Goal: Task Accomplishment & Management: Use online tool/utility

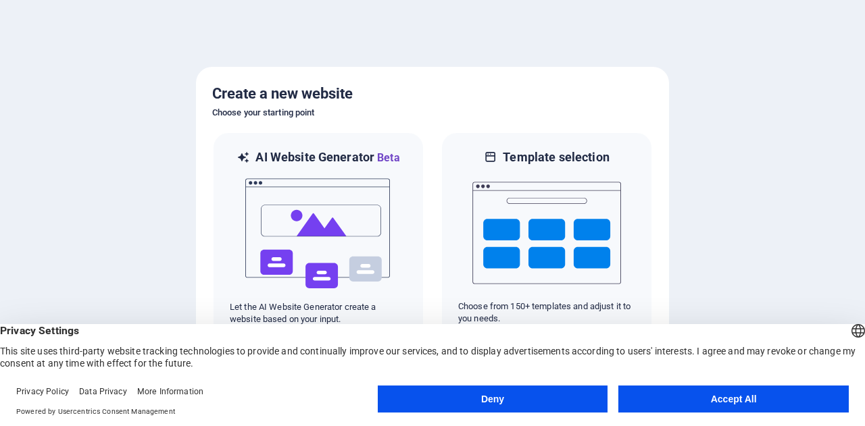
click at [698, 406] on button "Accept All" at bounding box center [733, 399] width 230 height 27
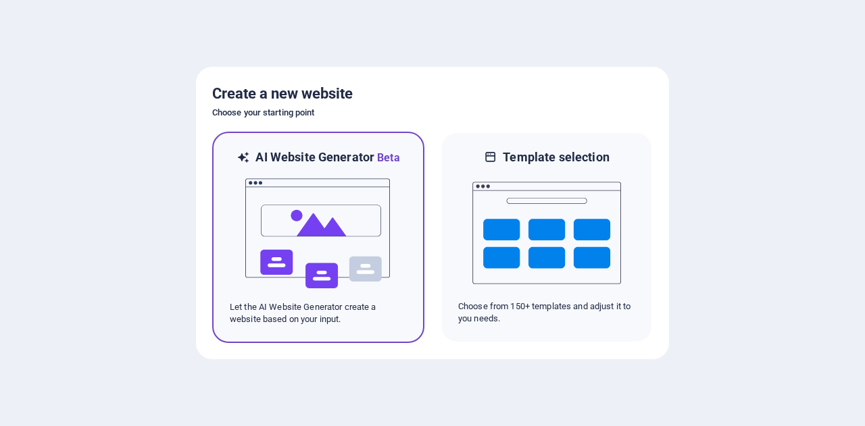
click at [333, 195] on img at bounding box center [318, 233] width 149 height 135
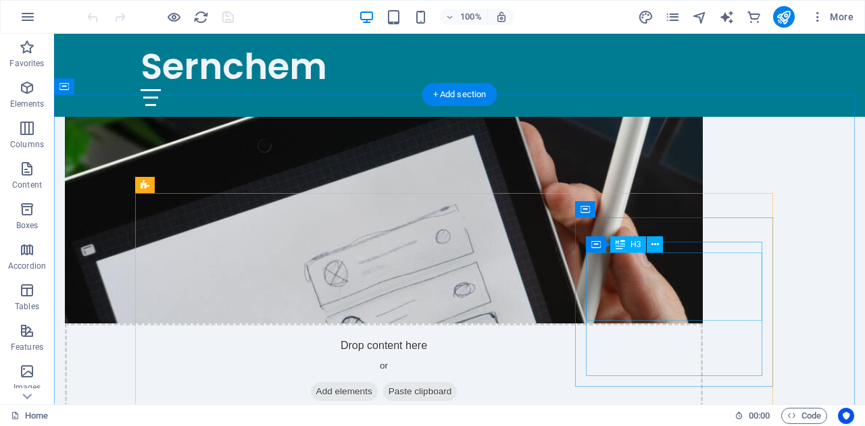
scroll to position [666, 0]
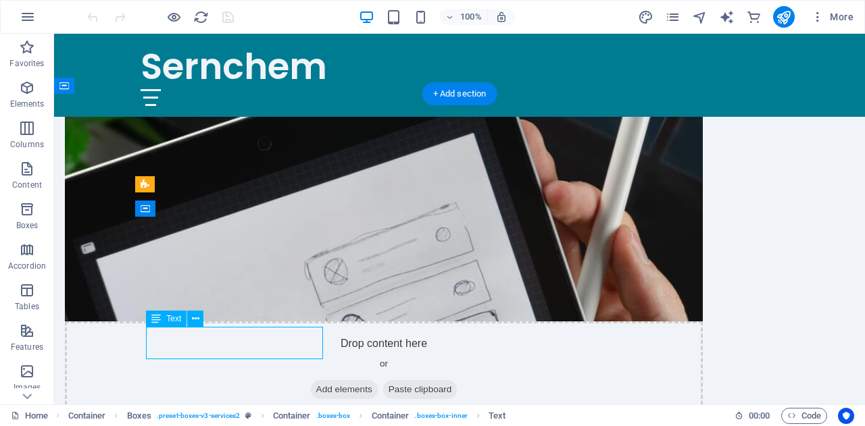
click at [153, 321] on icon at bounding box center [155, 319] width 9 height 16
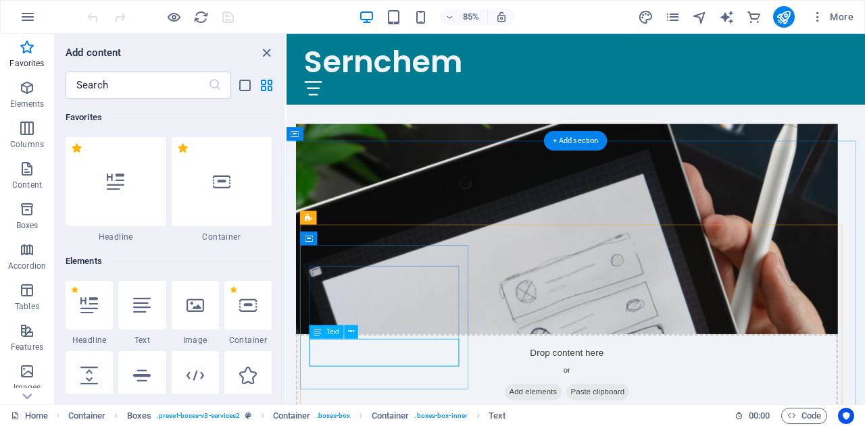
click at [24, 168] on icon "button" at bounding box center [27, 169] width 16 height 16
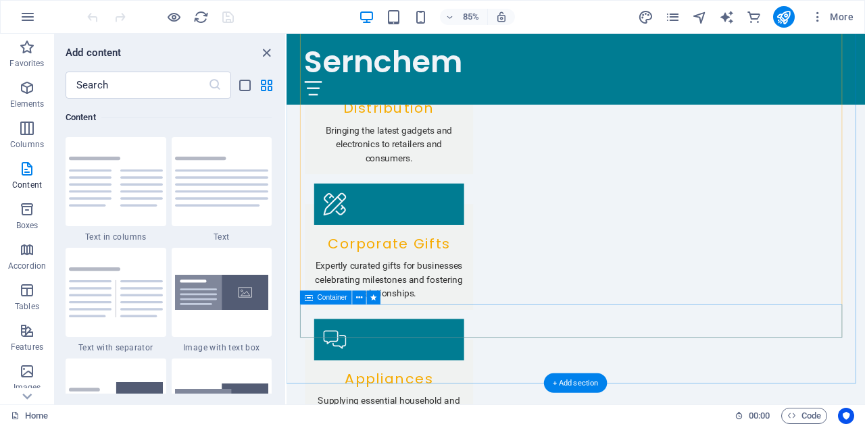
scroll to position [1891, 0]
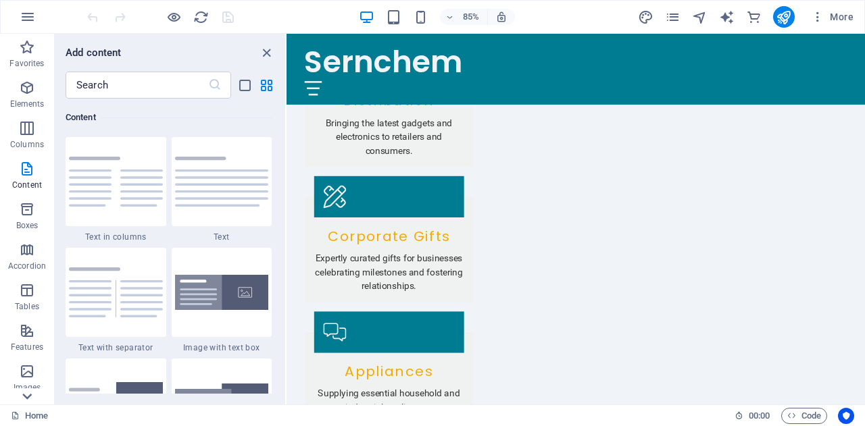
click at [28, 394] on icon at bounding box center [27, 396] width 19 height 19
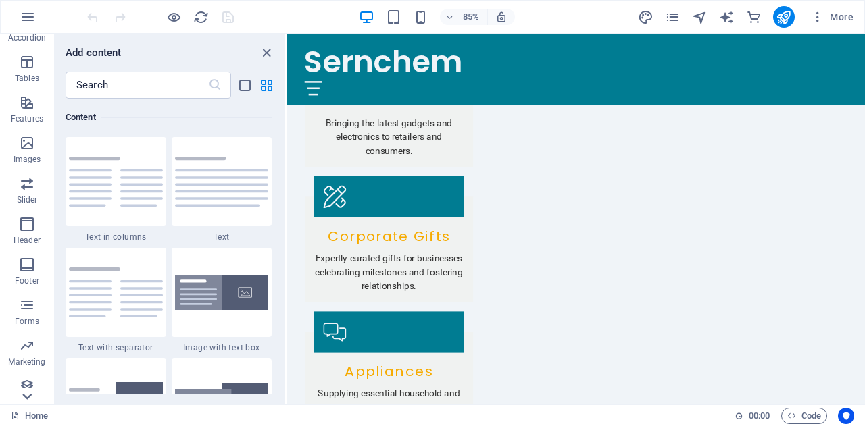
click at [28, 394] on icon at bounding box center [27, 396] width 19 height 19
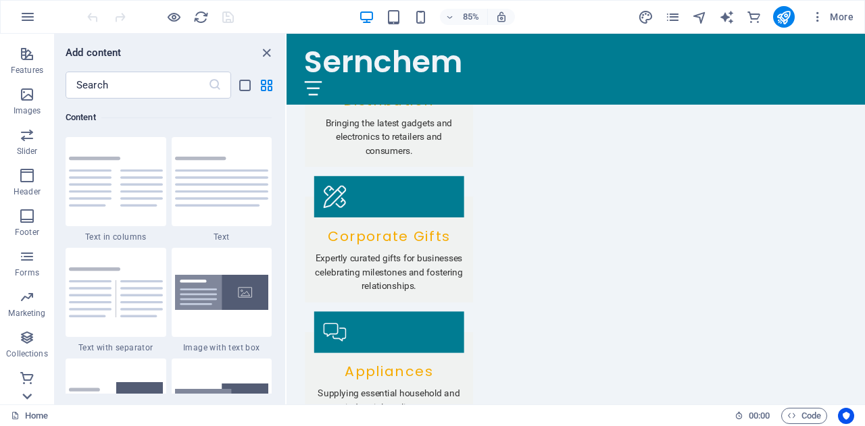
click at [28, 394] on div "Favorites Elements Columns Content Boxes Accordion Tables Features Images Slide…" at bounding box center [27, 219] width 54 height 371
click at [28, 394] on p "Commerce" at bounding box center [27, 394] width 41 height 11
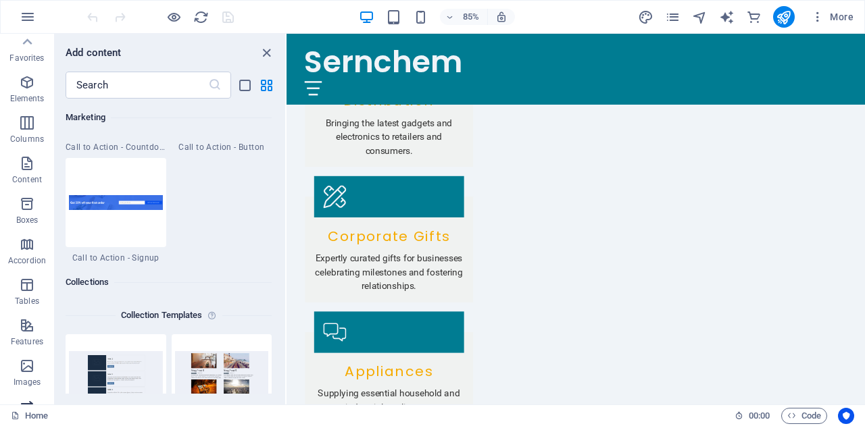
scroll to position [0, 0]
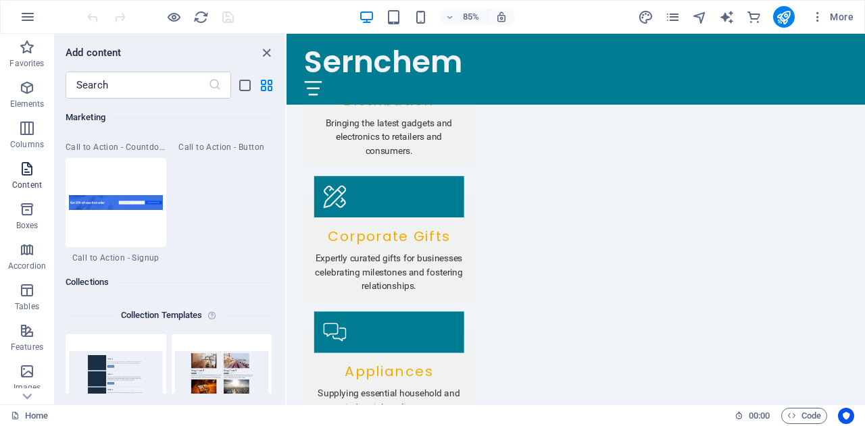
click at [28, 179] on span "Content" at bounding box center [27, 177] width 54 height 32
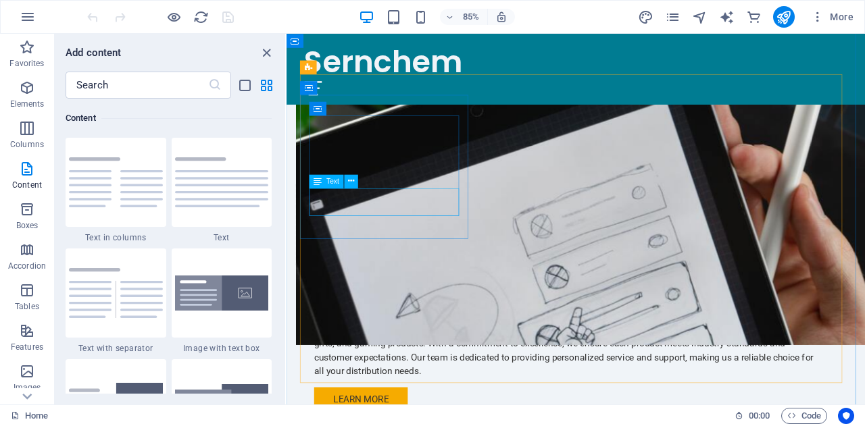
scroll to position [844, 0]
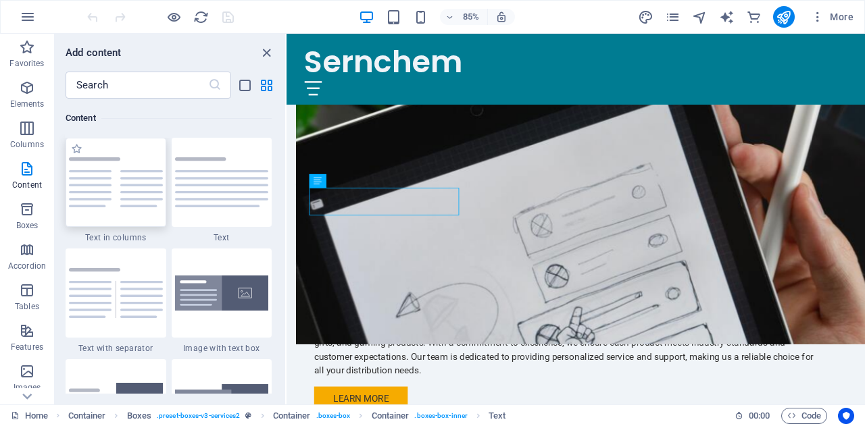
click at [122, 190] on img at bounding box center [116, 182] width 94 height 50
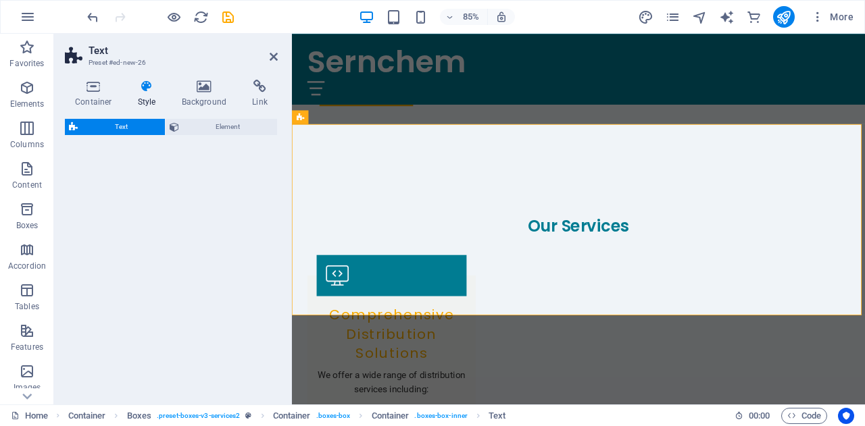
select select "rem"
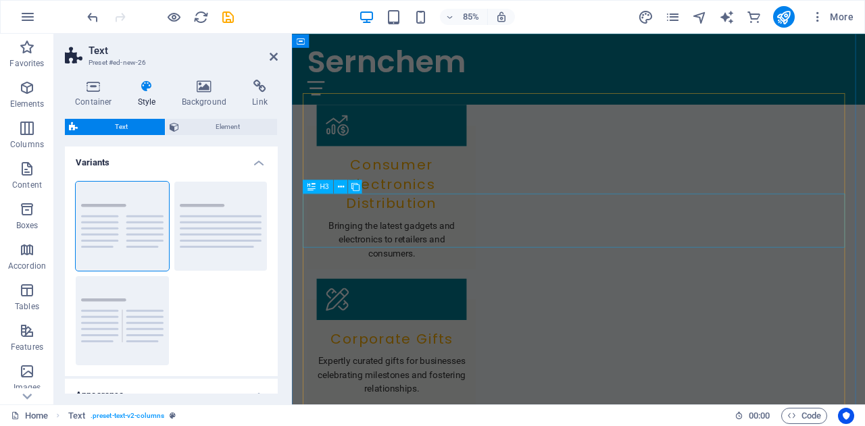
scroll to position [1772, 0]
click at [277, 55] on icon at bounding box center [274, 56] width 8 height 11
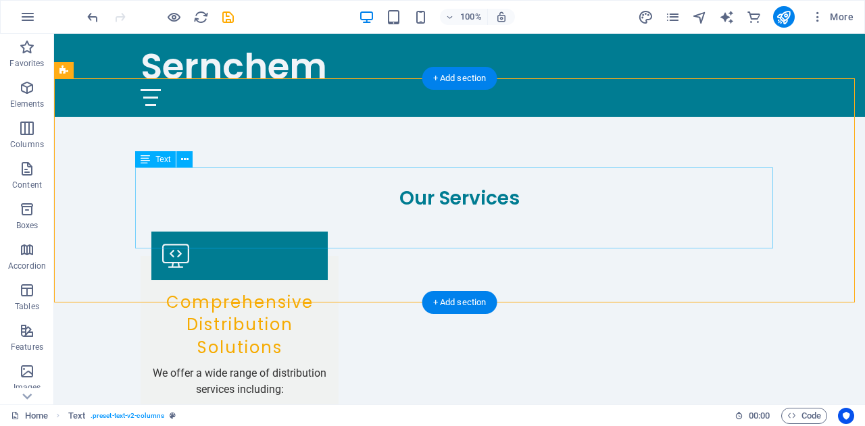
scroll to position [1154, 0]
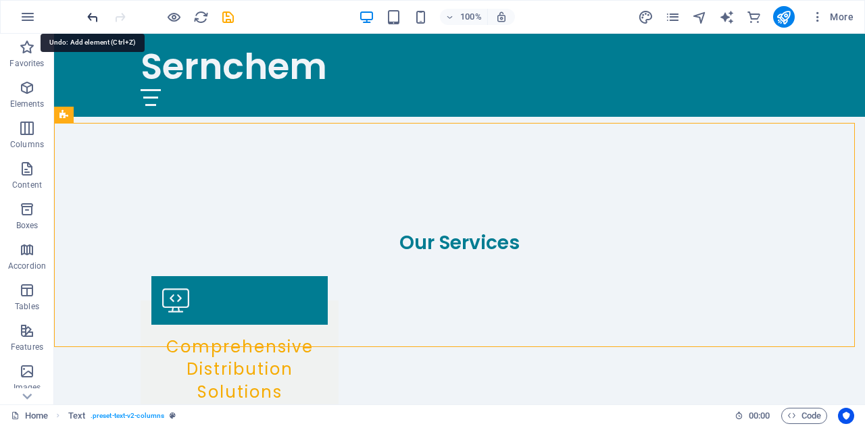
click at [86, 14] on icon "undo" at bounding box center [93, 17] width 16 height 16
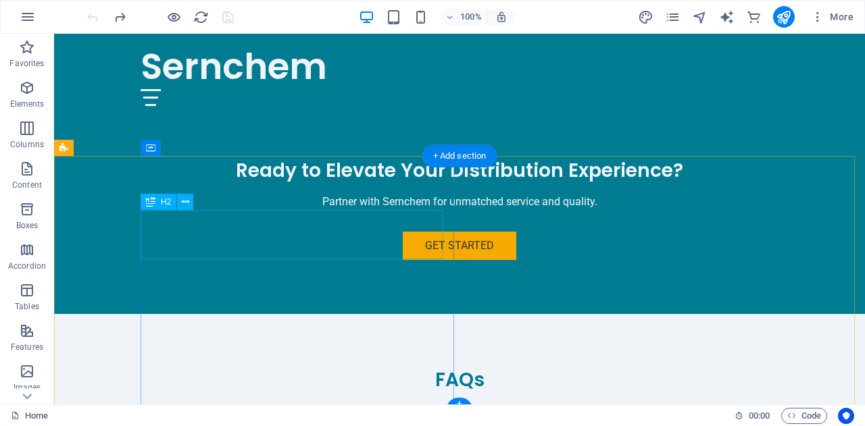
scroll to position [2488, 0]
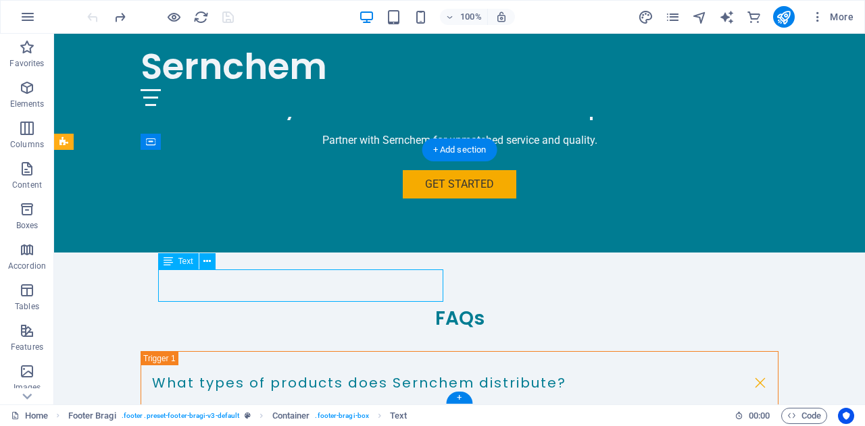
click at [190, 288] on div "Drag here to replace the existing content. Press “Ctrl” if you want to create a…" at bounding box center [459, 219] width 811 height 371
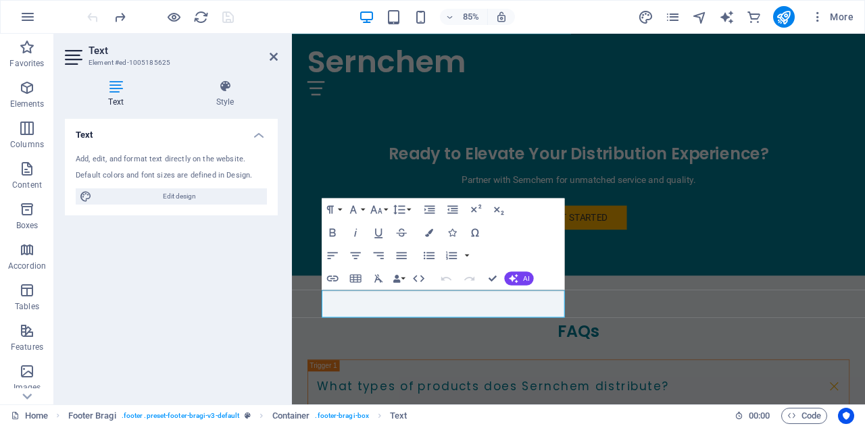
click at [148, 162] on div "Add, edit, and format text directly on the website." at bounding box center [171, 159] width 191 height 11
click at [108, 157] on div "Add, edit, and format text directly on the website." at bounding box center [171, 159] width 191 height 11
drag, startPoint x: 394, startPoint y: 351, endPoint x: 382, endPoint y: 351, distance: 11.5
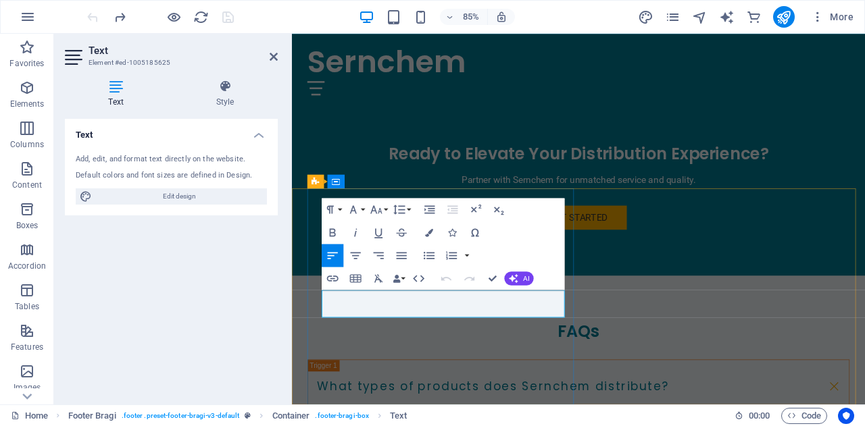
click at [404, 276] on button "Data Bindings" at bounding box center [398, 278] width 16 height 23
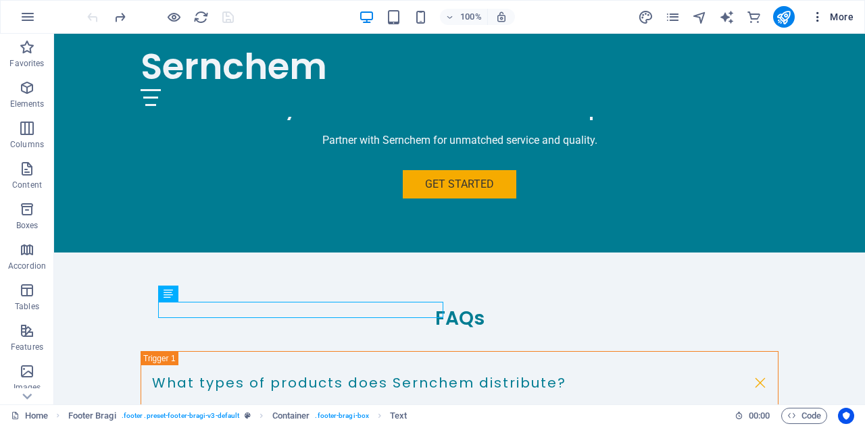
click at [815, 14] on icon "button" at bounding box center [818, 17] width 14 height 14
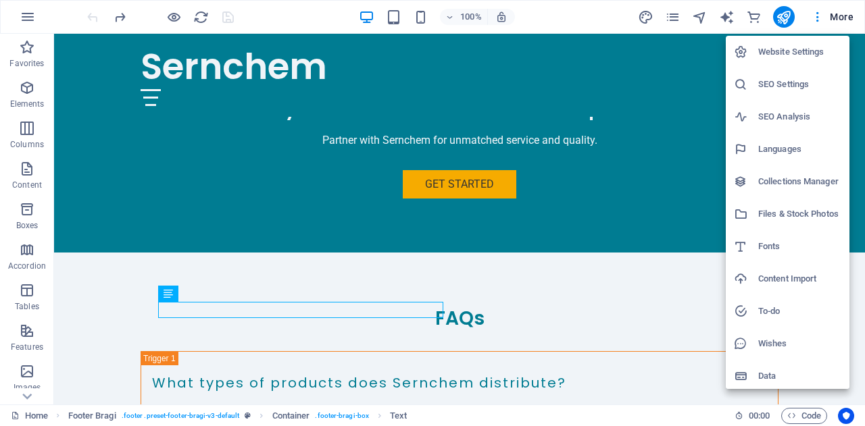
click at [388, 123] on div at bounding box center [432, 213] width 865 height 426
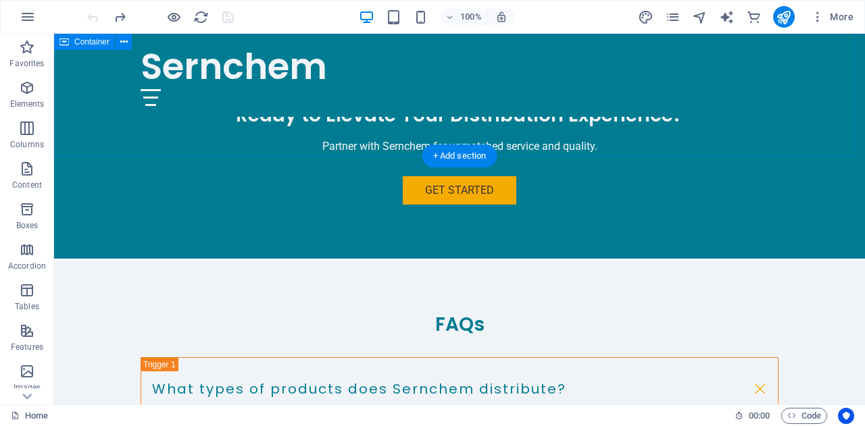
scroll to position [2483, 0]
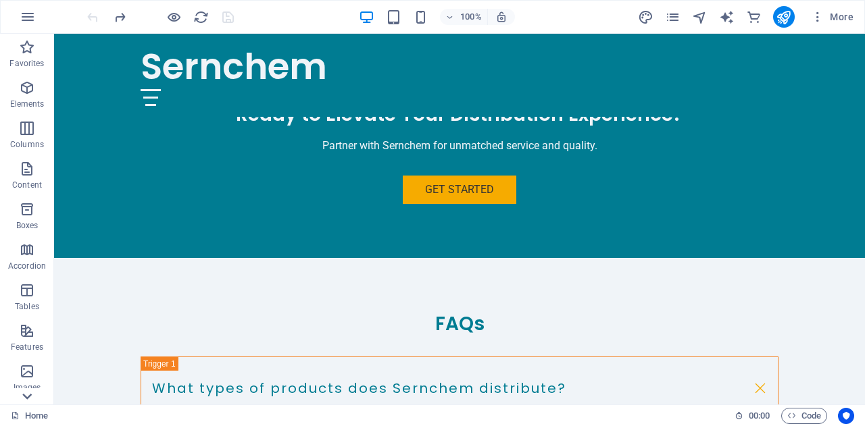
click at [27, 396] on icon at bounding box center [27, 396] width 19 height 19
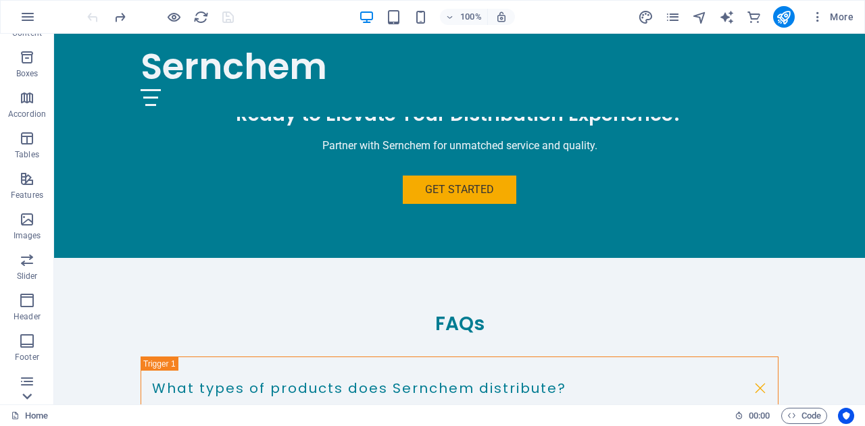
scroll to position [277, 0]
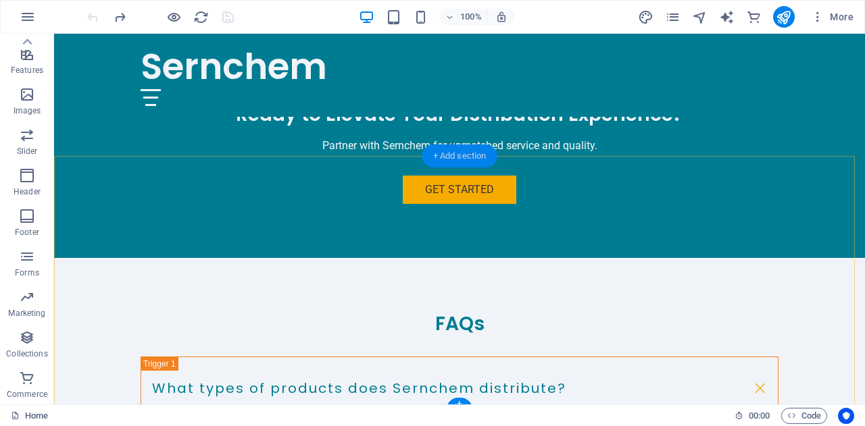
click at [451, 151] on div "+ Add section" at bounding box center [459, 156] width 75 height 23
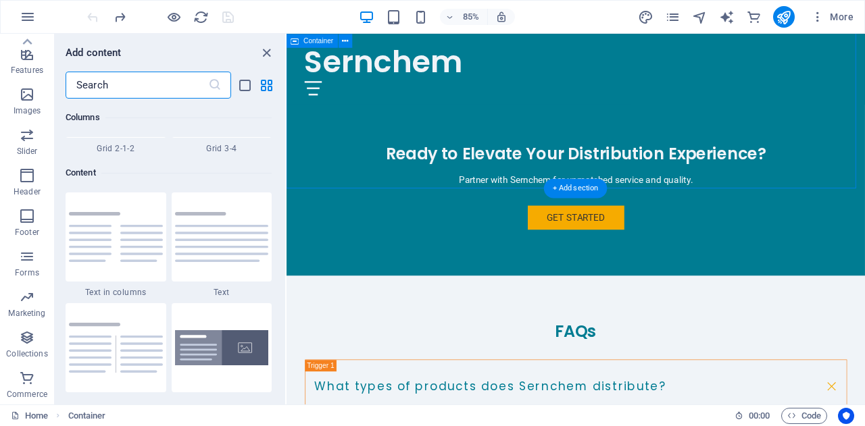
scroll to position [2363, 0]
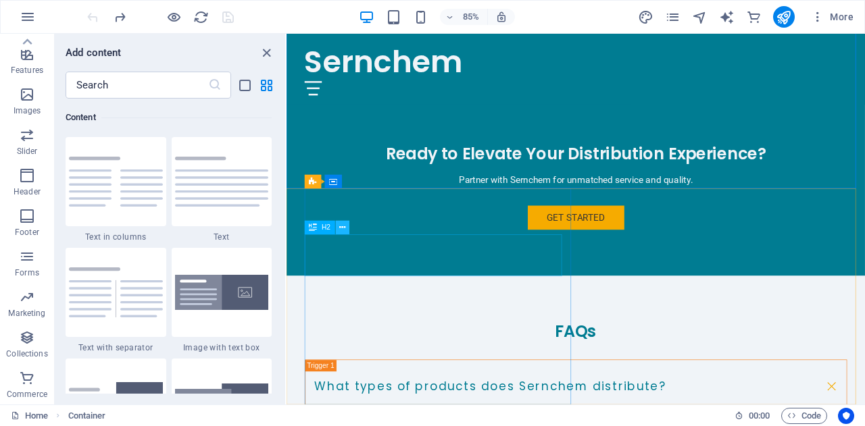
click at [341, 226] on icon at bounding box center [343, 228] width 6 height 12
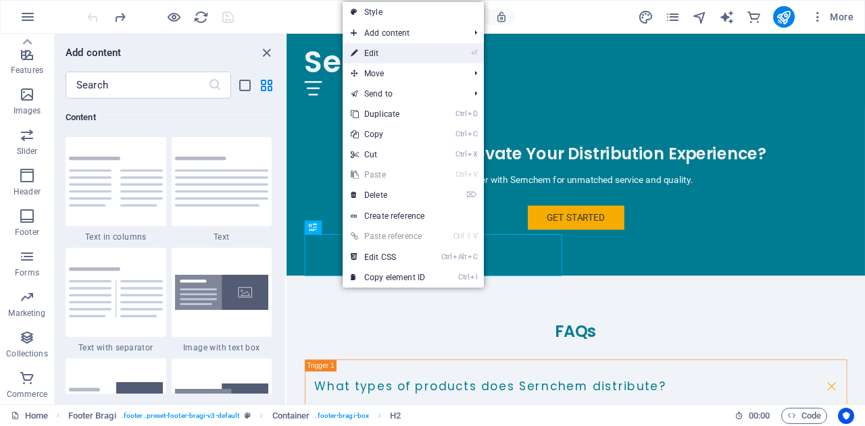
click at [385, 58] on link "⏎ Edit" at bounding box center [387, 53] width 91 height 20
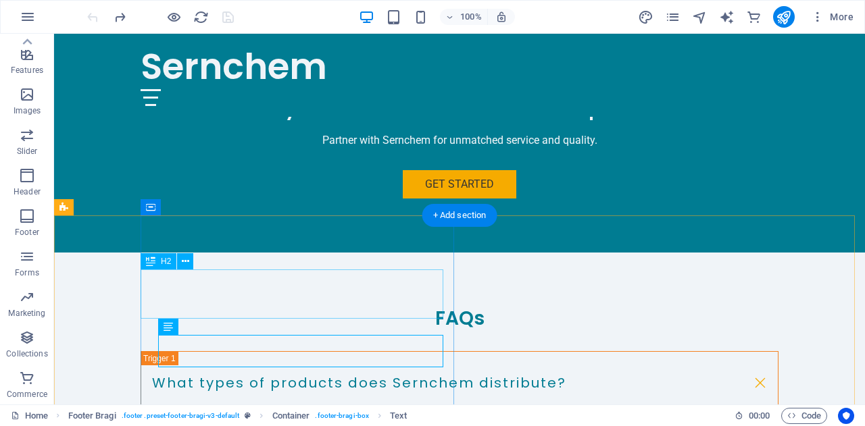
scroll to position [2424, 0]
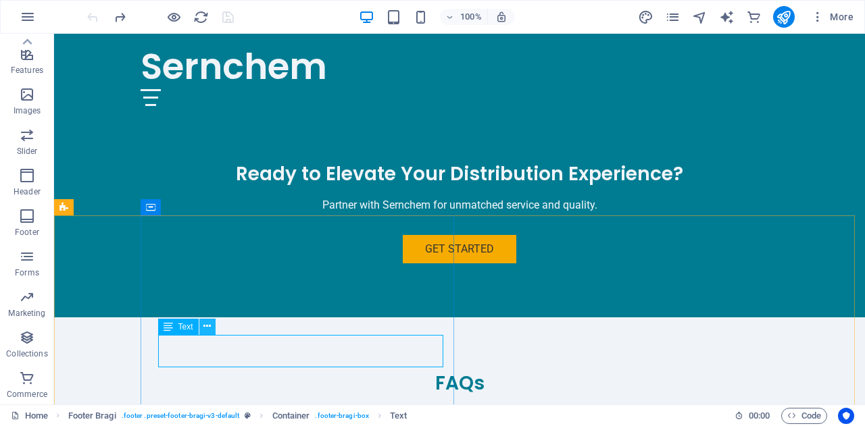
click at [205, 325] on icon at bounding box center [206, 326] width 7 height 14
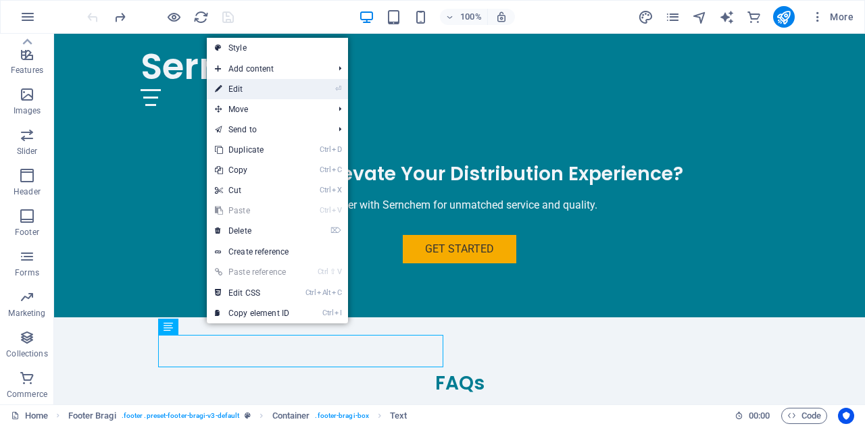
click at [260, 91] on link "⏎ Edit" at bounding box center [252, 89] width 91 height 20
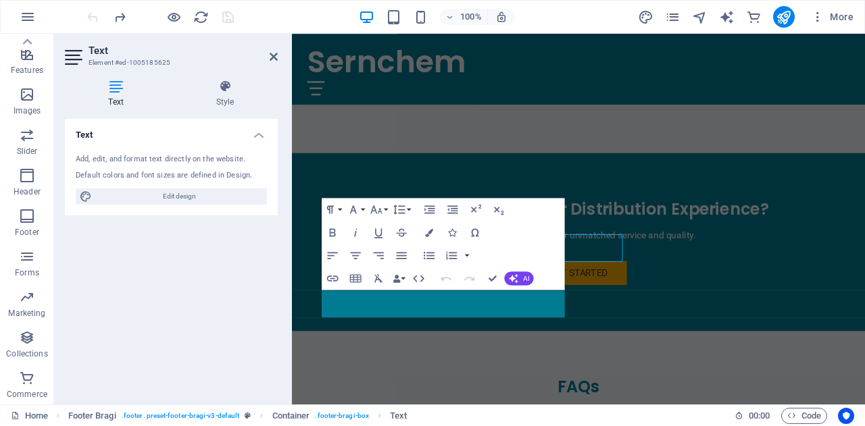
scroll to position [2488, 0]
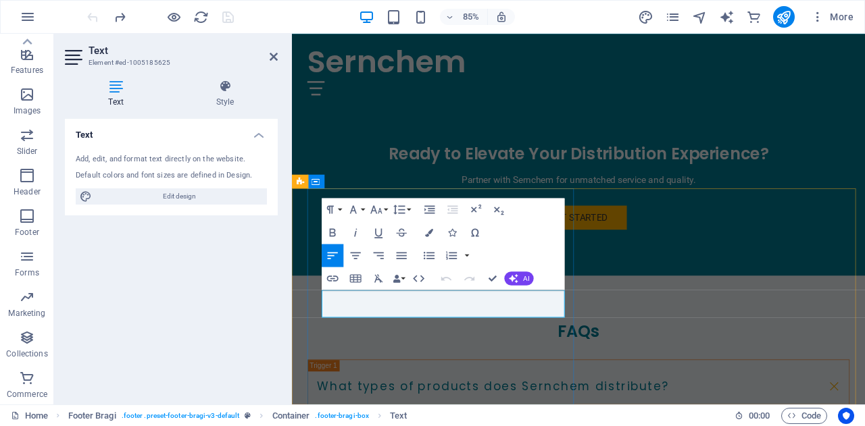
drag, startPoint x: 412, startPoint y: 357, endPoint x: 330, endPoint y: 344, distance: 82.8
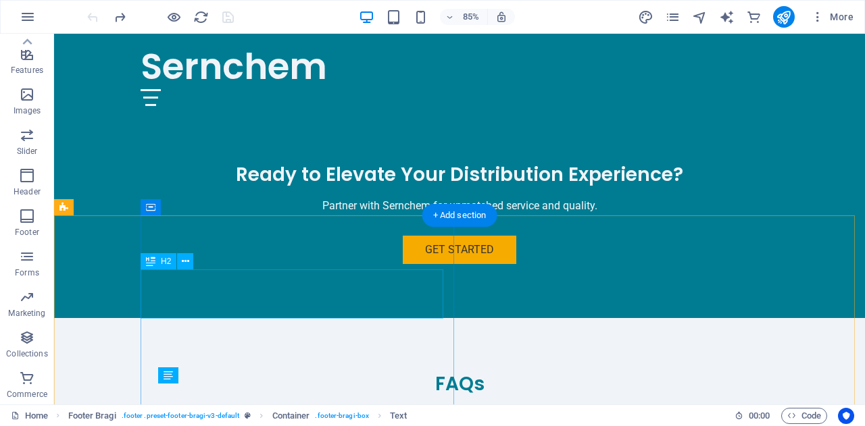
scroll to position [2424, 0]
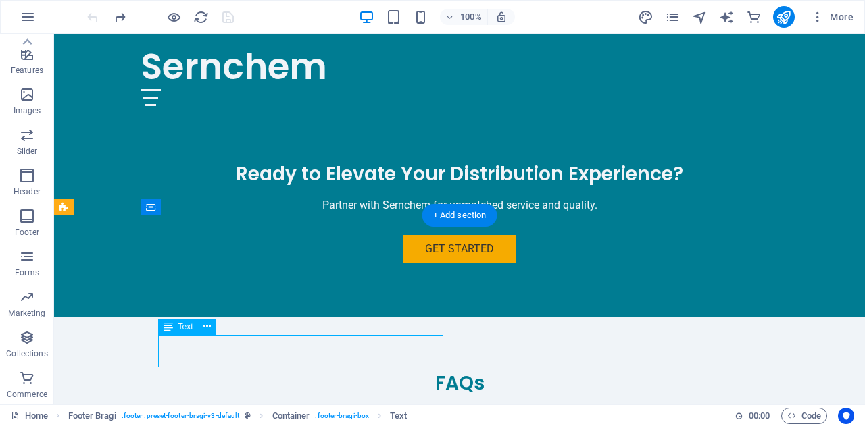
drag, startPoint x: 230, startPoint y: 357, endPoint x: 171, endPoint y: 349, distance: 59.2
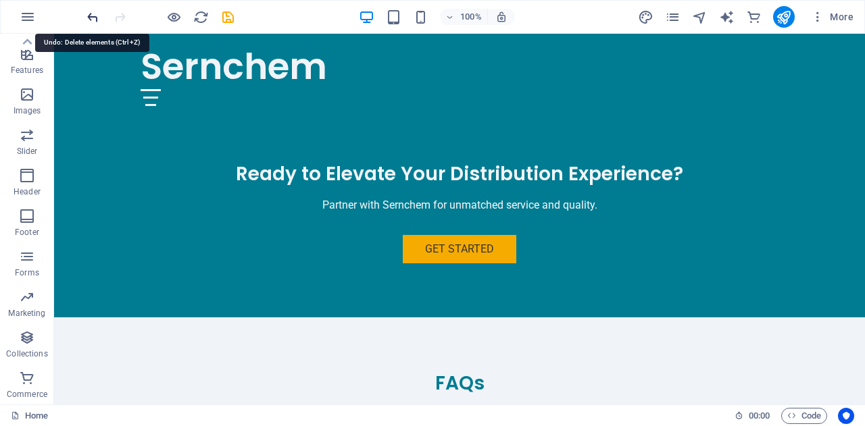
click at [91, 17] on icon "undo" at bounding box center [93, 17] width 16 height 16
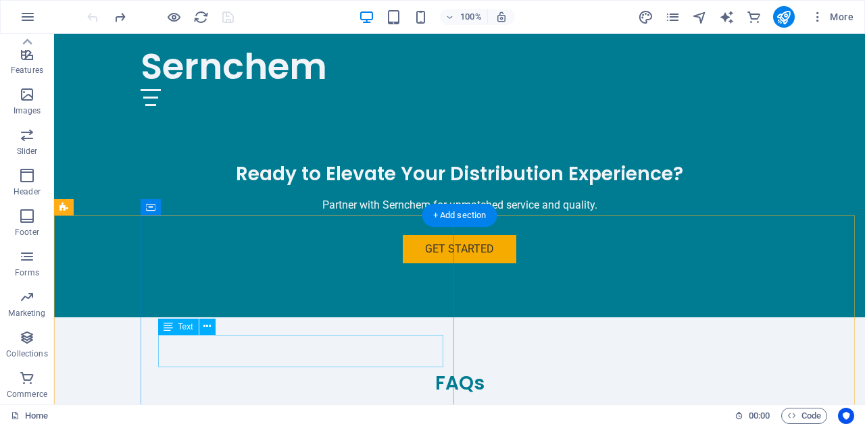
drag, startPoint x: 161, startPoint y: 342, endPoint x: 257, endPoint y: 353, distance: 96.6
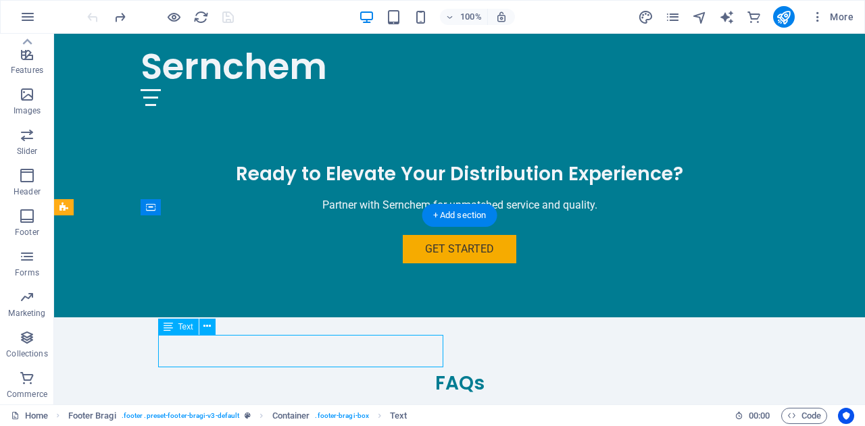
drag, startPoint x: 230, startPoint y: 359, endPoint x: 165, endPoint y: 342, distance: 66.8
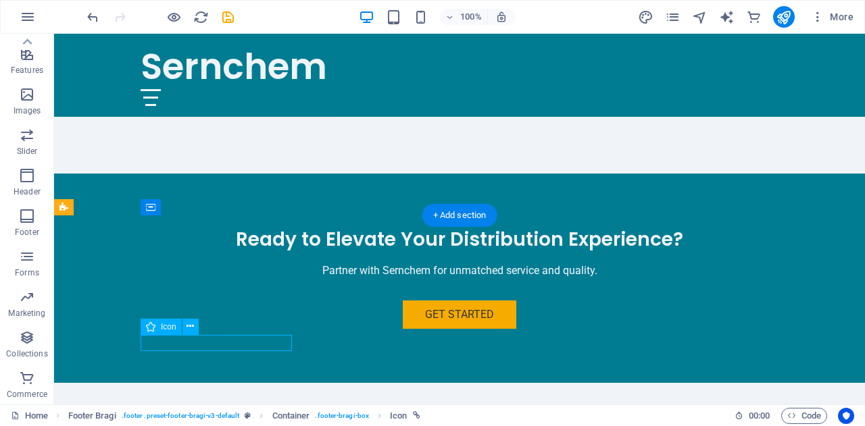
select select "xMidYMid"
select select "px"
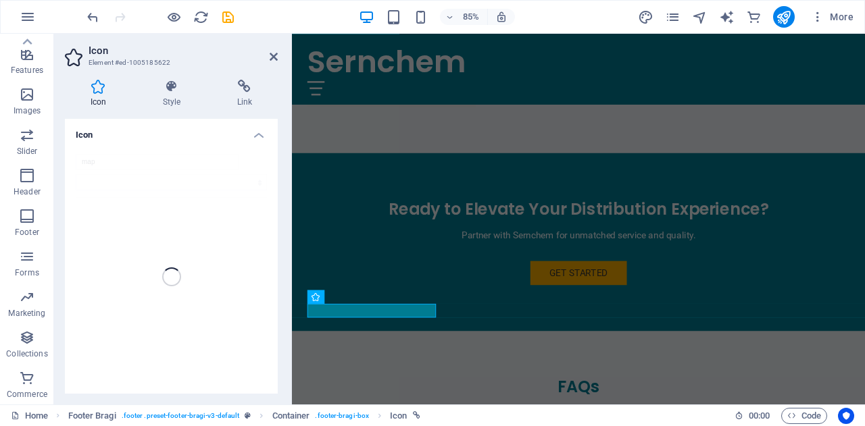
scroll to position [2472, 0]
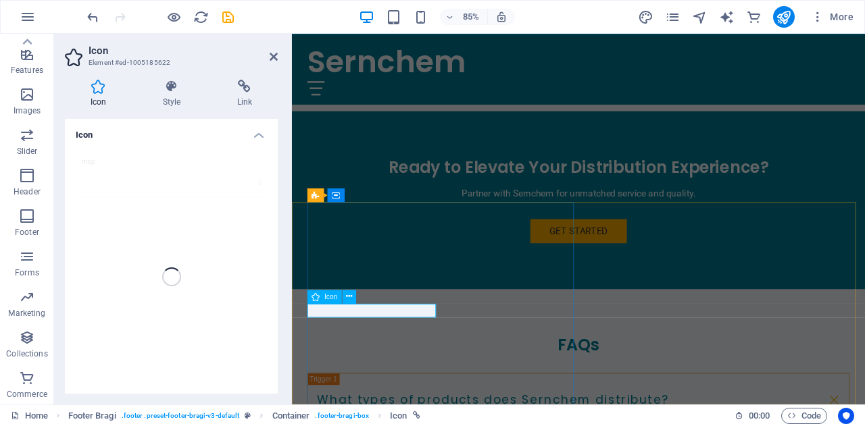
click at [275, 53] on icon at bounding box center [274, 56] width 8 height 11
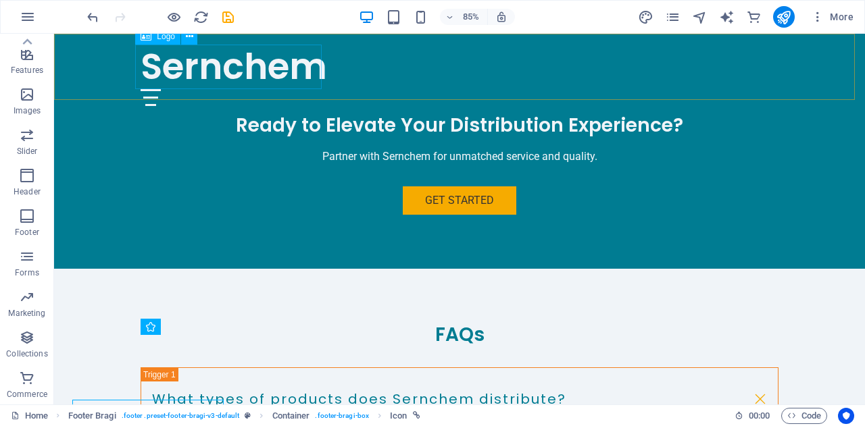
scroll to position [2424, 0]
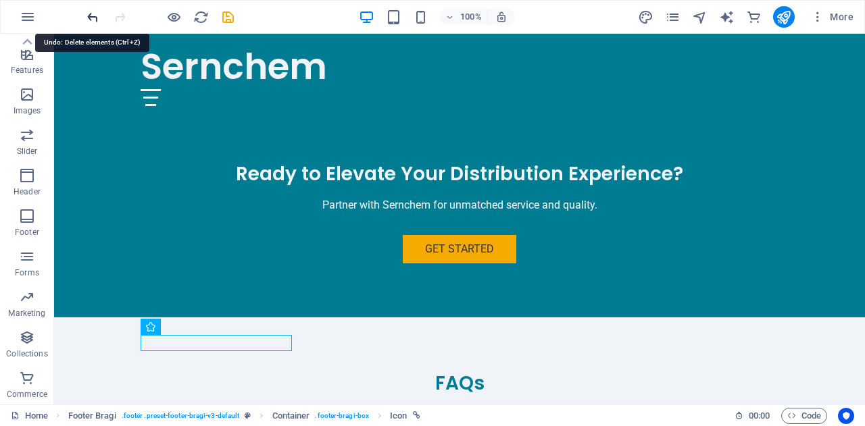
click at [88, 13] on icon "undo" at bounding box center [93, 17] width 16 height 16
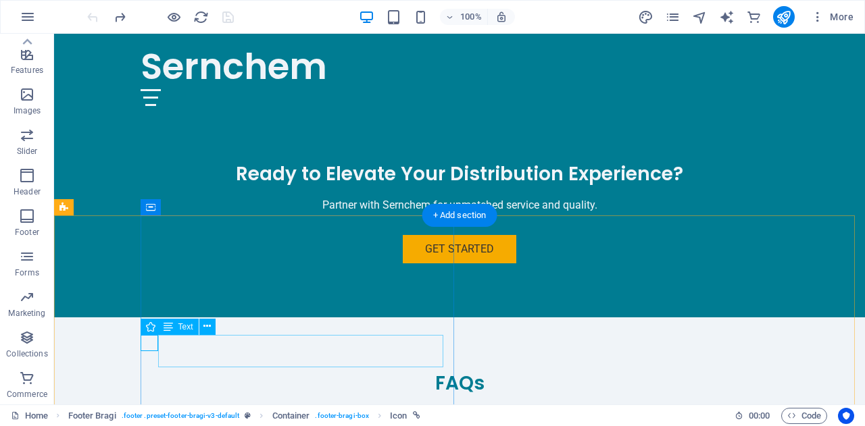
drag, startPoint x: 233, startPoint y: 359, endPoint x: 154, endPoint y: 344, distance: 80.5
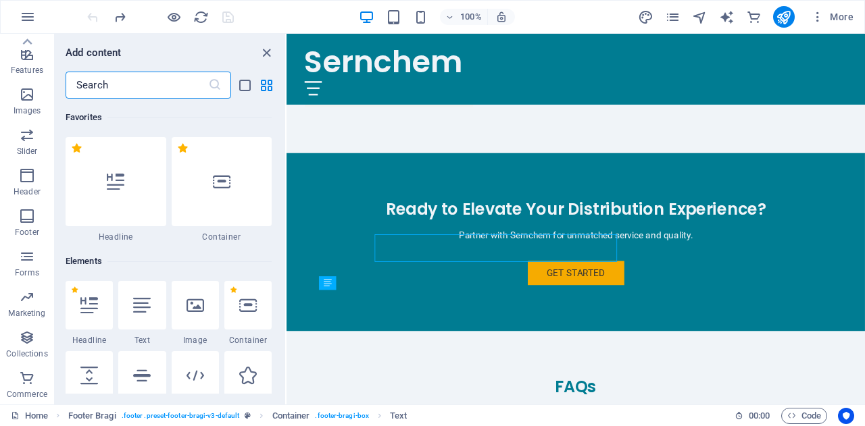
scroll to position [2488, 0]
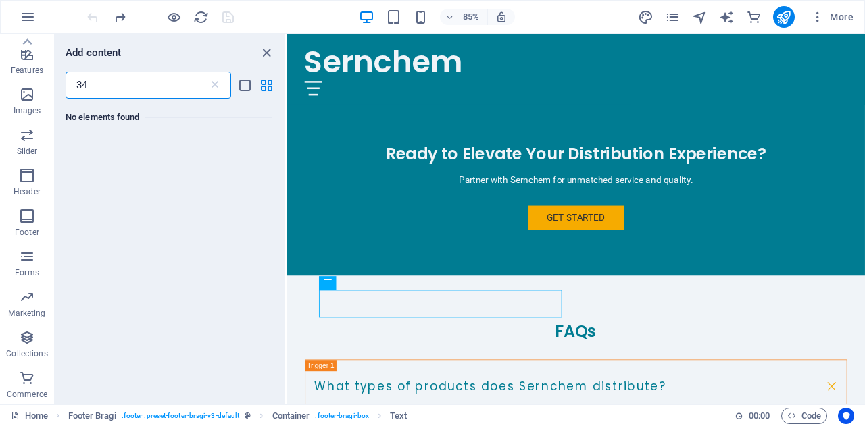
type input "3"
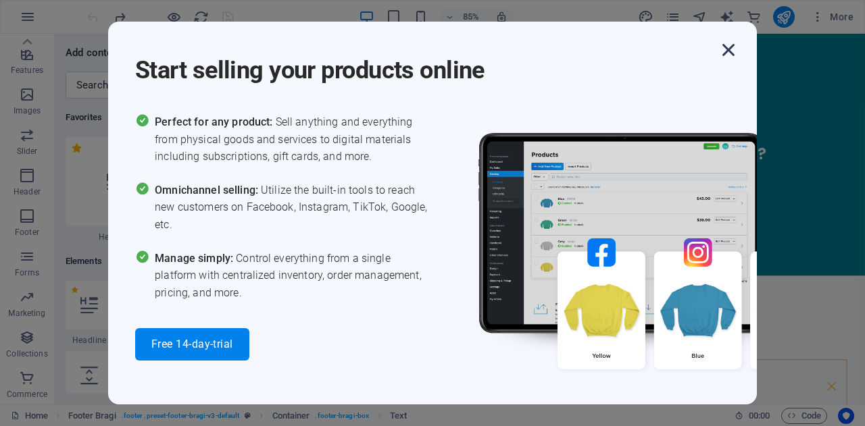
click at [724, 48] on icon "button" at bounding box center [728, 50] width 24 height 24
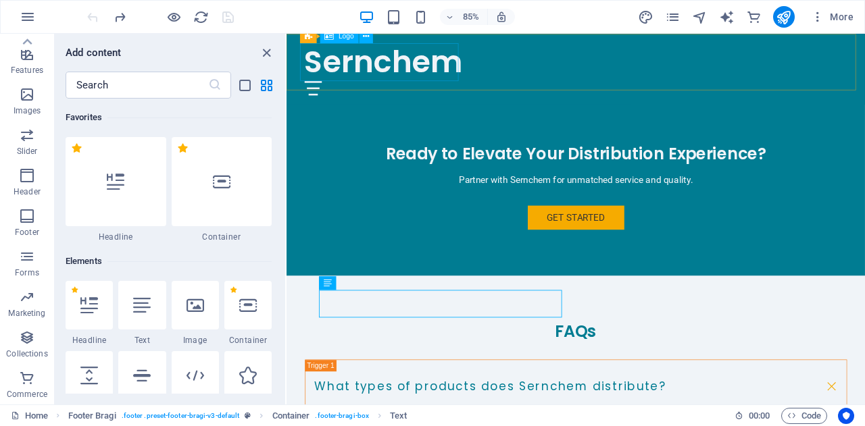
click at [442, 62] on div "Sernchem" at bounding box center [627, 67] width 638 height 45
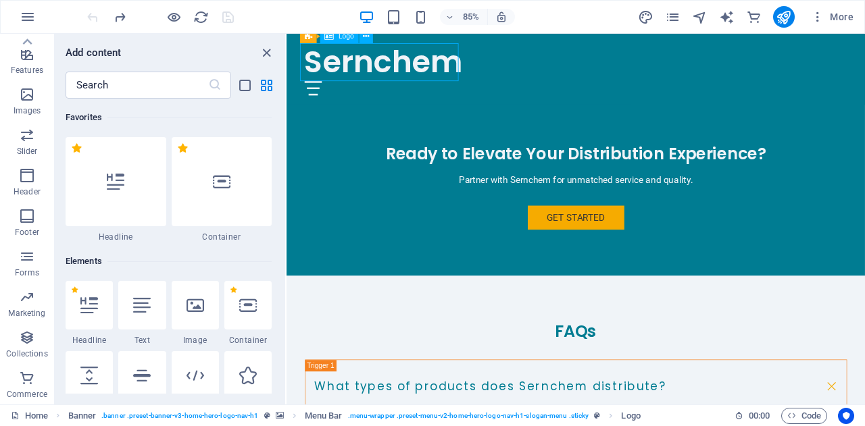
click at [442, 62] on div "Sernchem" at bounding box center [627, 67] width 638 height 45
click at [20, 17] on icon "button" at bounding box center [28, 17] width 16 height 16
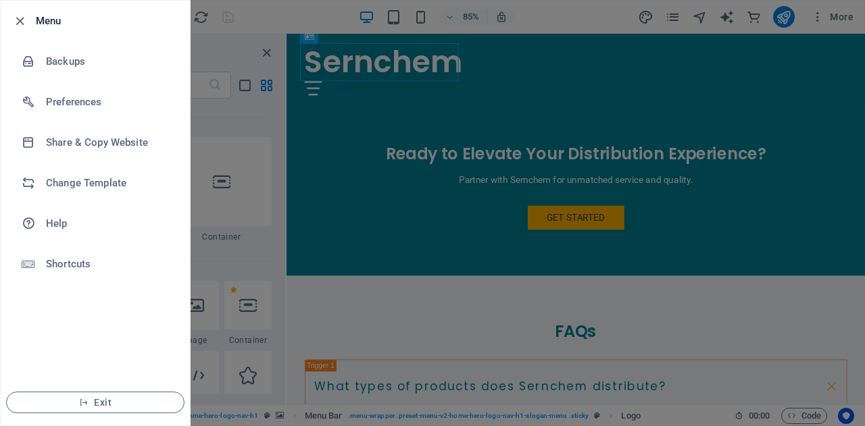
click at [308, 26] on div at bounding box center [432, 213] width 865 height 426
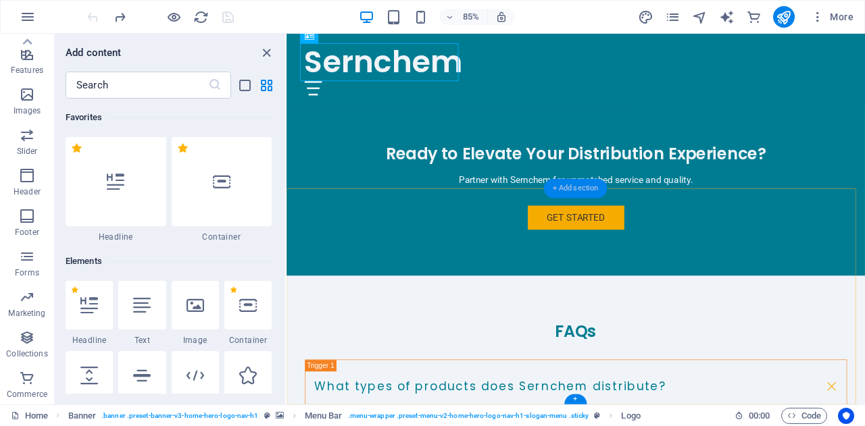
click at [577, 186] on div "+ Add section" at bounding box center [575, 188] width 63 height 20
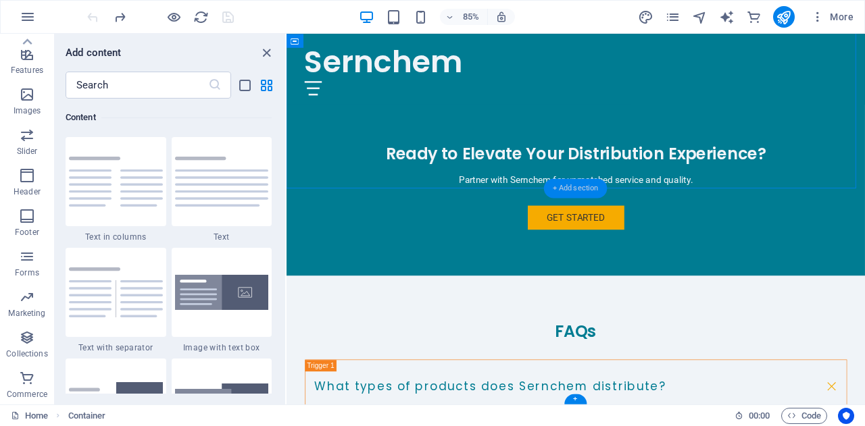
scroll to position [2363, 0]
click at [184, 305] on img at bounding box center [222, 293] width 94 height 36
click at [367, 355] on div "Sernchem Home About Services Get Started Contact Welcome to Sernchem - Your Tru…" at bounding box center [626, 67] width 680 height 5045
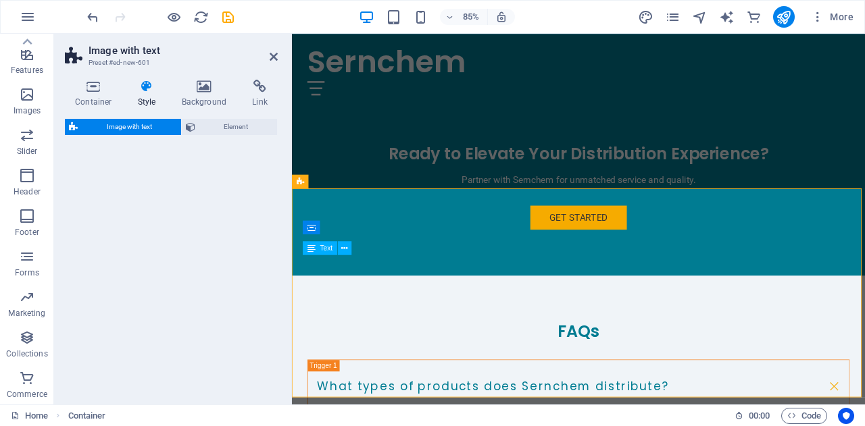
select select "rem"
select select "px"
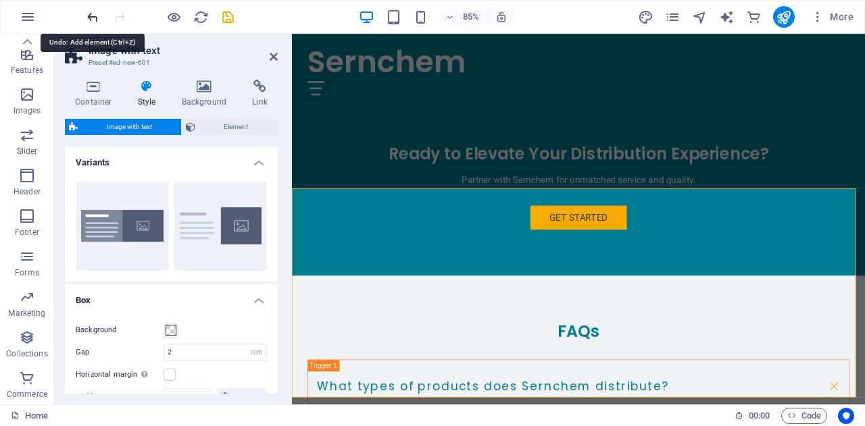
click at [95, 17] on icon "undo" at bounding box center [93, 17] width 16 height 16
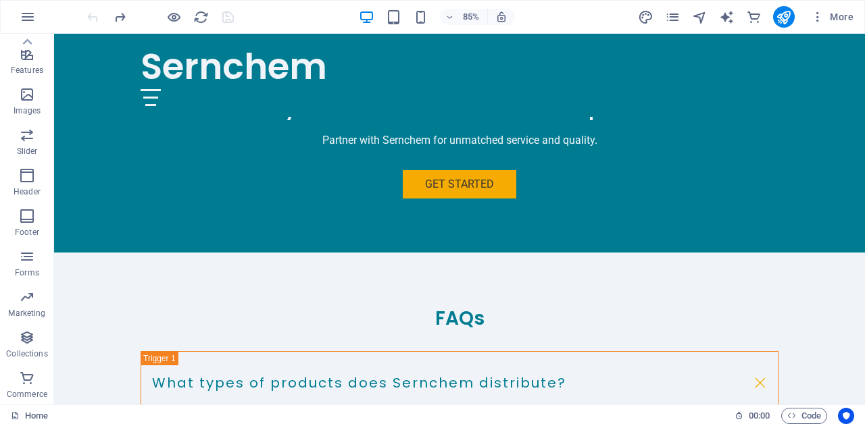
scroll to position [2424, 0]
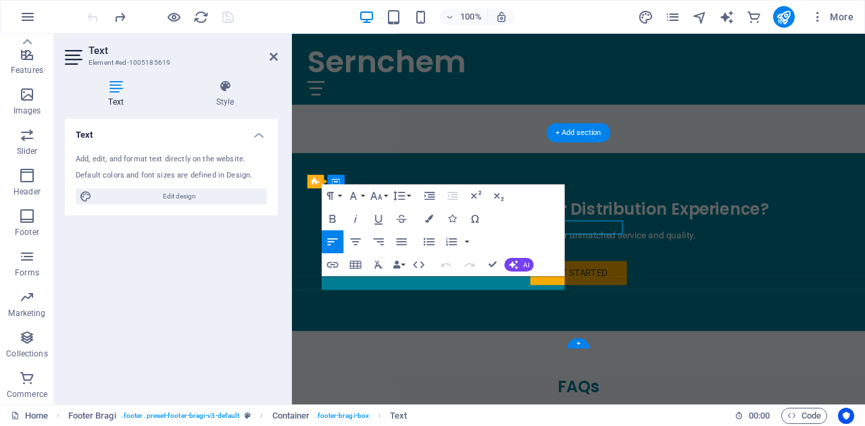
scroll to position [2488, 0]
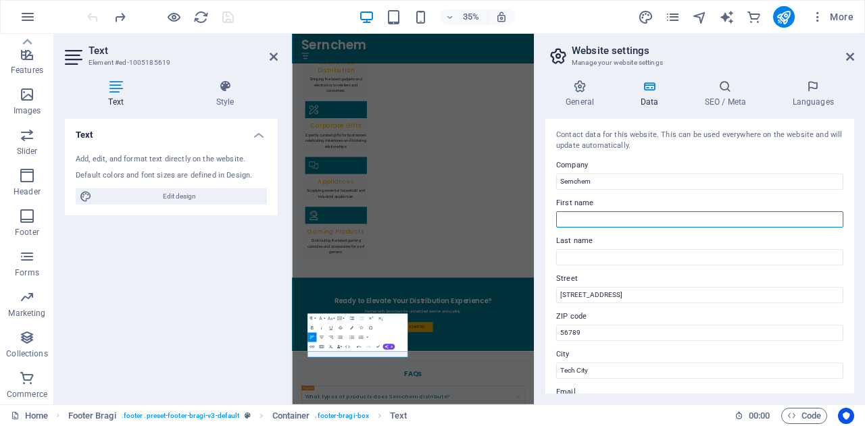
click at [644, 222] on input "First name" at bounding box center [699, 219] width 287 height 16
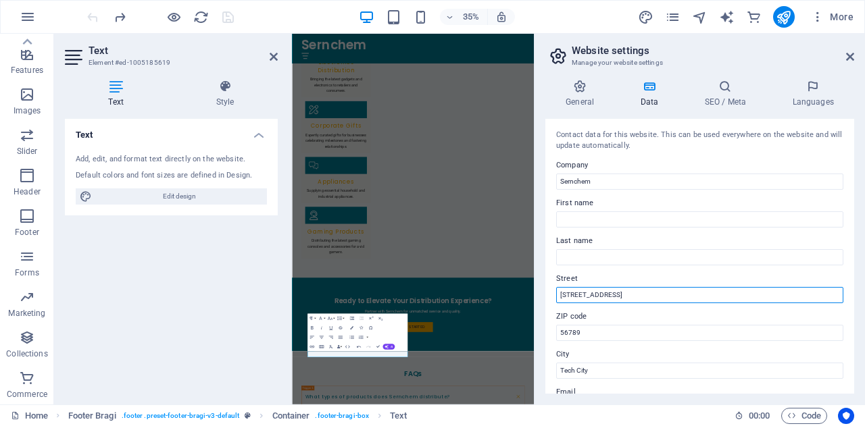
click at [623, 292] on input "[STREET_ADDRESS]" at bounding box center [699, 295] width 287 height 16
type input "1"
type input "7 [GEOGRAPHIC_DATA]"
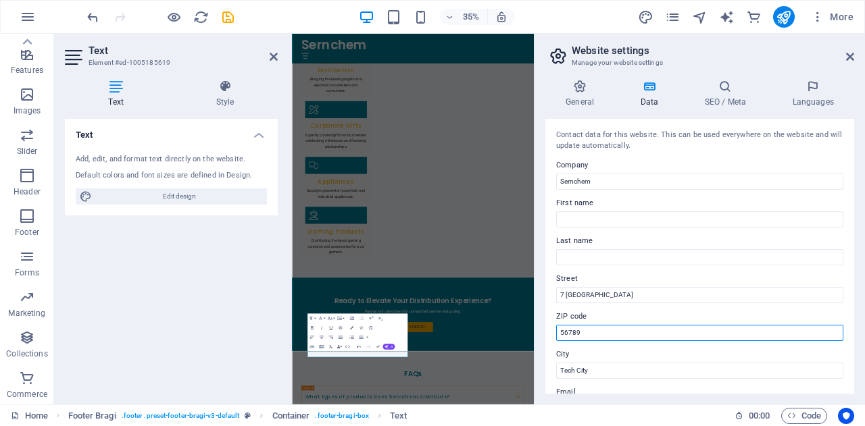
click at [589, 336] on input "56789" at bounding box center [699, 333] width 287 height 16
type input "5"
type input "1609"
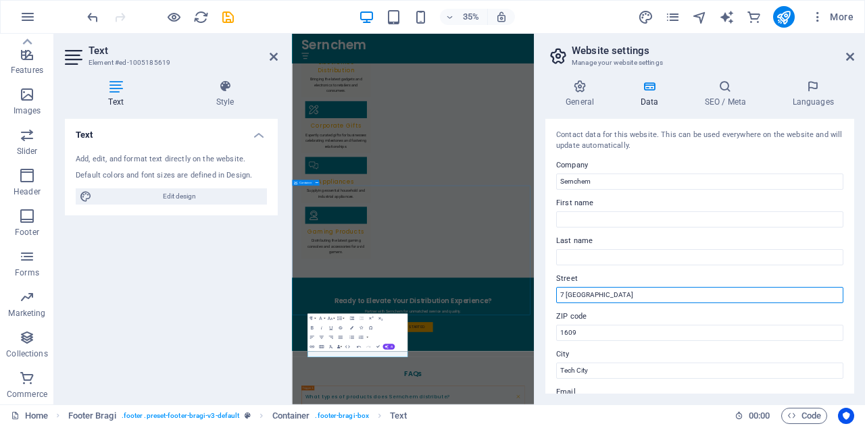
drag, startPoint x: 905, startPoint y: 330, endPoint x: 968, endPoint y: 823, distance: 496.4
drag, startPoint x: 612, startPoint y: 297, endPoint x: 550, endPoint y: 301, distance: 61.6
click at [550, 301] on div "Contact data for this website. This can be used everywhere on the website and w…" at bounding box center [699, 256] width 309 height 275
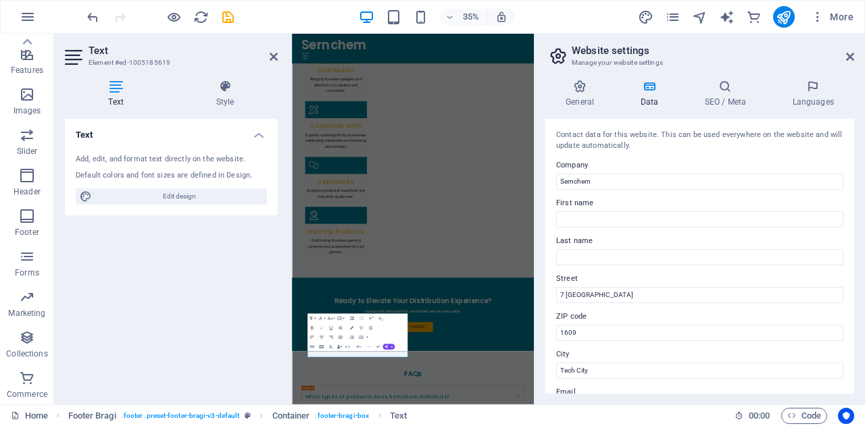
click at [638, 360] on label "City" at bounding box center [699, 355] width 287 height 16
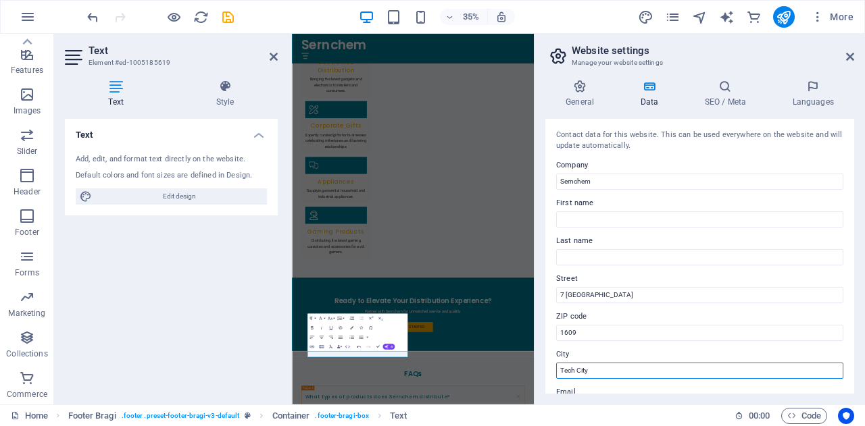
click at [638, 363] on input "Tech City" at bounding box center [699, 371] width 287 height 16
type input "T"
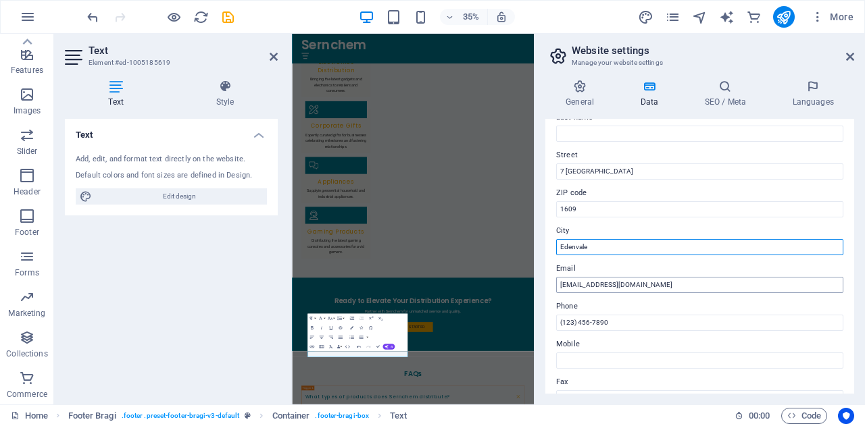
type input "Edenvale"
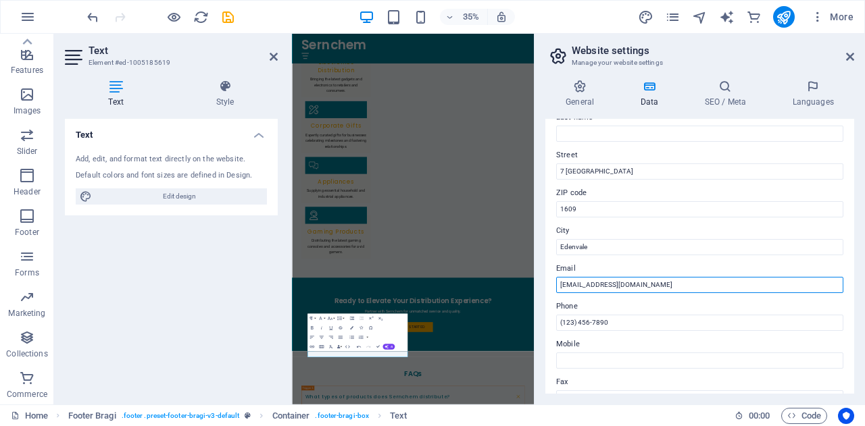
click at [642, 287] on input "[EMAIL_ADDRESS][DOMAIN_NAME]" at bounding box center [699, 285] width 287 height 16
type input "[EMAIL_ADDRESS][DOMAIN_NAME]"
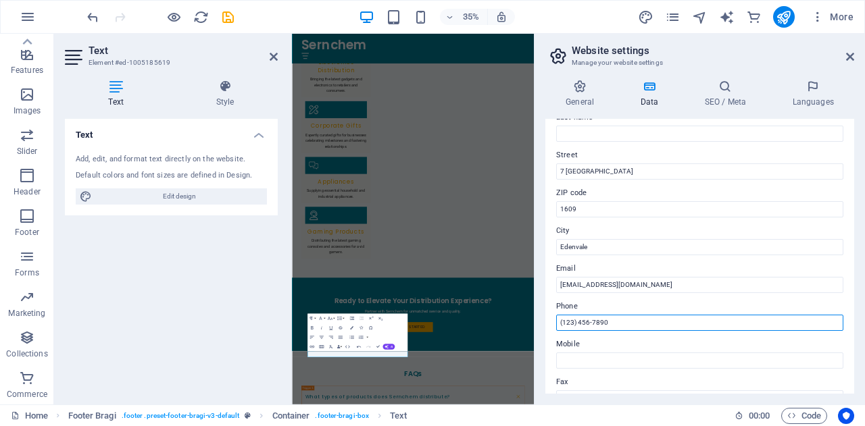
click at [627, 322] on input "(123) 456-7890" at bounding box center [699, 323] width 287 height 16
type input "("
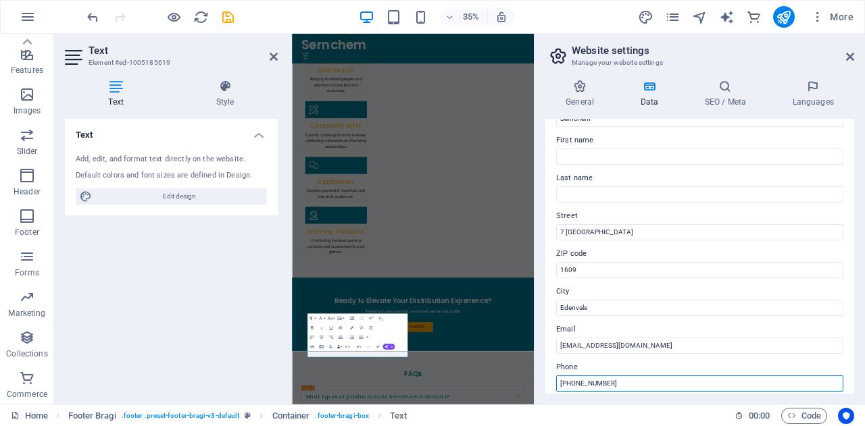
scroll to position [0, 0]
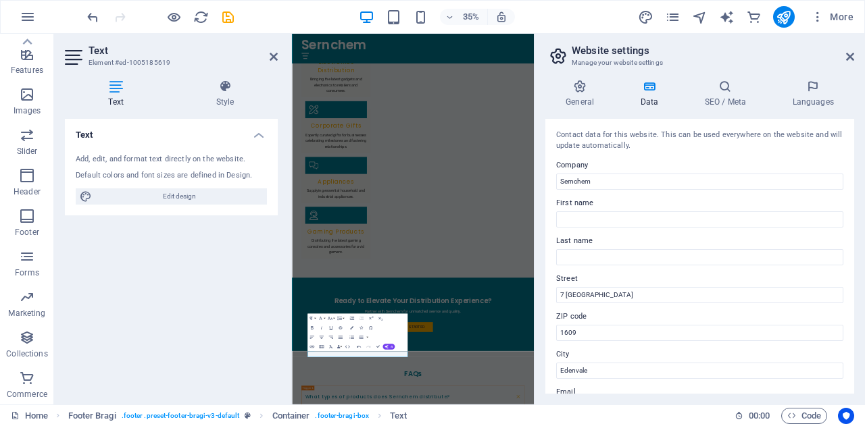
type input "[PHONE_NUMBER]"
click at [643, 190] on div "Contact data for this website. This can be used everywhere on the website and w…" at bounding box center [699, 256] width 309 height 275
click at [644, 188] on input "Sernchem" at bounding box center [699, 182] width 287 height 16
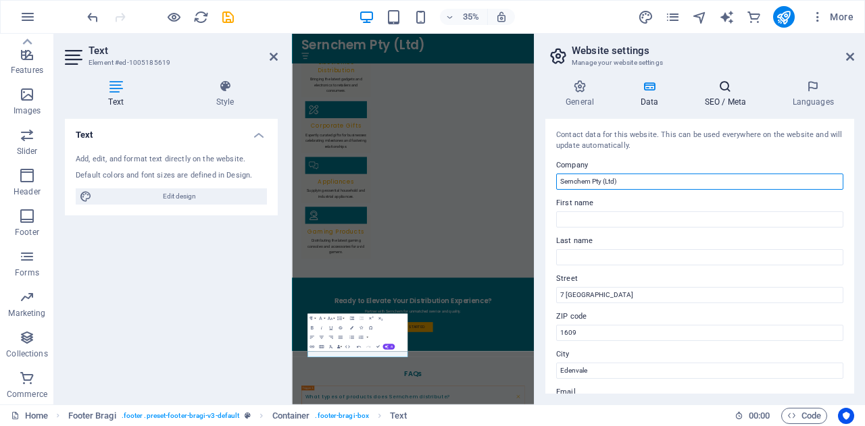
type input "Sernchem Pty (Ltd)"
click at [722, 82] on icon at bounding box center [725, 87] width 82 height 14
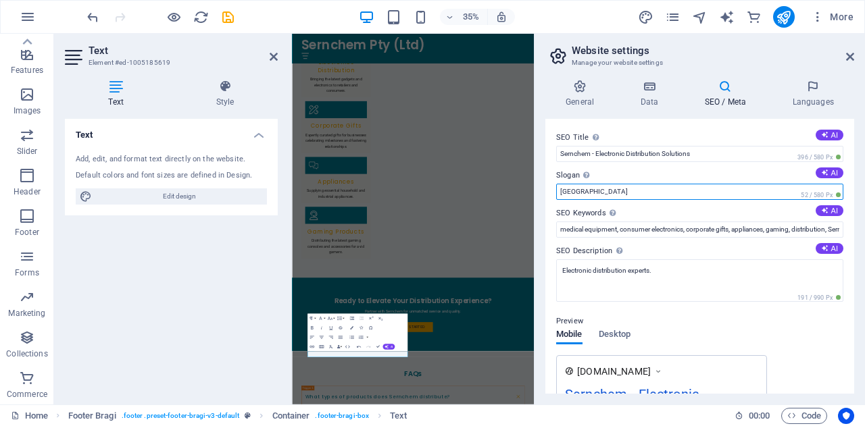
click at [665, 198] on input "[GEOGRAPHIC_DATA]" at bounding box center [699, 192] width 287 height 16
type input "B"
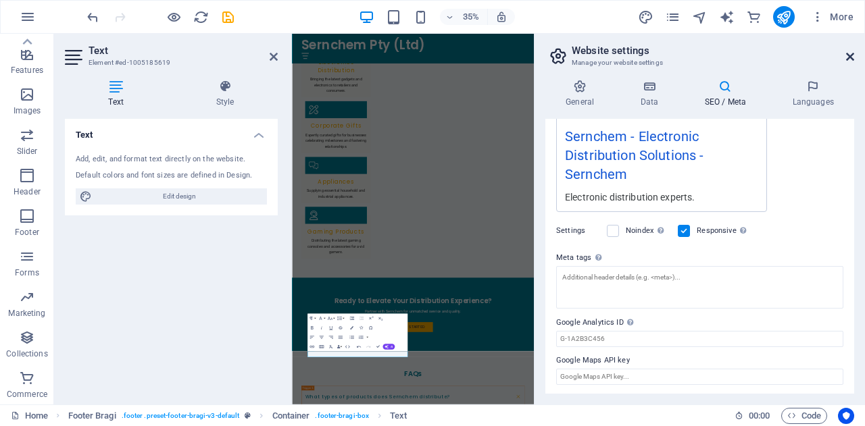
type input "Sernchem"
click at [848, 53] on icon at bounding box center [850, 56] width 8 height 11
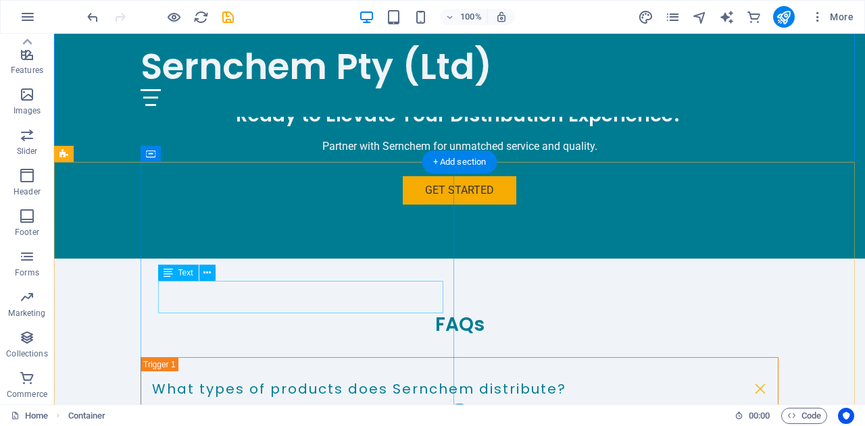
scroll to position [2488, 0]
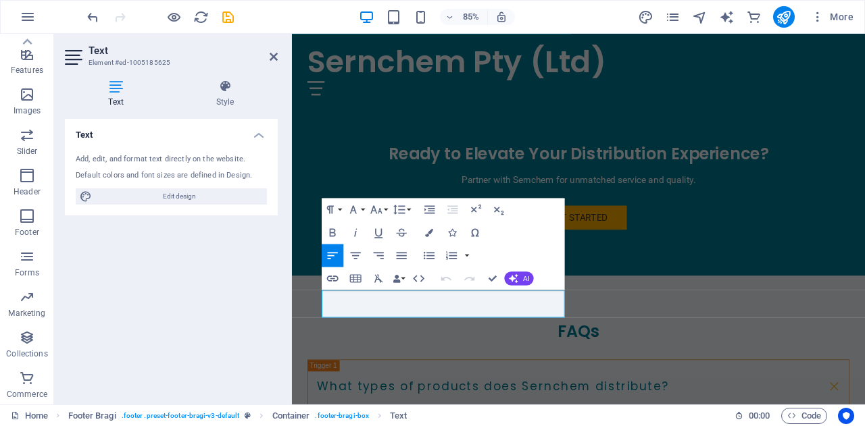
select select "px"
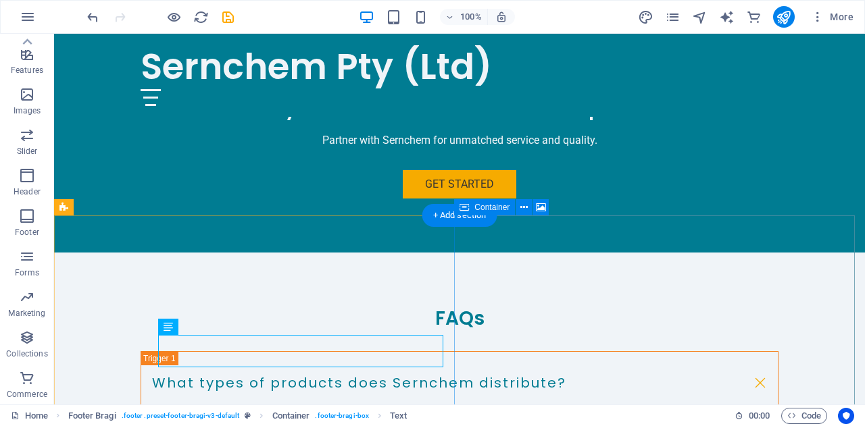
scroll to position [2424, 0]
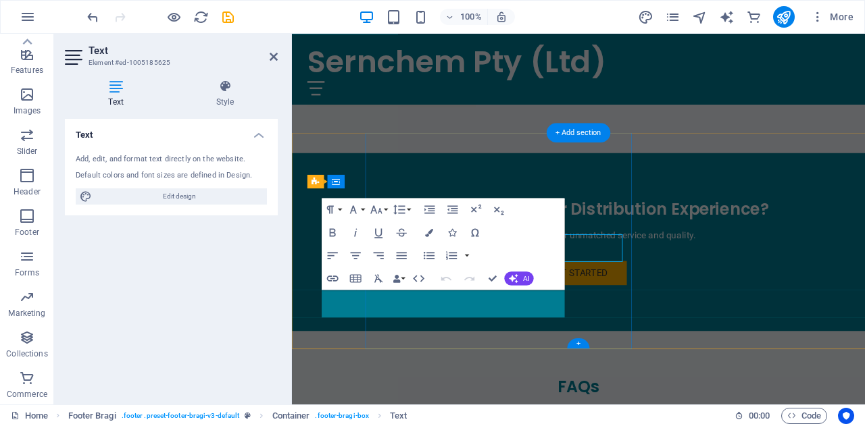
scroll to position [2488, 0]
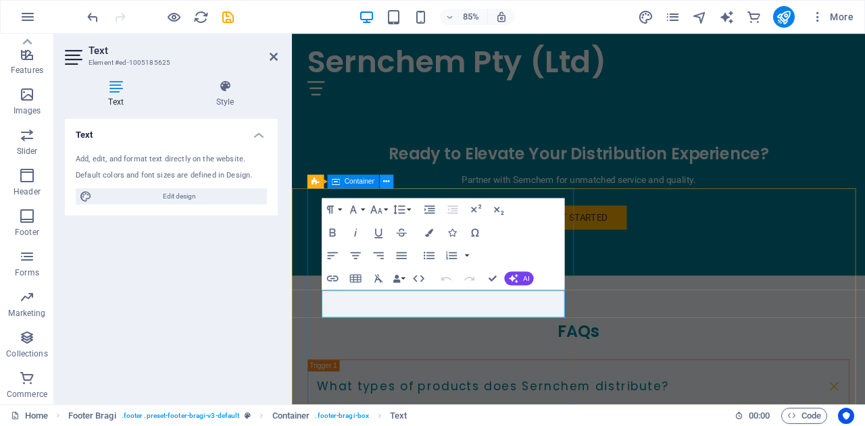
click at [388, 183] on icon at bounding box center [386, 182] width 6 height 12
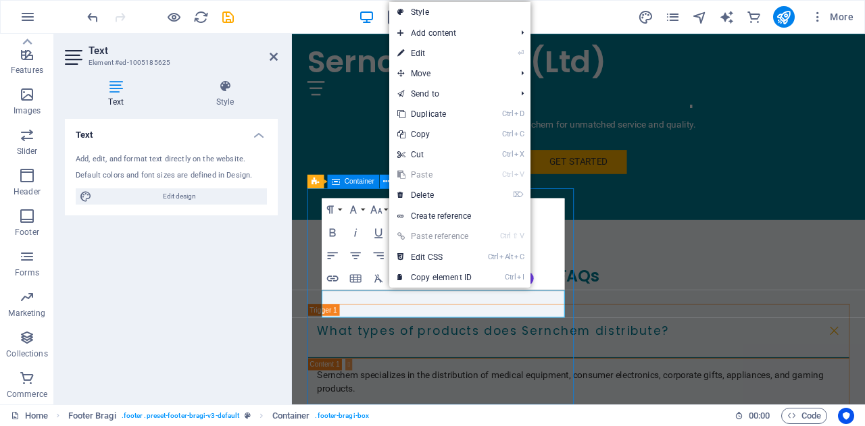
scroll to position [2424, 0]
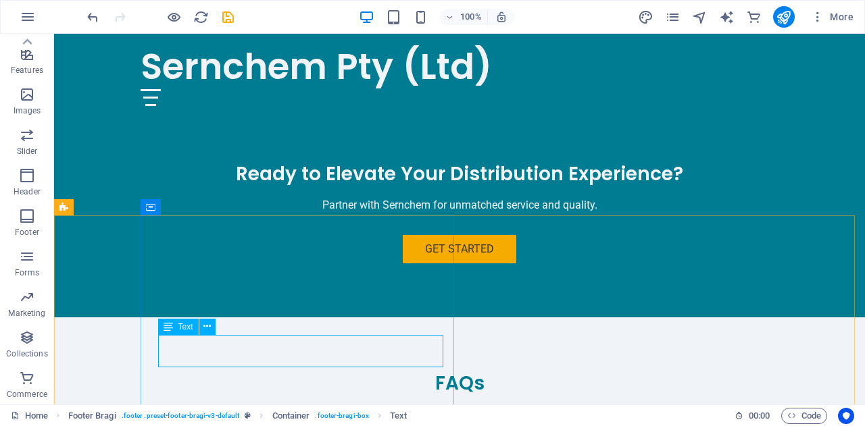
click at [180, 328] on span "Text" at bounding box center [185, 327] width 15 height 8
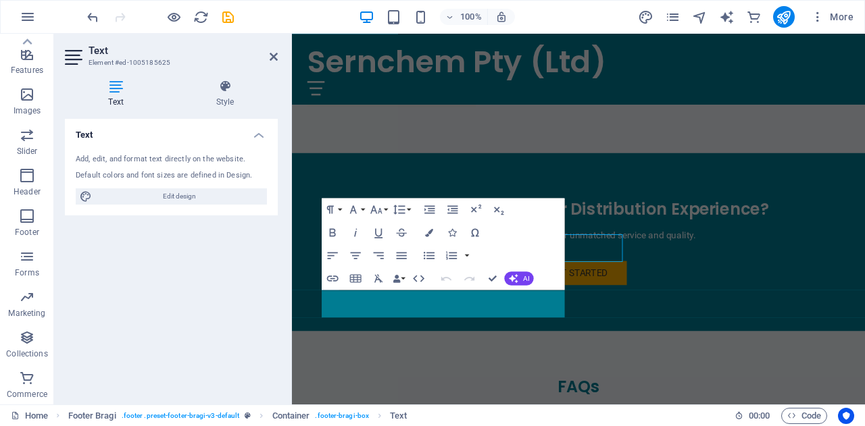
scroll to position [2488, 0]
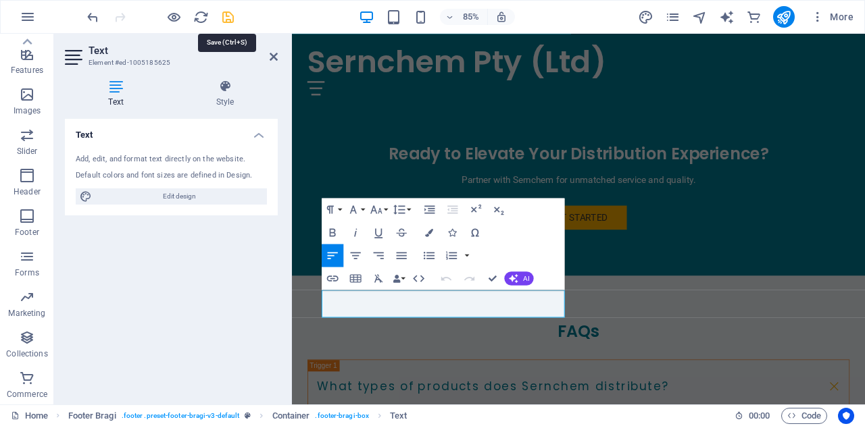
click at [220, 20] on icon "save" at bounding box center [228, 17] width 16 height 16
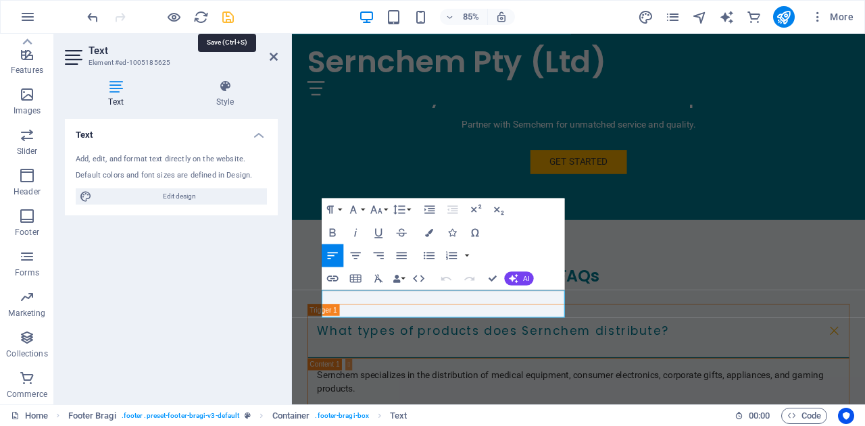
checkbox input "false"
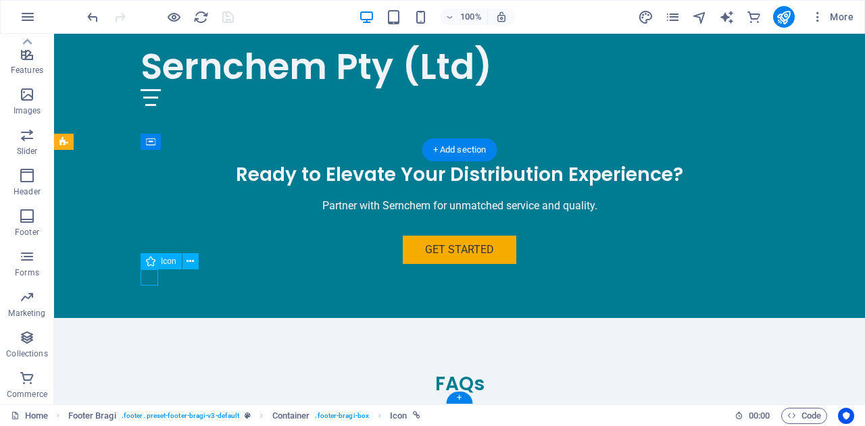
select select "xMidYMid"
select select "px"
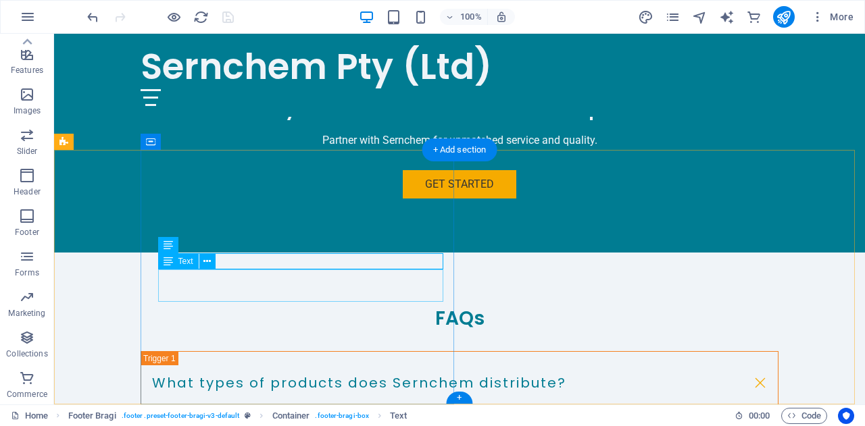
drag, startPoint x: 231, startPoint y: 294, endPoint x: 174, endPoint y: 281, distance: 58.3
drag, startPoint x: 211, startPoint y: 282, endPoint x: 245, endPoint y: 294, distance: 35.9
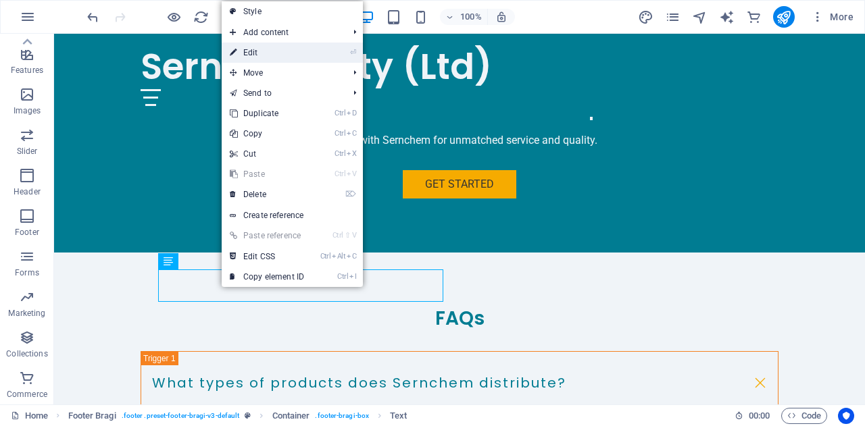
click at [315, 56] on li "⏎ Edit" at bounding box center [292, 53] width 141 height 20
click at [266, 48] on link "⏎ Edit" at bounding box center [267, 53] width 91 height 20
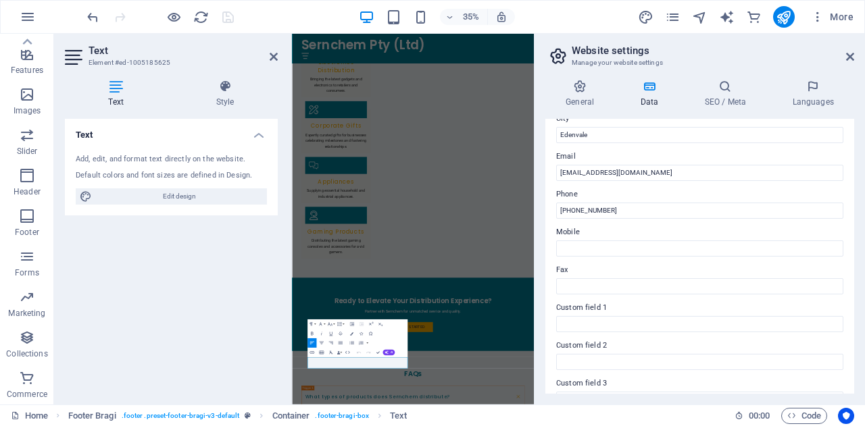
scroll to position [235, 0]
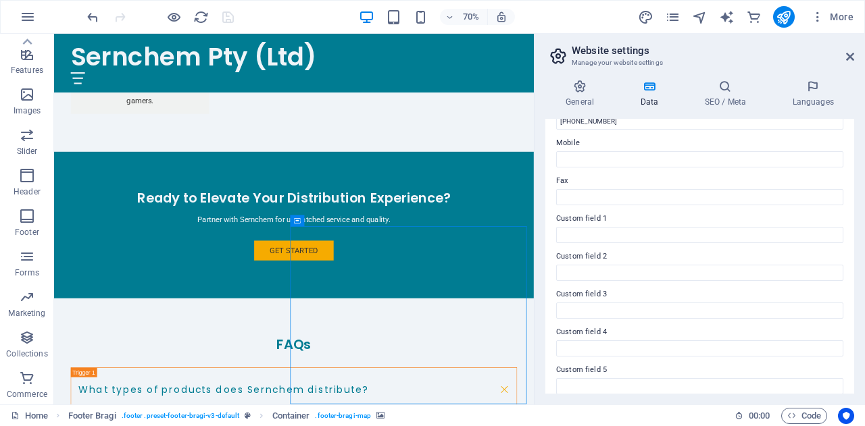
scroll to position [374, 0]
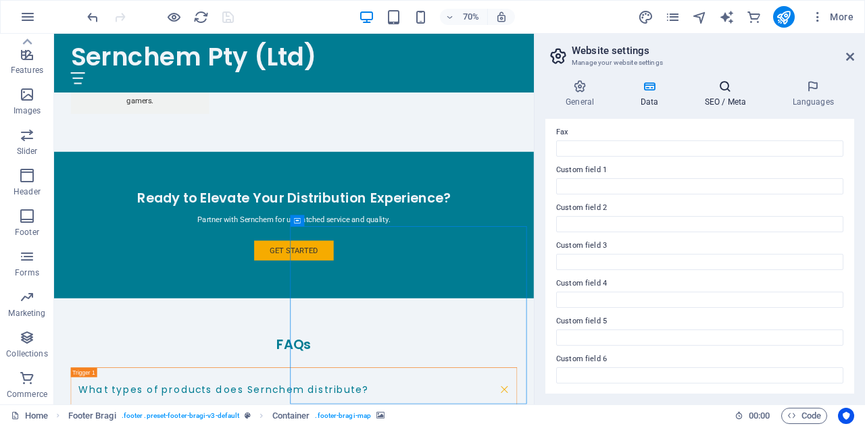
click at [717, 91] on icon at bounding box center [725, 87] width 82 height 14
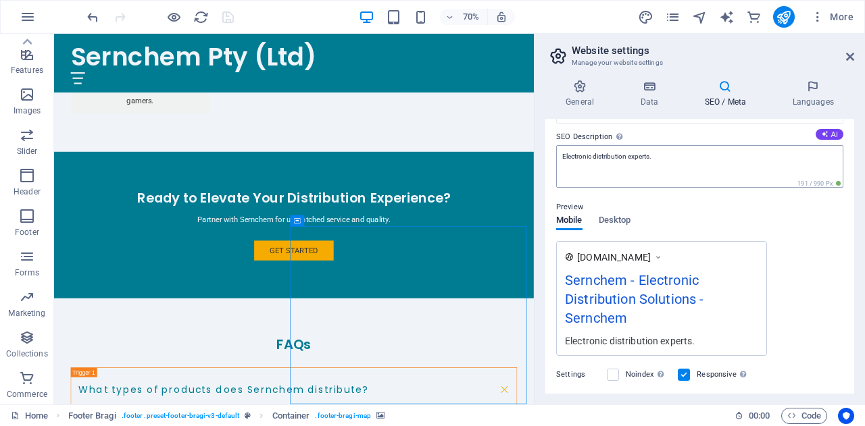
scroll to position [0, 0]
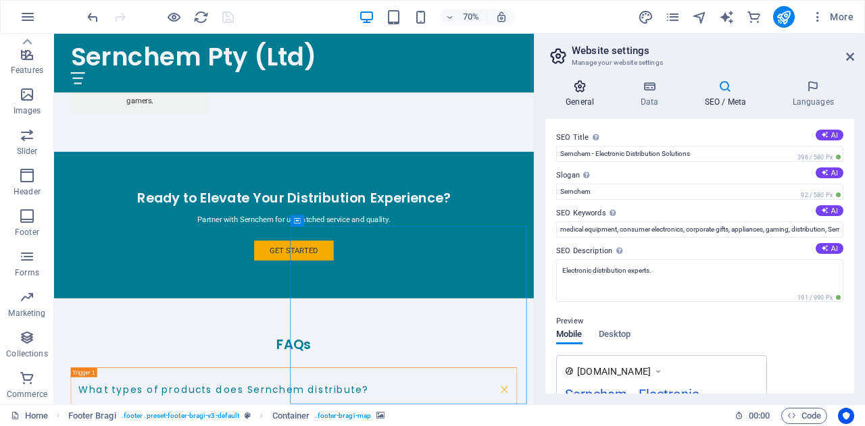
click at [582, 91] on icon at bounding box center [579, 87] width 69 height 14
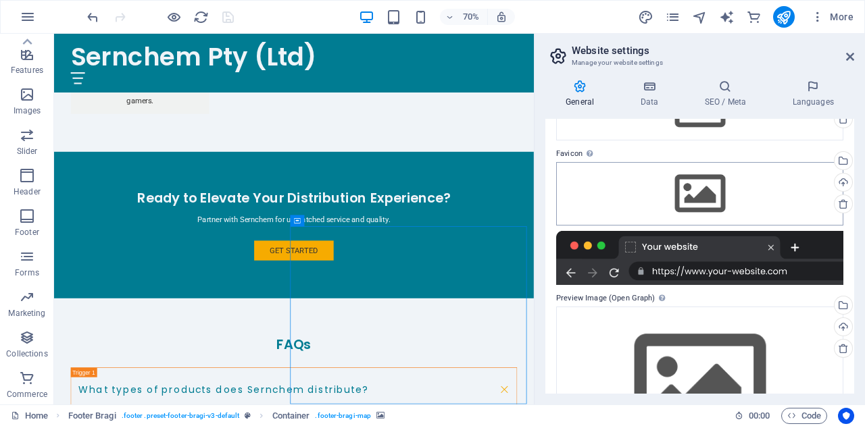
scroll to position [105, 0]
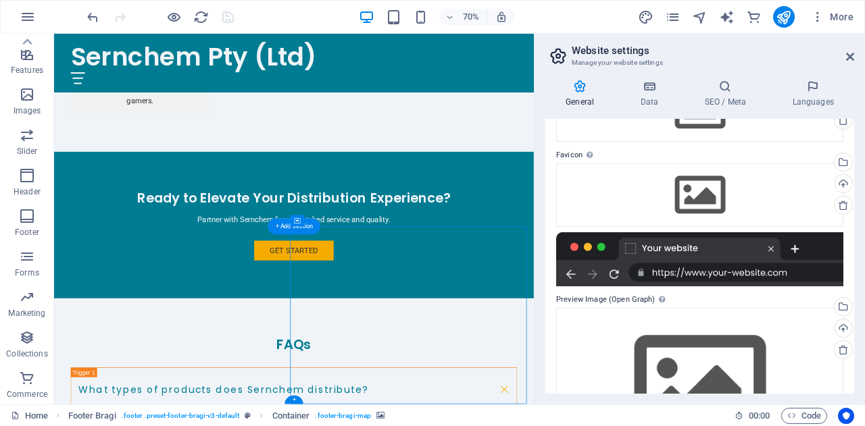
click at [297, 399] on div "+" at bounding box center [293, 400] width 18 height 9
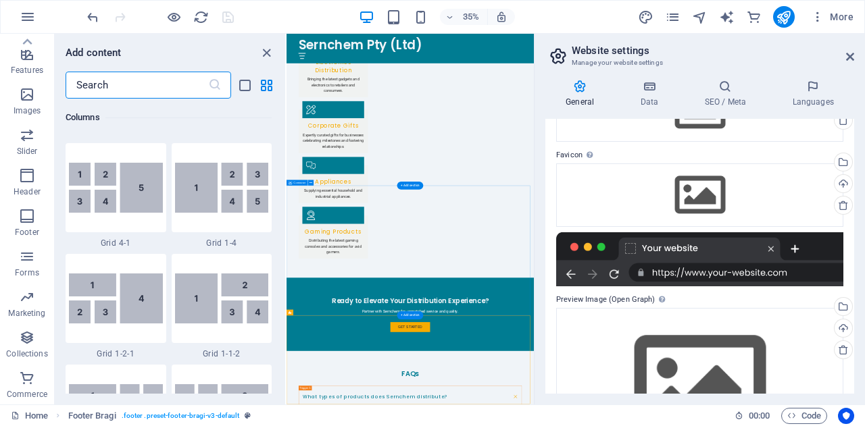
scroll to position [2363, 0]
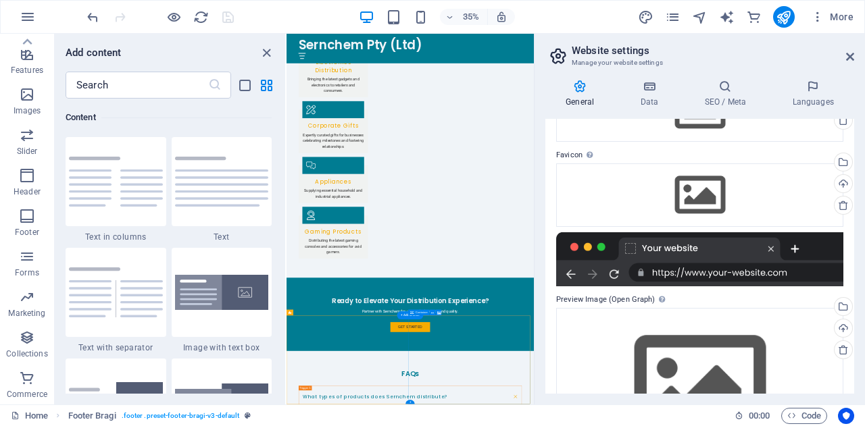
select select "px"
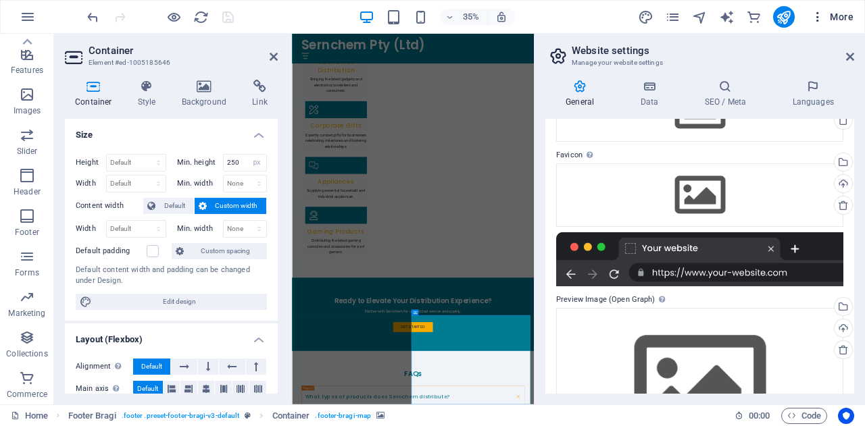
click at [847, 15] on span "More" at bounding box center [832, 17] width 43 height 14
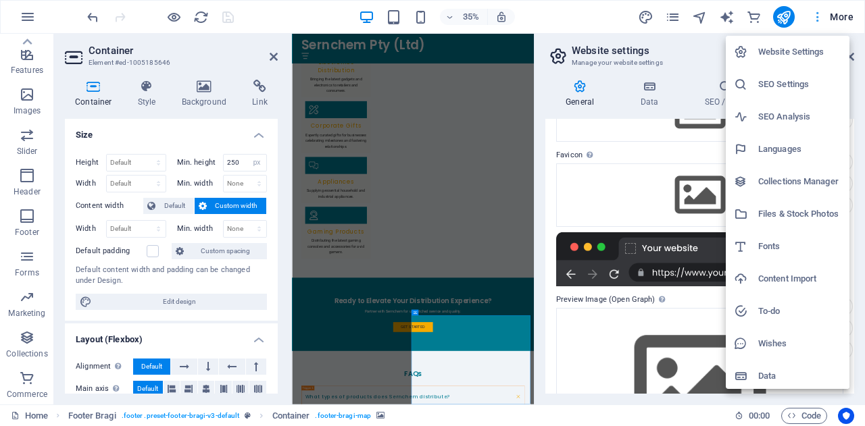
click at [847, 15] on div at bounding box center [432, 213] width 865 height 426
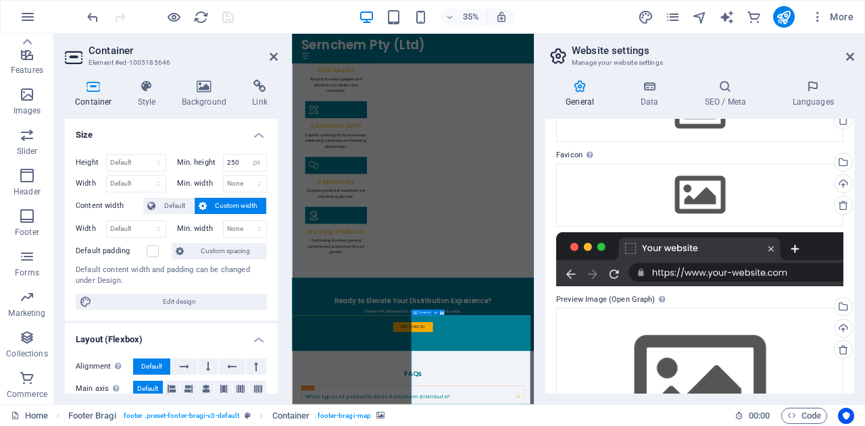
click at [648, 88] on icon at bounding box center [648, 87] width 59 height 14
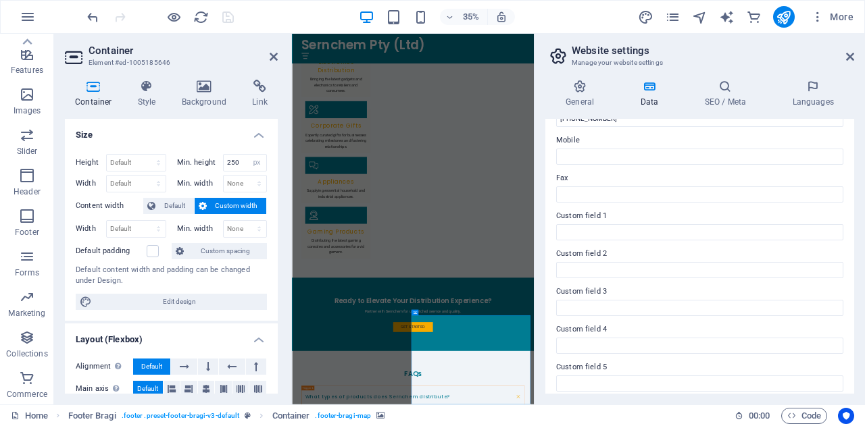
scroll to position [374, 0]
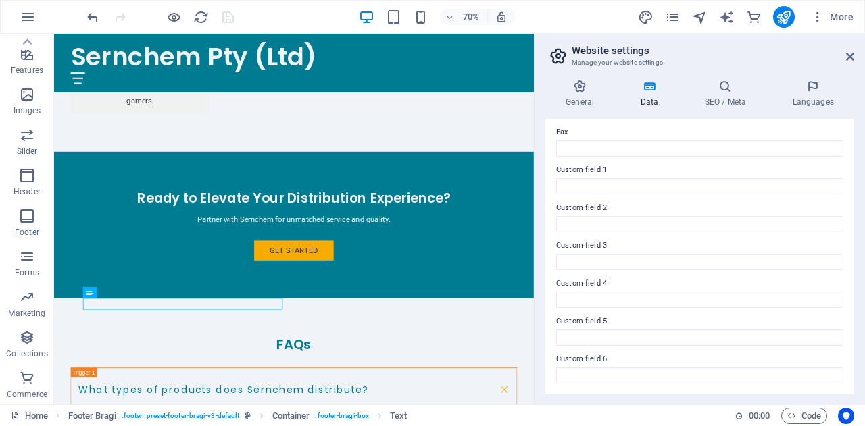
click at [856, 58] on aside "Website settings Manage your website settings General Data SEO / Meta Languages…" at bounding box center [699, 219] width 331 height 371
click at [848, 57] on icon at bounding box center [850, 56] width 8 height 11
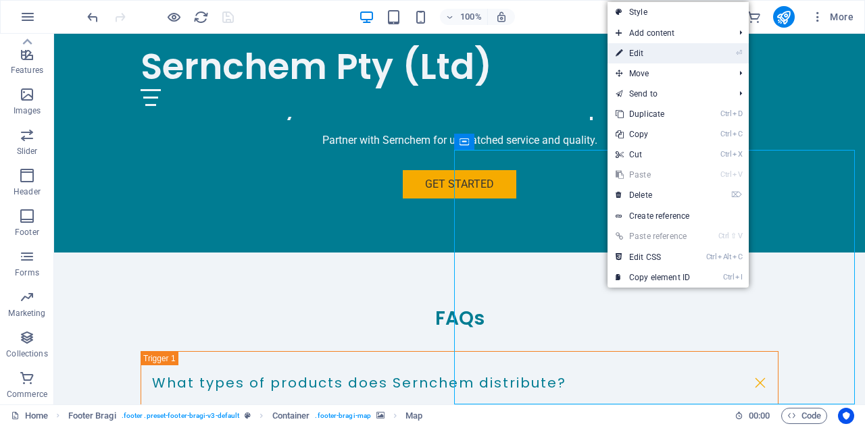
click at [717, 55] on li "⏎ Edit" at bounding box center [677, 53] width 141 height 20
click at [630, 55] on link "⏎ Edit" at bounding box center [652, 53] width 91 height 20
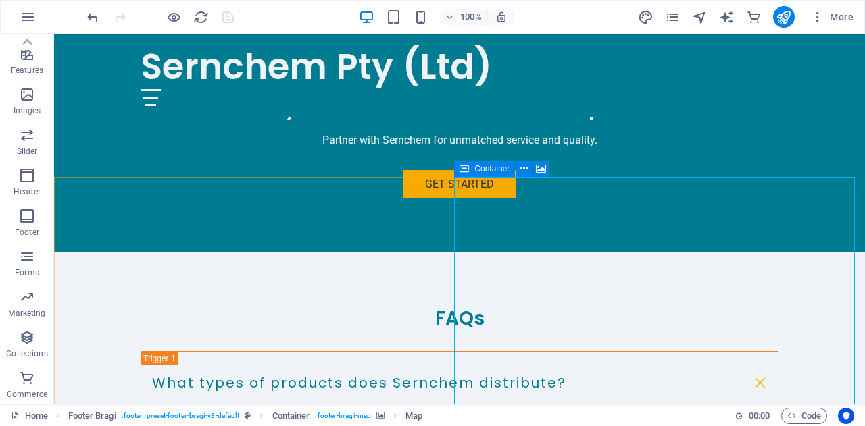
scroll to position [2449, 0]
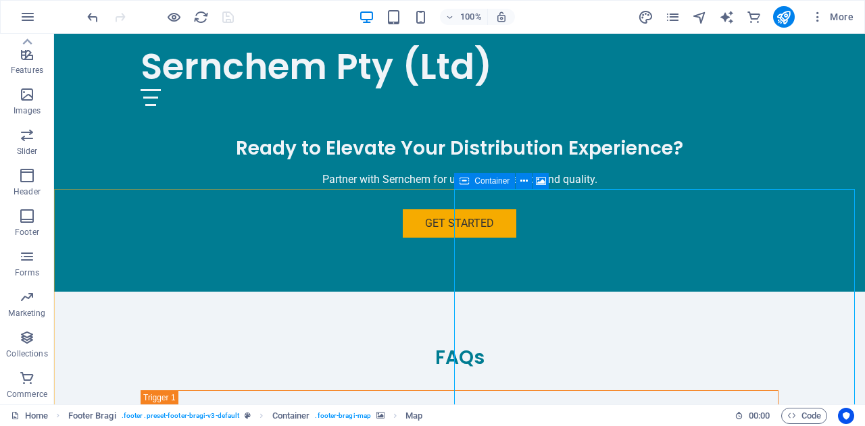
click at [523, 184] on icon at bounding box center [523, 181] width 7 height 14
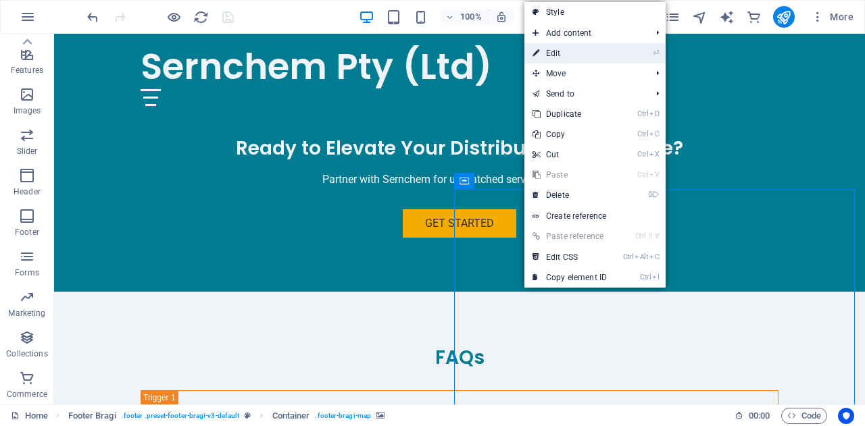
click at [603, 47] on link "⏎ Edit" at bounding box center [569, 53] width 91 height 20
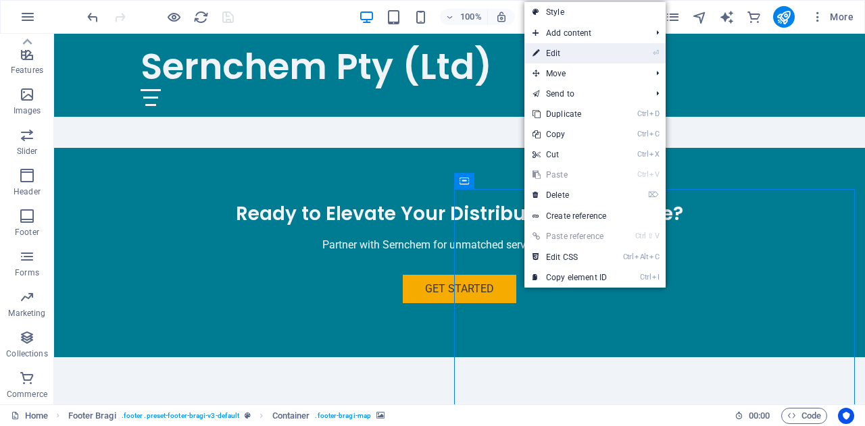
select select "px"
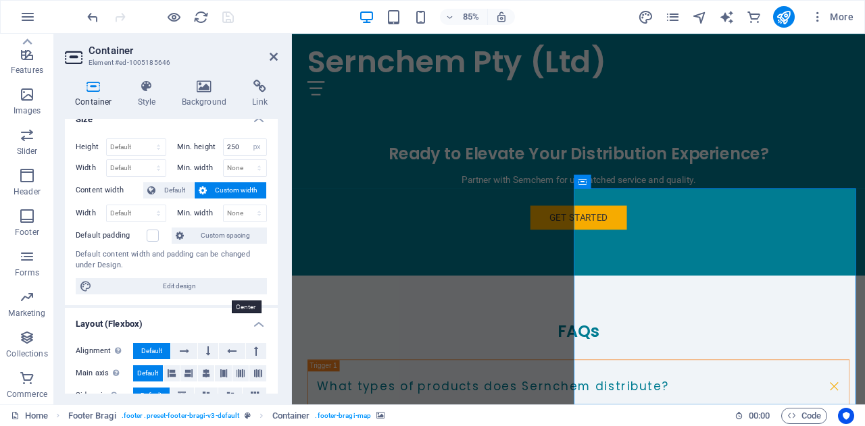
scroll to position [0, 0]
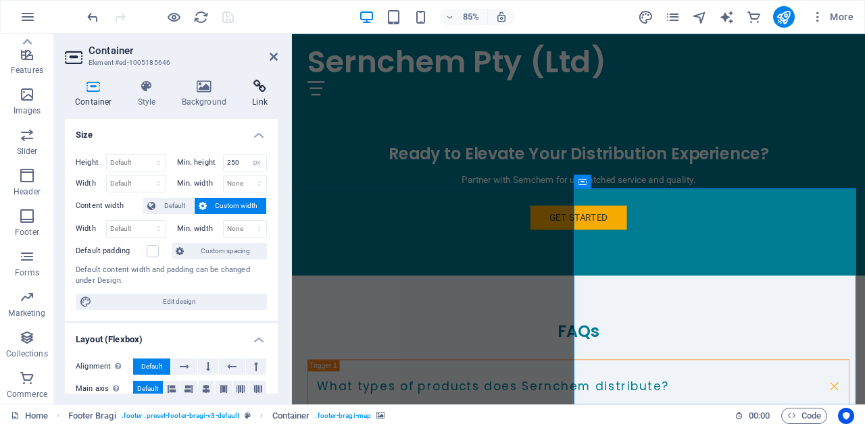
click at [264, 91] on icon at bounding box center [260, 87] width 36 height 14
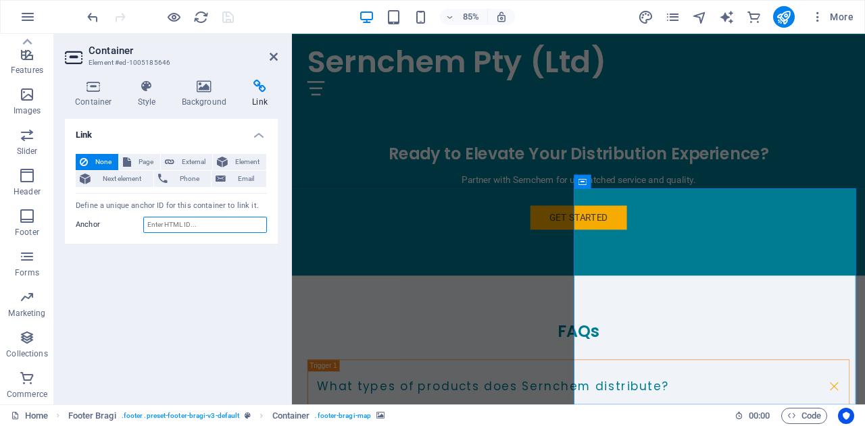
click at [199, 226] on input "Anchor" at bounding box center [205, 225] width 124 height 16
click at [588, 184] on div "Container" at bounding box center [599, 181] width 52 height 14
click at [238, 165] on span "Element" at bounding box center [247, 162] width 30 height 16
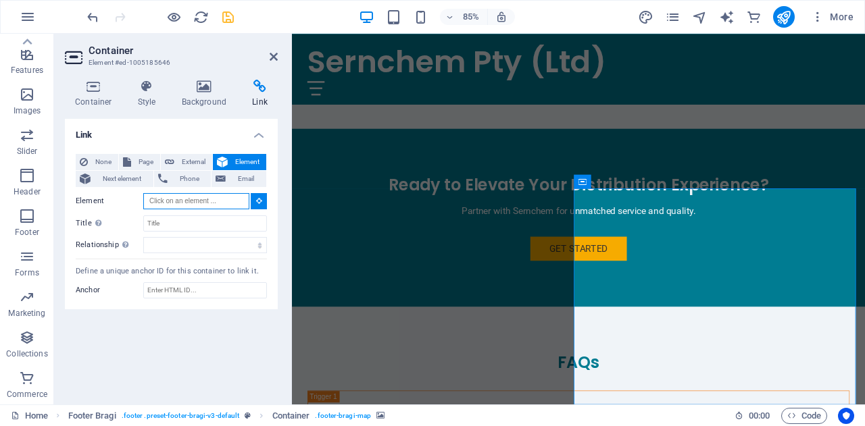
scroll to position [2422, 0]
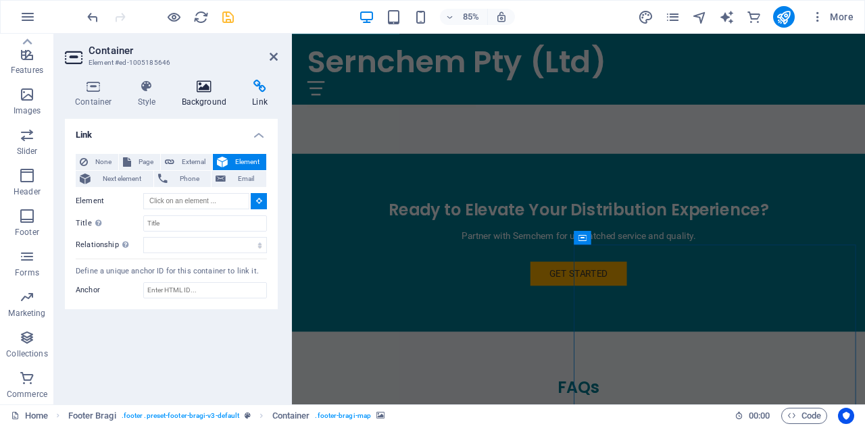
click at [213, 99] on h4 "Background" at bounding box center [207, 94] width 71 height 28
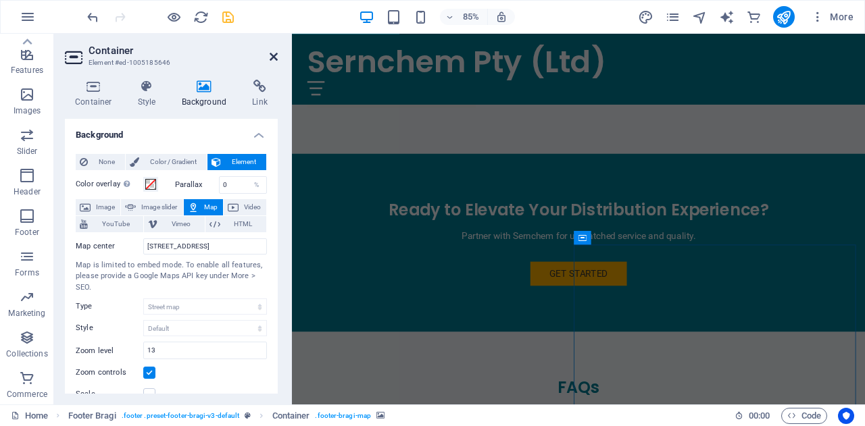
click at [271, 57] on icon at bounding box center [274, 56] width 8 height 11
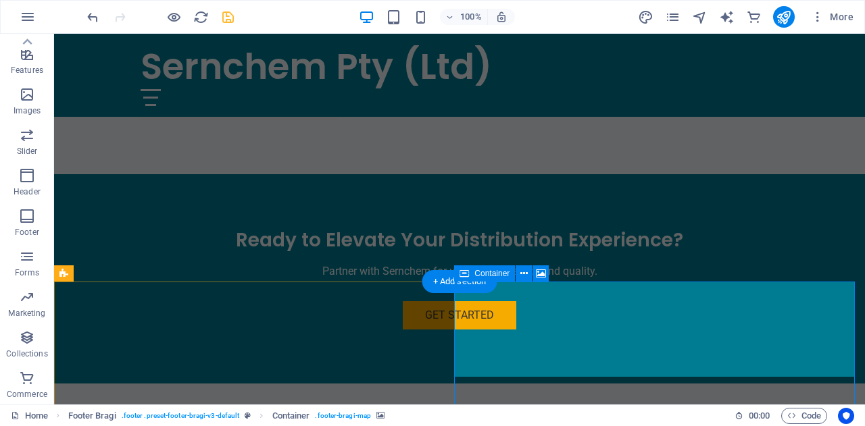
scroll to position [2488, 0]
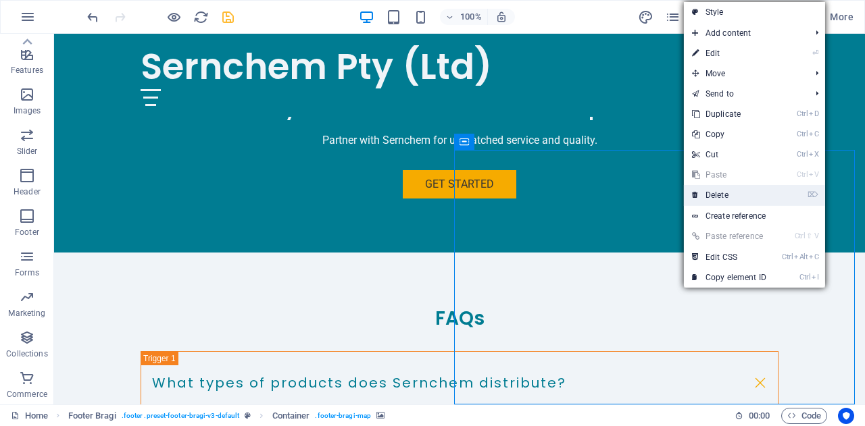
click at [727, 195] on link "⌦ Delete" at bounding box center [729, 195] width 91 height 20
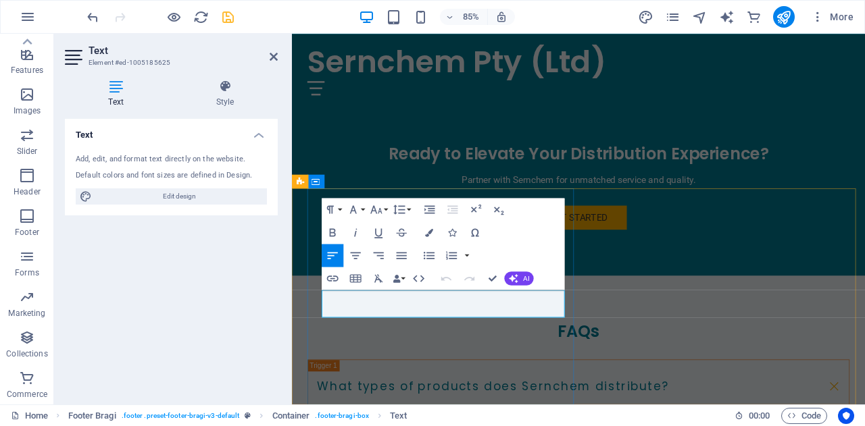
drag, startPoint x: 384, startPoint y: 345, endPoint x: 695, endPoint y: 322, distance: 311.6
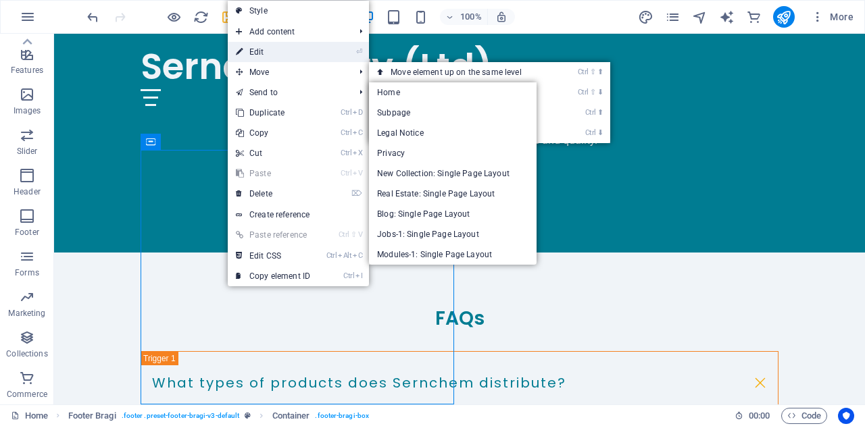
click at [294, 47] on link "⏎ Edit" at bounding box center [273, 52] width 91 height 20
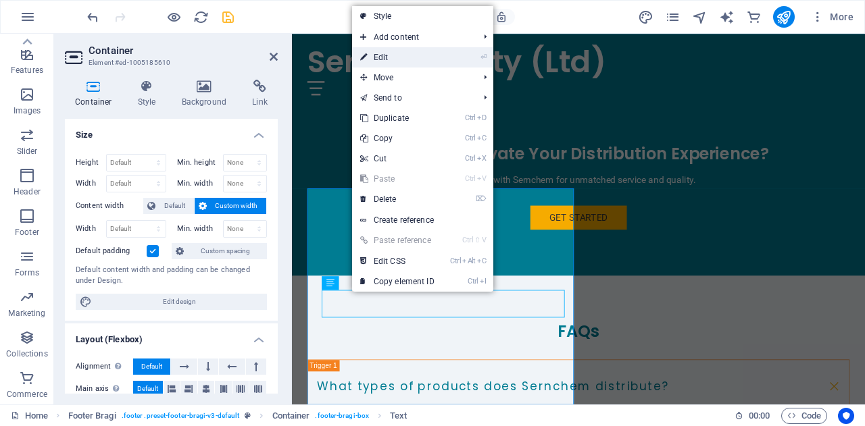
click at [418, 60] on link "⏎ Edit" at bounding box center [397, 57] width 91 height 20
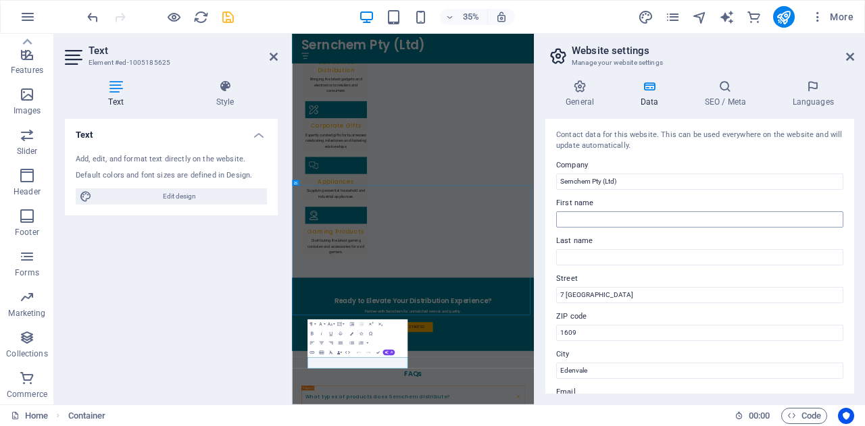
scroll to position [1959, 0]
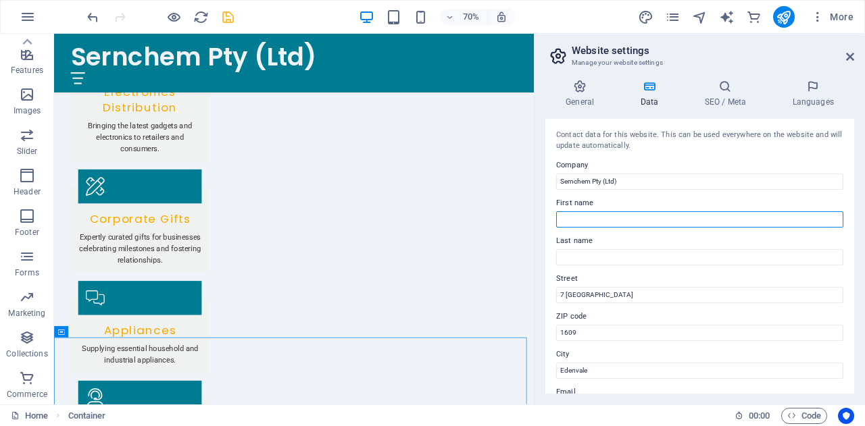
click at [611, 222] on input "First name" at bounding box center [699, 219] width 287 height 16
type input "J"
type input "H"
type input "JHB"
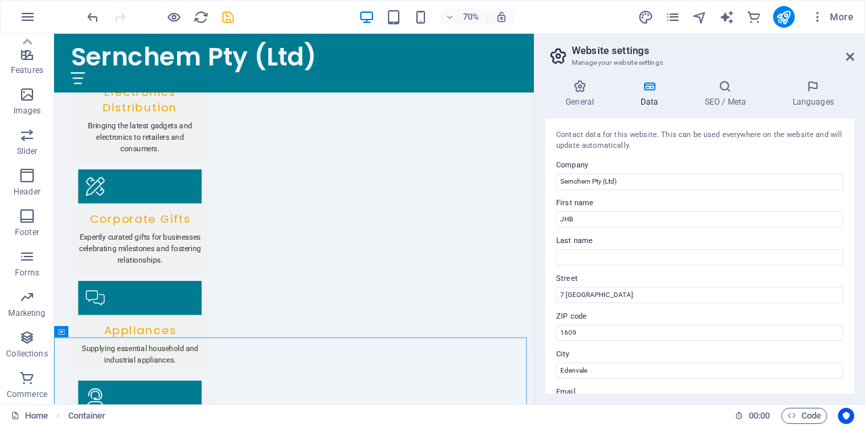
click at [654, 234] on label "Last name" at bounding box center [699, 241] width 287 height 16
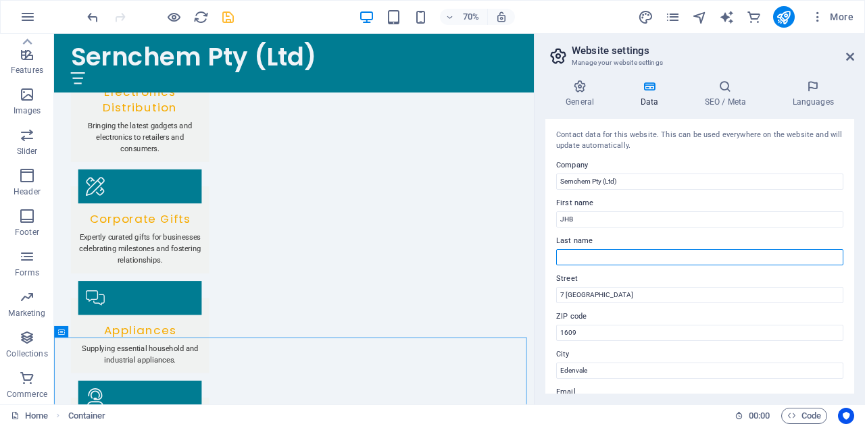
click at [654, 249] on input "Last name" at bounding box center [699, 257] width 287 height 16
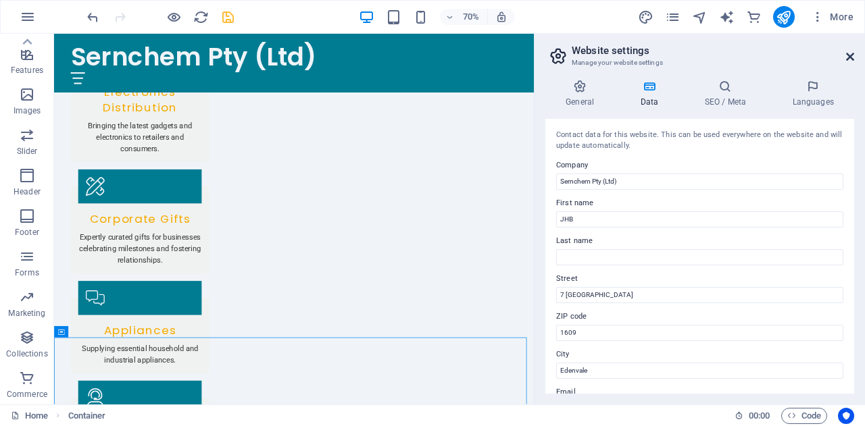
click at [850, 57] on icon at bounding box center [850, 56] width 8 height 11
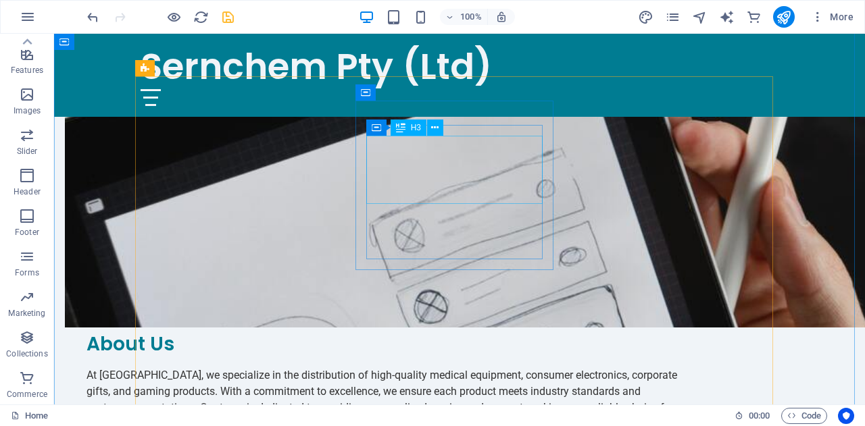
scroll to position [782, 0]
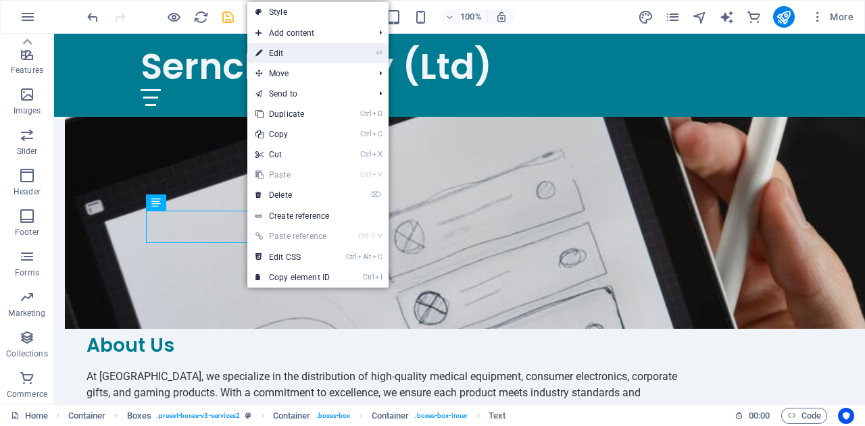
click at [322, 51] on link "⏎ Edit" at bounding box center [292, 53] width 91 height 20
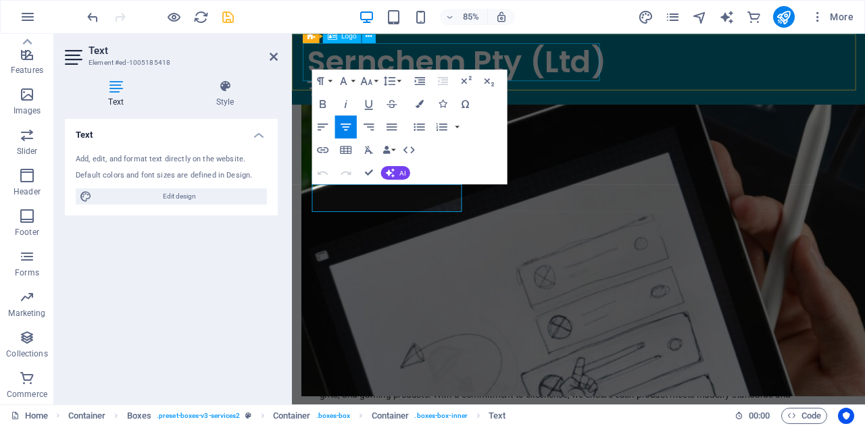
scroll to position [847, 0]
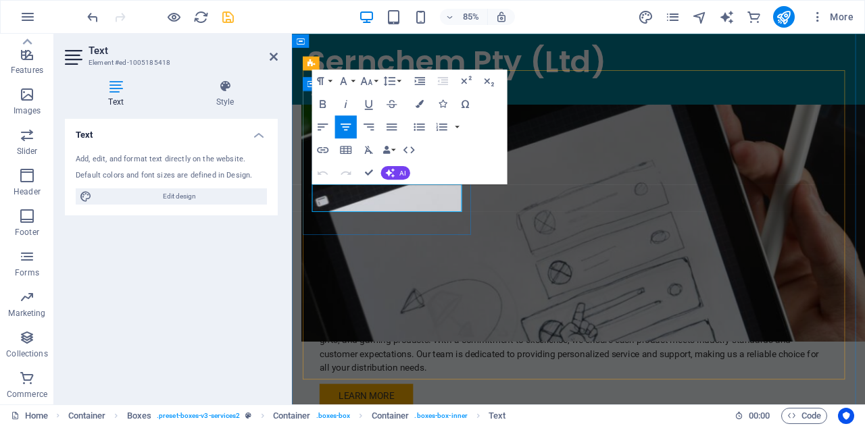
drag, startPoint x: 399, startPoint y: 226, endPoint x: 351, endPoint y: 216, distance: 49.7
drag, startPoint x: 353, startPoint y: 220, endPoint x: 332, endPoint y: 222, distance: 21.7
drag, startPoint x: 417, startPoint y: 229, endPoint x: 451, endPoint y: 238, distance: 34.9
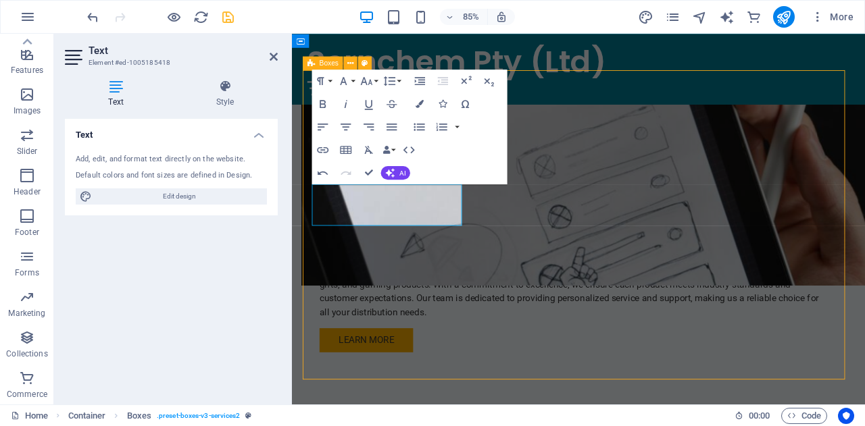
scroll to position [782, 0]
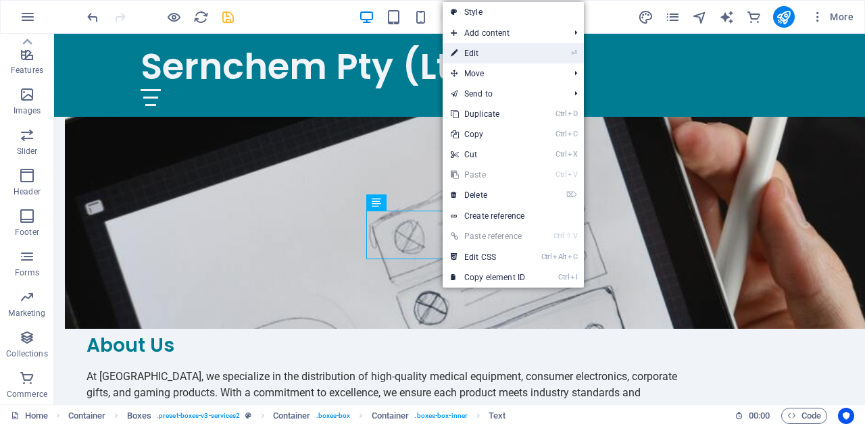
click at [521, 52] on link "⏎ Edit" at bounding box center [487, 53] width 91 height 20
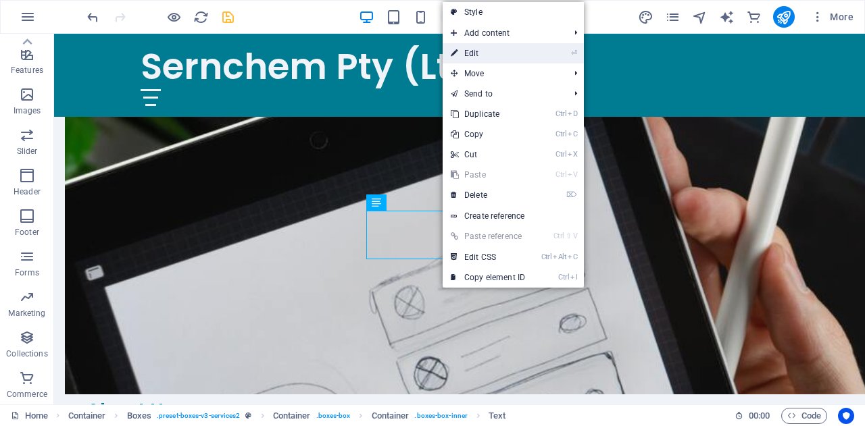
scroll to position [847, 0]
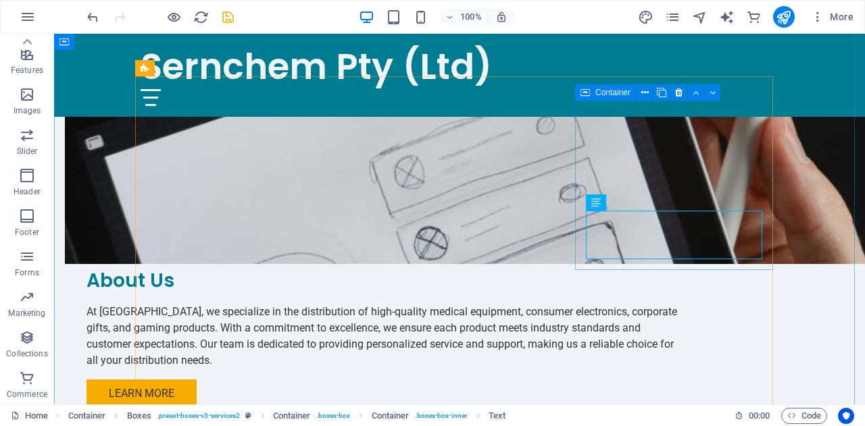
scroll to position [782, 0]
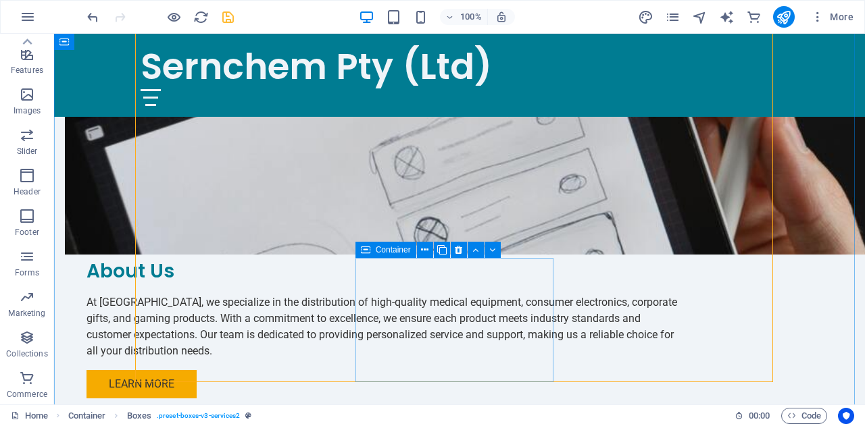
scroll to position [859, 0]
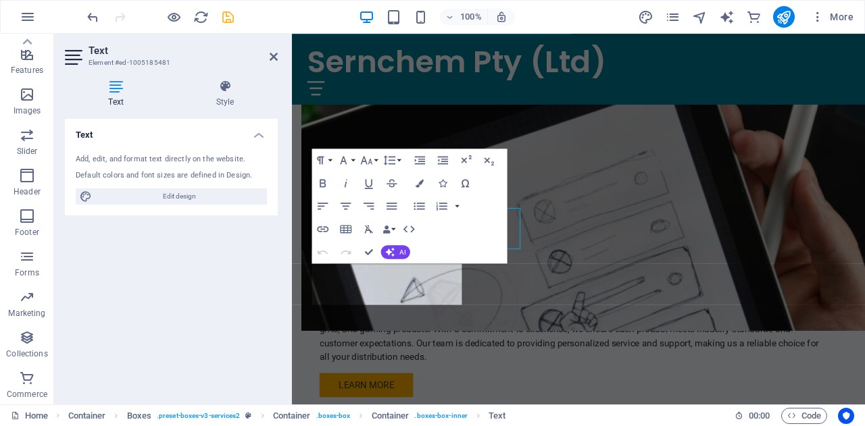
scroll to position [924, 0]
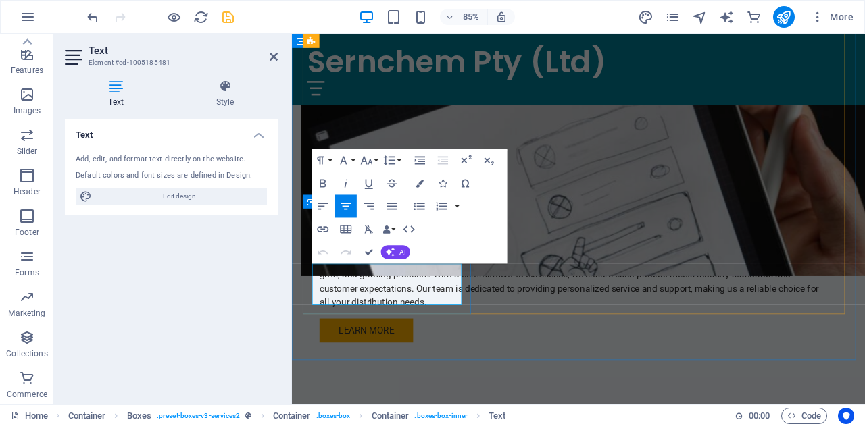
drag, startPoint x: 321, startPoint y: 328, endPoint x: 460, endPoint y: 347, distance: 140.4
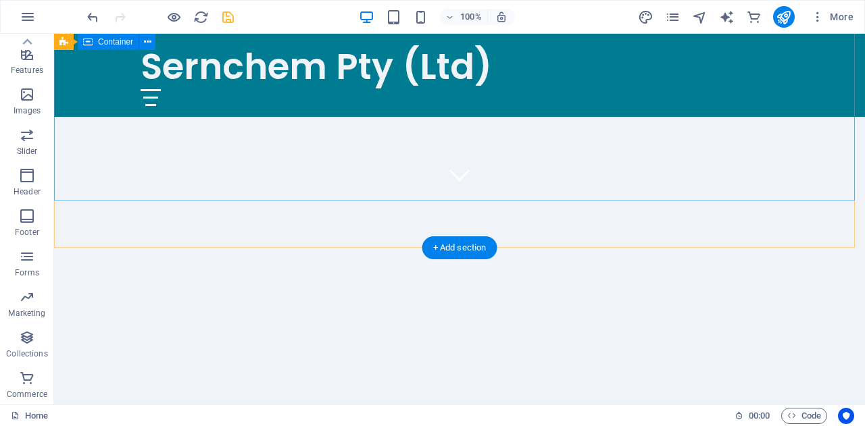
scroll to position [0, 0]
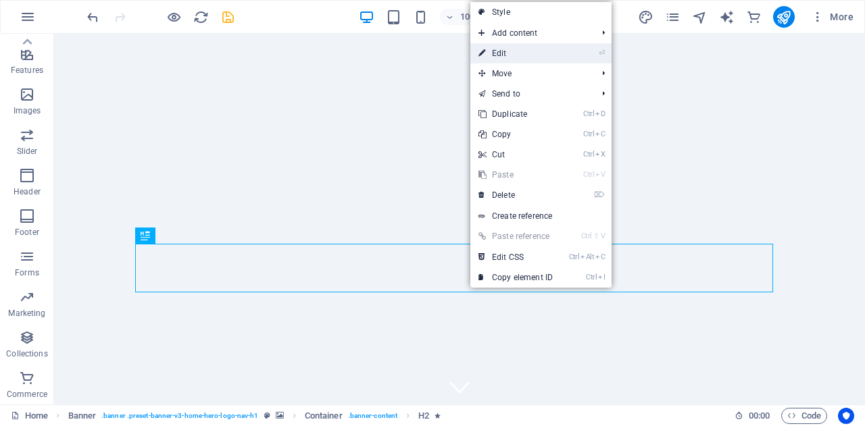
click at [558, 48] on link "⏎ Edit" at bounding box center [515, 53] width 91 height 20
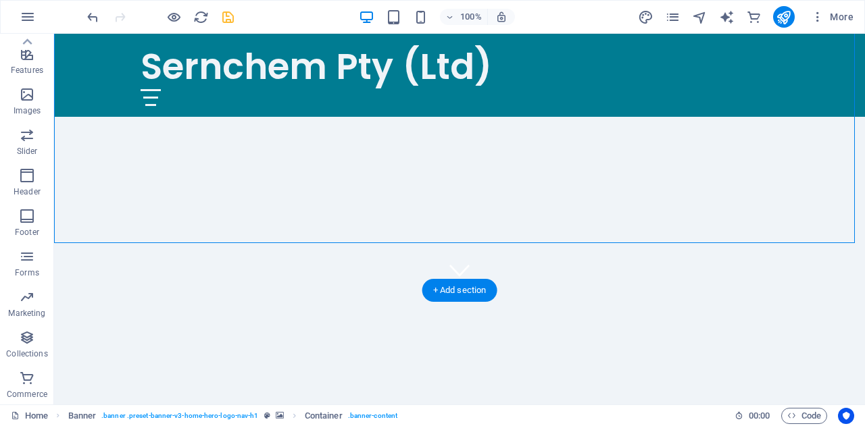
scroll to position [97, 0]
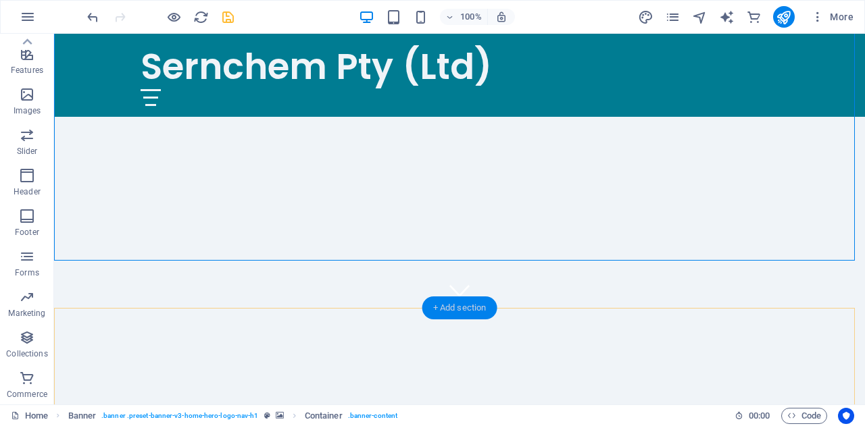
click at [466, 310] on div "+ Add section" at bounding box center [459, 308] width 75 height 23
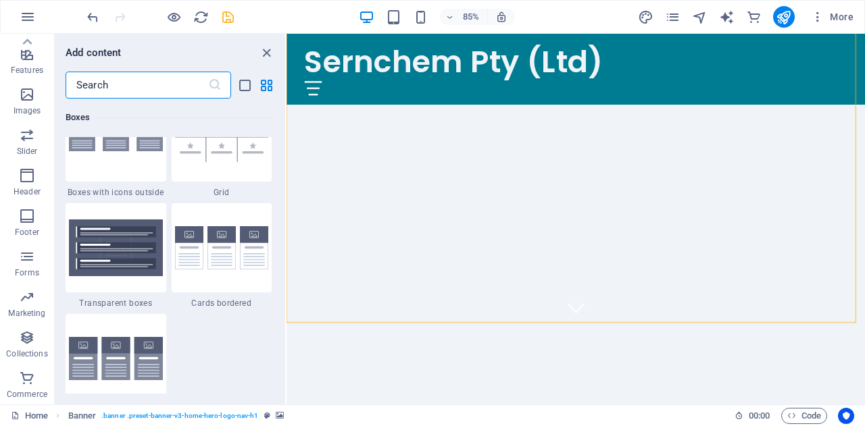
scroll to position [3997, 0]
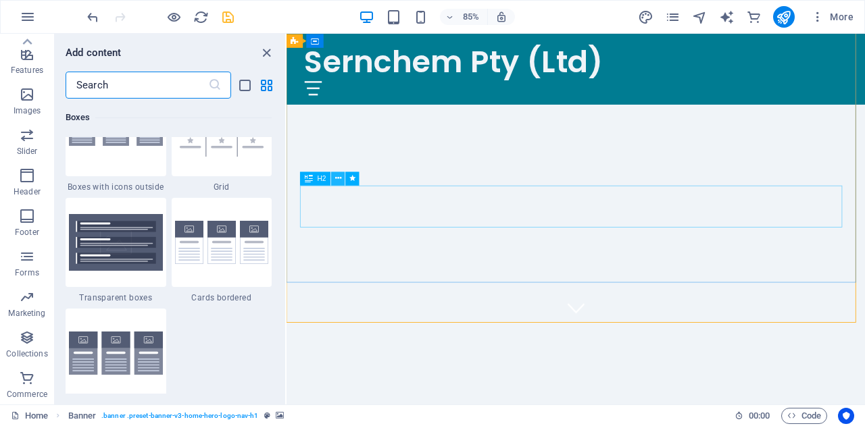
click at [342, 178] on button at bounding box center [339, 179] width 14 height 14
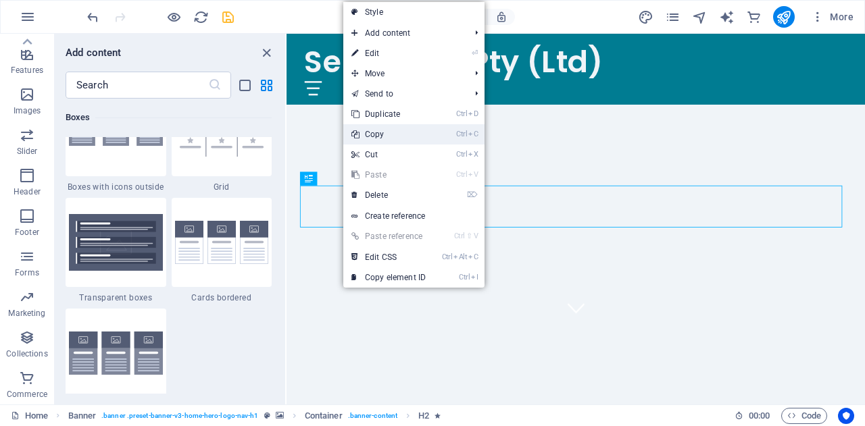
click at [388, 134] on link "Ctrl C Copy" at bounding box center [388, 134] width 91 height 20
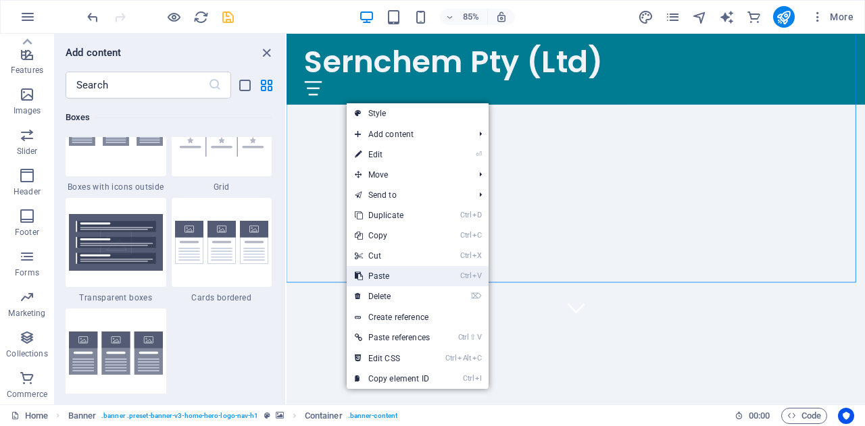
click at [386, 272] on link "Ctrl V Paste" at bounding box center [392, 276] width 91 height 20
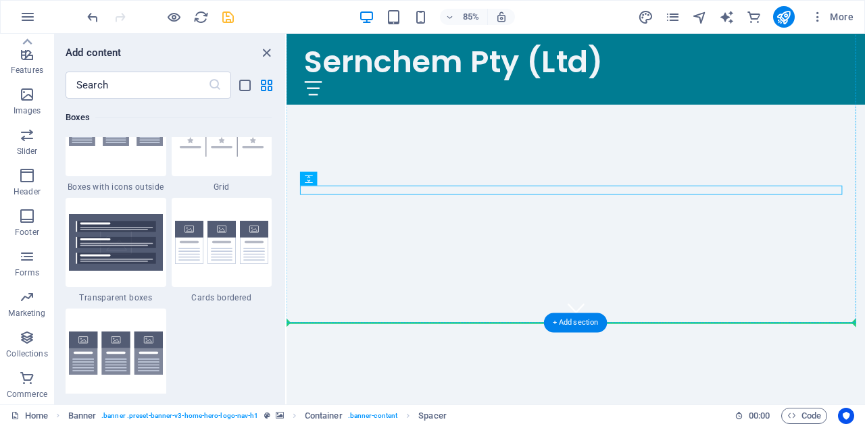
drag, startPoint x: 644, startPoint y: 213, endPoint x: 632, endPoint y: 236, distance: 25.4
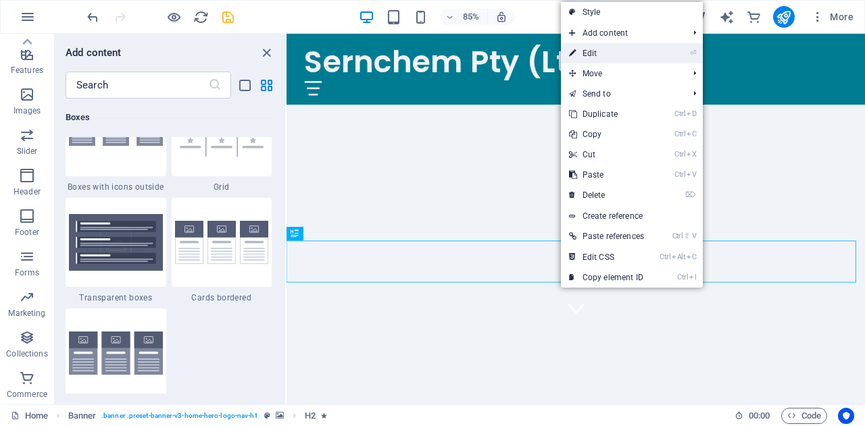
click at [628, 56] on link "⏎ Edit" at bounding box center [606, 53] width 91 height 20
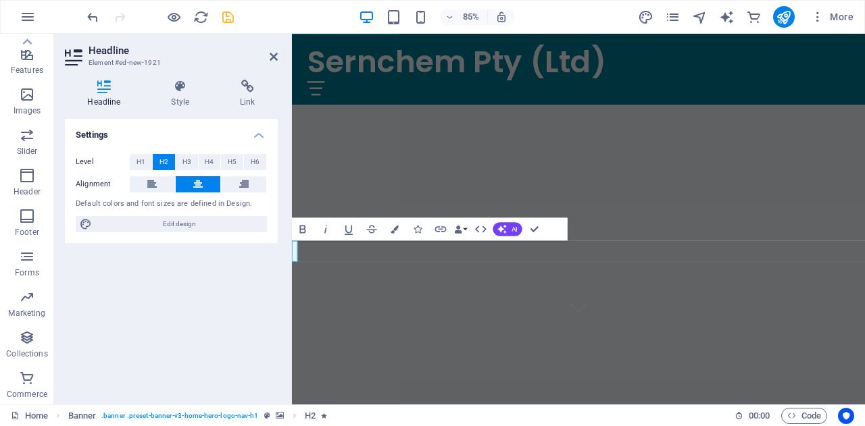
scroll to position [121, 0]
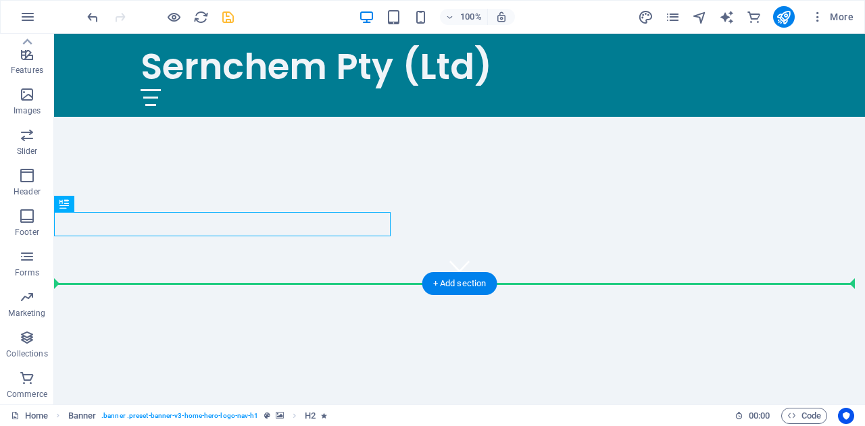
drag, startPoint x: 172, startPoint y: 213, endPoint x: 413, endPoint y: 234, distance: 242.1
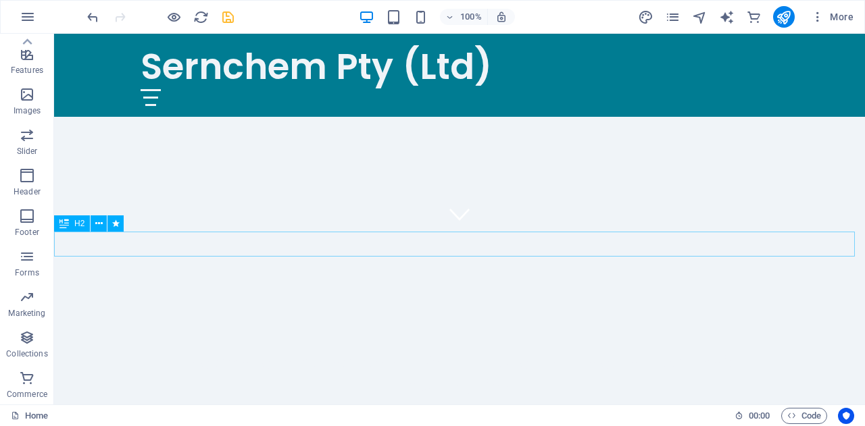
scroll to position [175, 0]
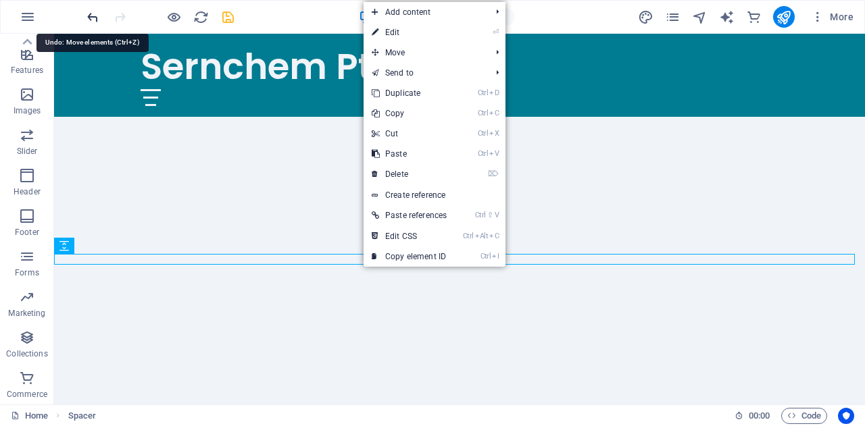
click at [93, 17] on icon "undo" at bounding box center [93, 17] width 16 height 16
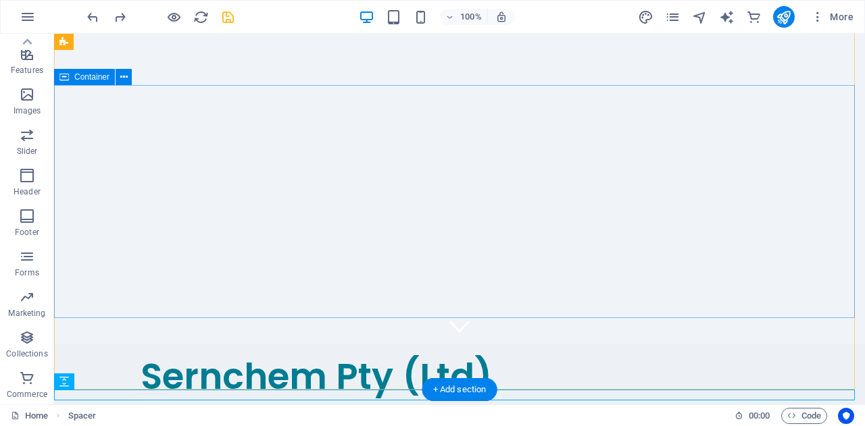
scroll to position [0, 0]
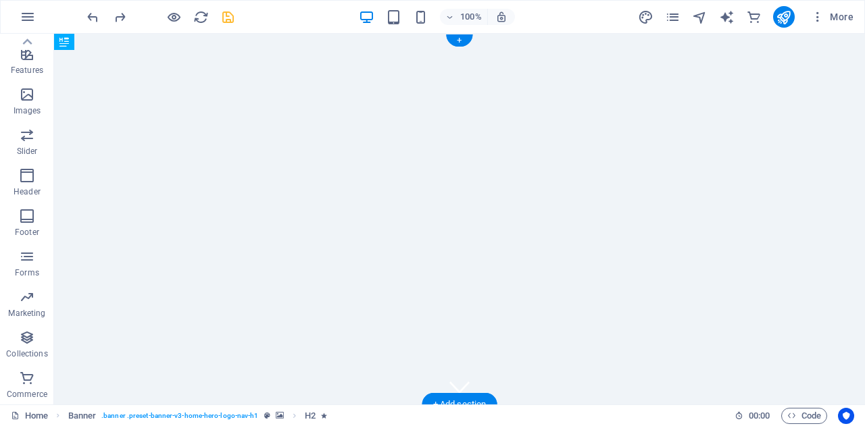
drag, startPoint x: 236, startPoint y: 356, endPoint x: 257, endPoint y: 126, distance: 231.2
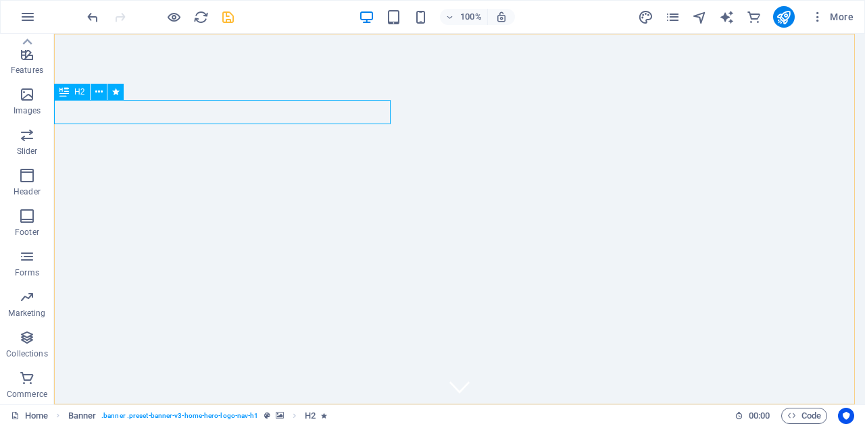
click at [63, 95] on icon at bounding box center [63, 92] width 9 height 16
click at [74, 94] on div "H2" at bounding box center [72, 92] width 36 height 16
click at [99, 99] on button at bounding box center [99, 92] width 16 height 16
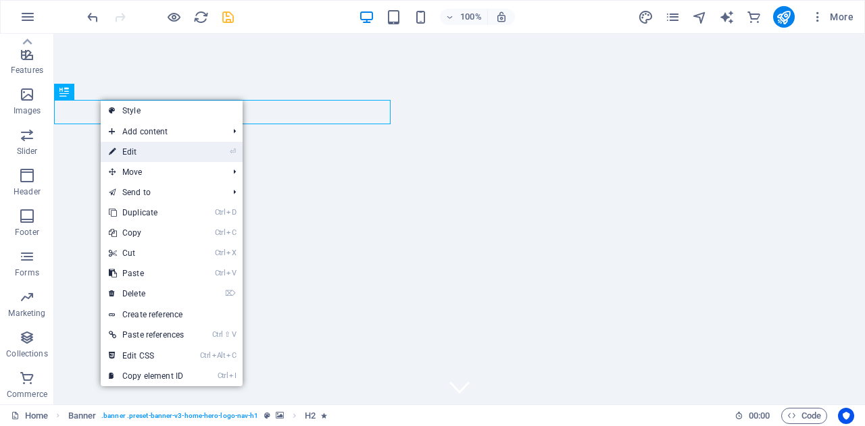
click at [186, 147] on link "⏎ Edit" at bounding box center [146, 152] width 91 height 20
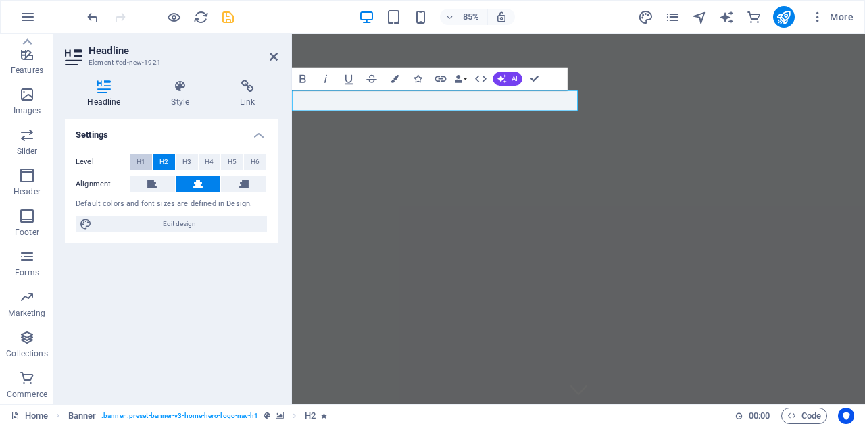
click at [146, 160] on button "H1" at bounding box center [141, 162] width 22 height 16
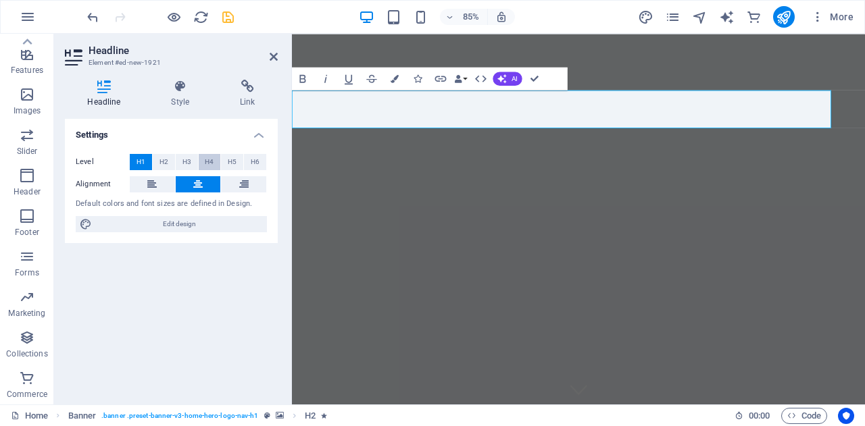
click at [212, 157] on span "H4" at bounding box center [209, 162] width 9 height 16
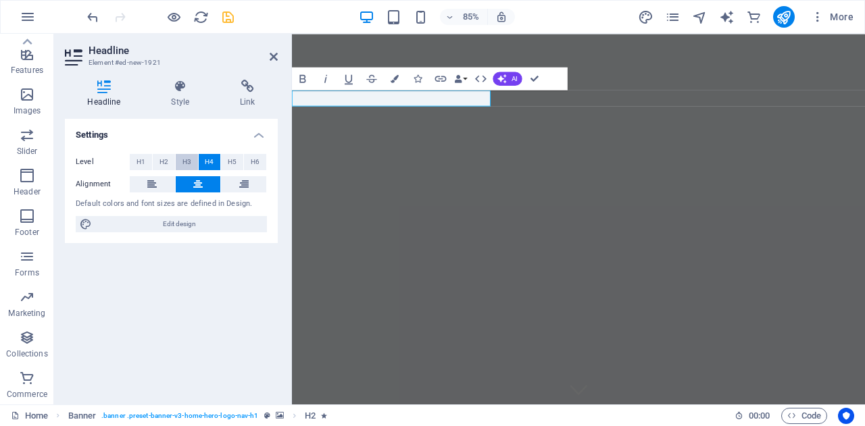
click at [186, 159] on span "H3" at bounding box center [186, 162] width 9 height 16
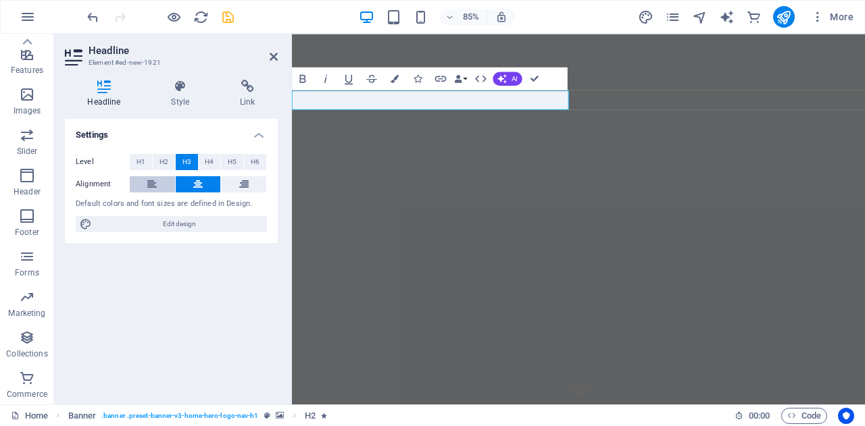
click at [153, 186] on icon at bounding box center [151, 184] width 9 height 16
click at [173, 85] on icon at bounding box center [180, 87] width 63 height 14
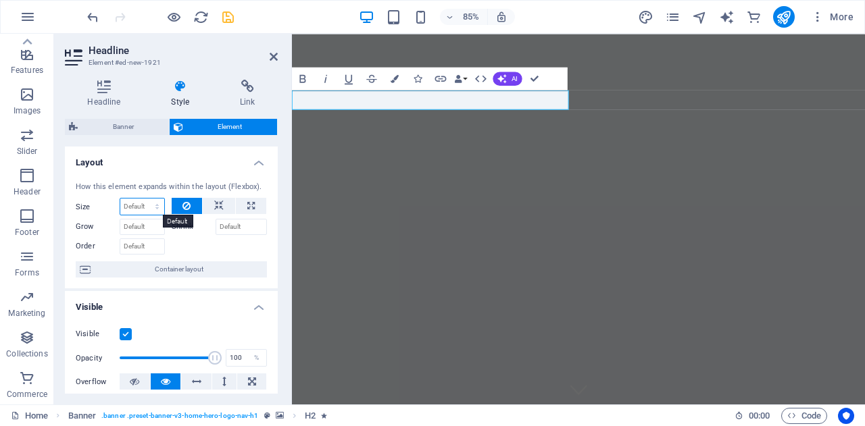
click at [155, 201] on select "Default auto px % 1/1 1/2 1/3 1/4 1/5 1/6 1/7 1/8 1/9 1/10" at bounding box center [142, 207] width 44 height 16
select select "1/3"
click at [144, 199] on select "Default auto px % 1/1 1/2 1/3 1/4 1/5 1/6 1/7 1/8 1/9 1/10" at bounding box center [142, 207] width 44 height 16
type input "33.33"
select select "%"
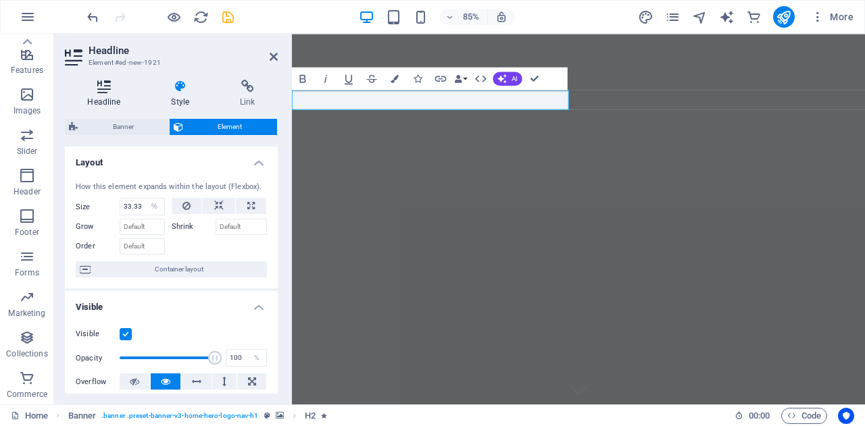
click at [109, 93] on h4 "Headline" at bounding box center [107, 94] width 84 height 28
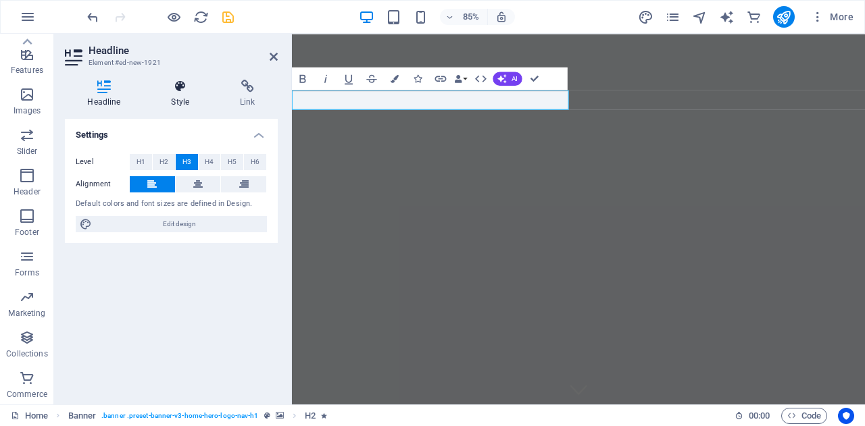
click at [178, 88] on icon at bounding box center [180, 87] width 63 height 14
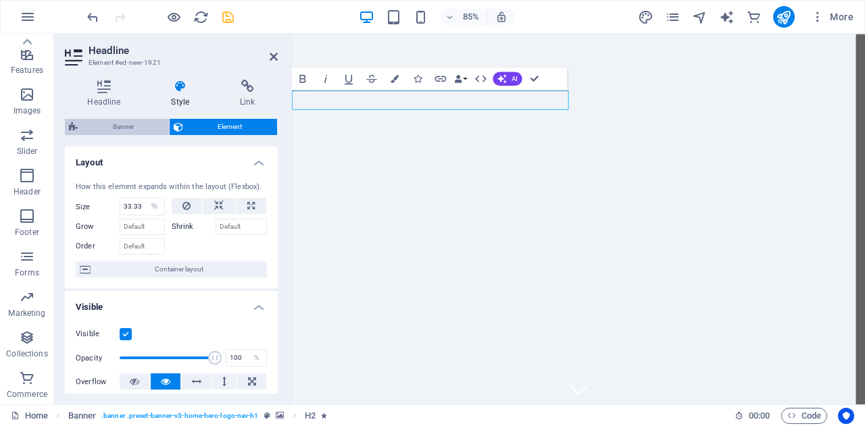
click at [130, 124] on span "Banner" at bounding box center [123, 127] width 83 height 16
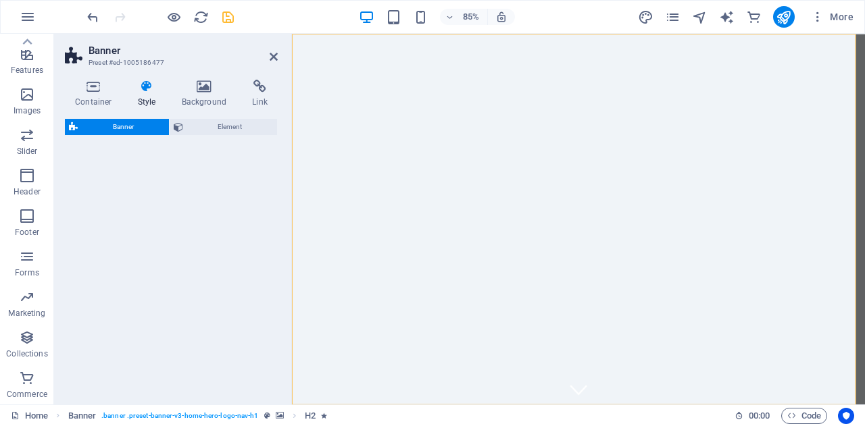
select select "preset-banner-v3-home-hero-logo-nav-h1"
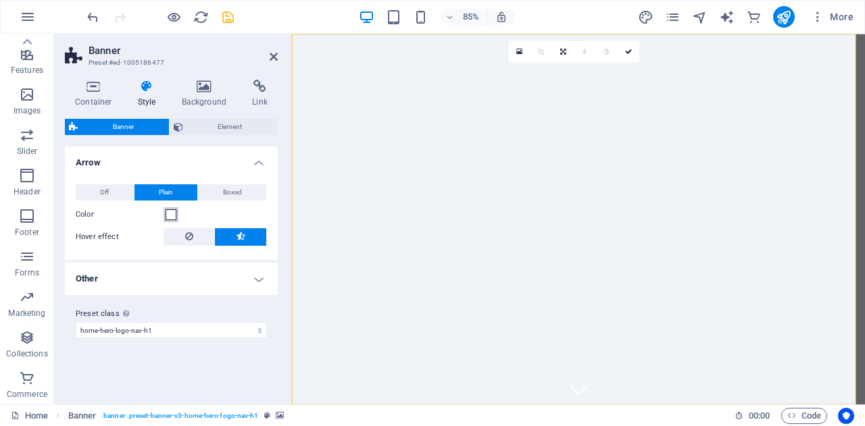
click at [174, 215] on span at bounding box center [170, 214] width 11 height 11
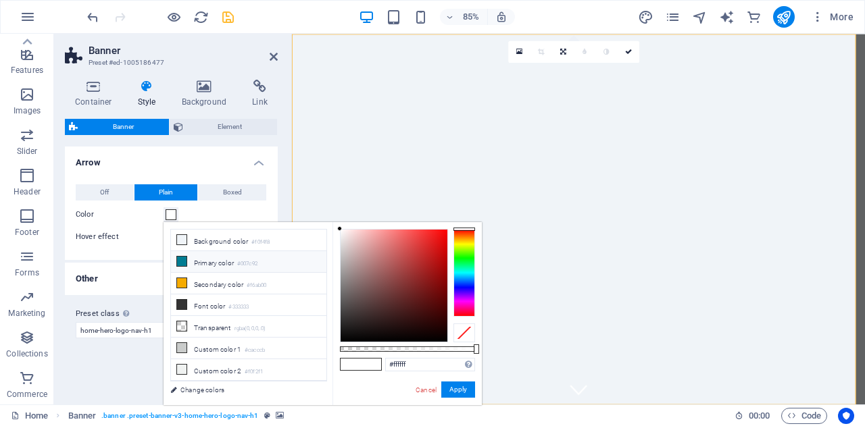
click at [182, 263] on icon at bounding box center [181, 261] width 9 height 9
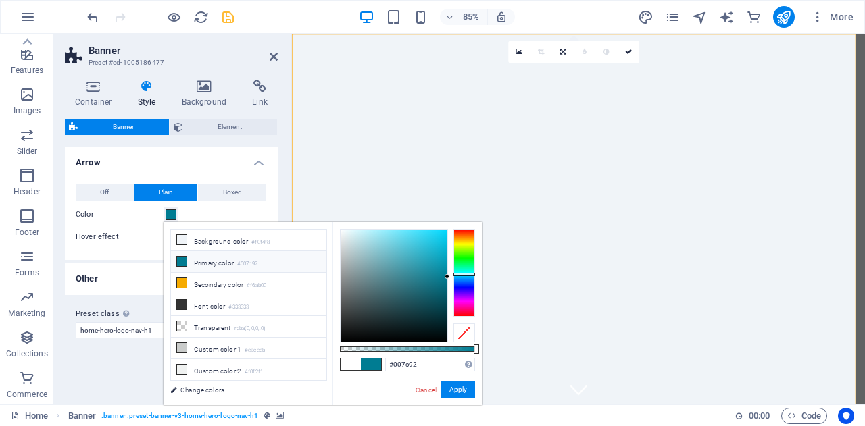
type input "#050607"
click at [368, 338] on div at bounding box center [393, 286] width 107 height 112
click at [458, 386] on button "Apply" at bounding box center [458, 390] width 34 height 16
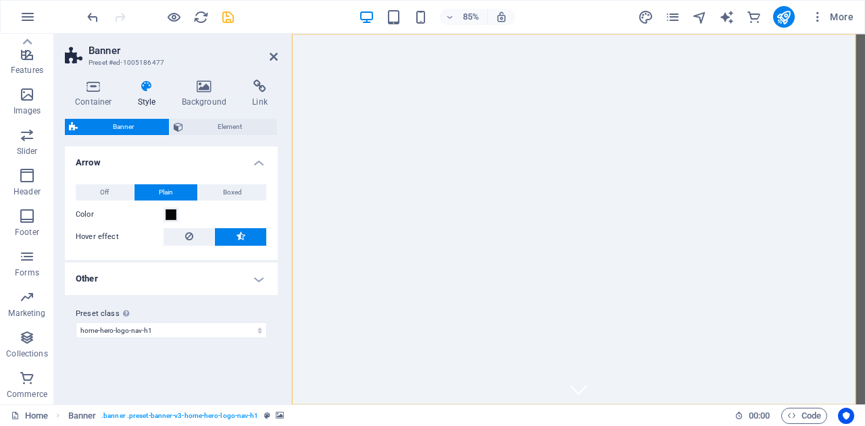
click at [267, 61] on header "Banner Preset #ed-1005186477" at bounding box center [171, 51] width 213 height 35
click at [274, 56] on icon at bounding box center [274, 56] width 8 height 11
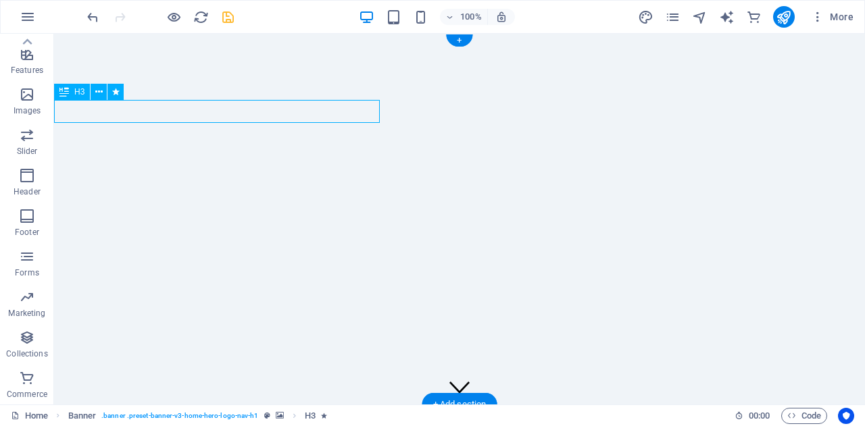
drag, startPoint x: 169, startPoint y: 119, endPoint x: 316, endPoint y: 113, distance: 147.3
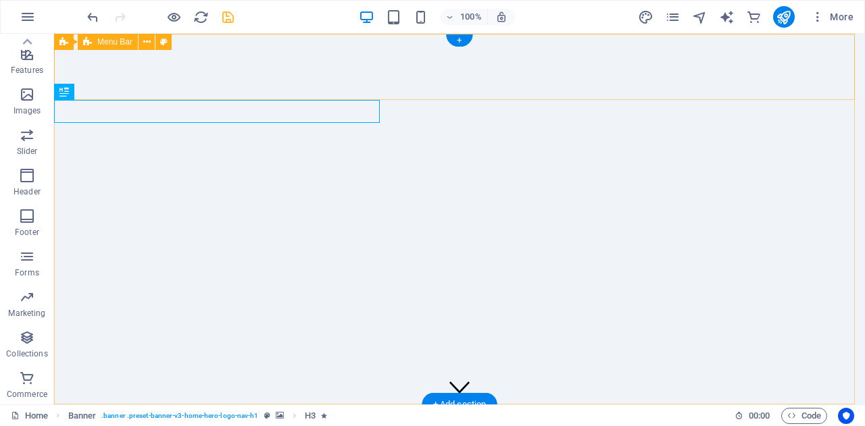
drag, startPoint x: 159, startPoint y: 151, endPoint x: 424, endPoint y: 96, distance: 270.4
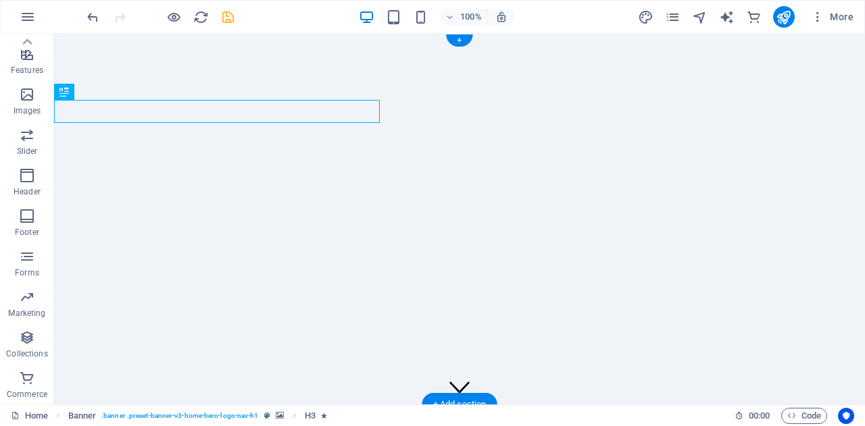
drag, startPoint x: 287, startPoint y: 114, endPoint x: 251, endPoint y: 358, distance: 246.6
click at [251, 358] on div "Sernchem Pty (Ltd) Home About Services Get Started Contact 100% [DEMOGRAPHIC_DA…" at bounding box center [459, 374] width 811 height 681
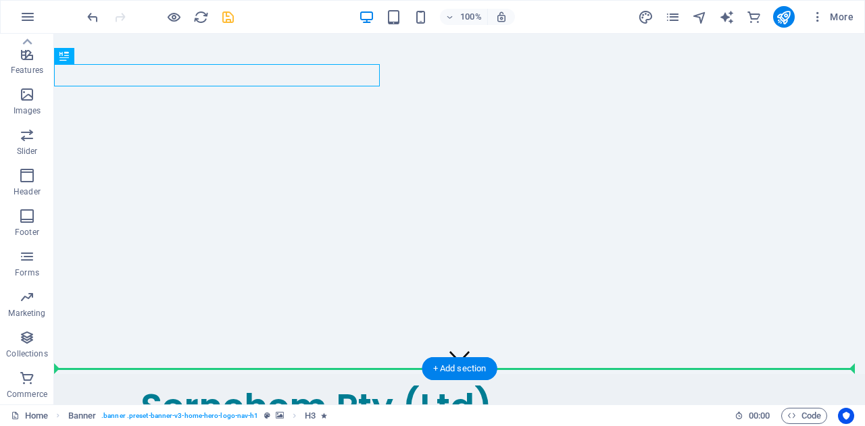
scroll to position [36, 0]
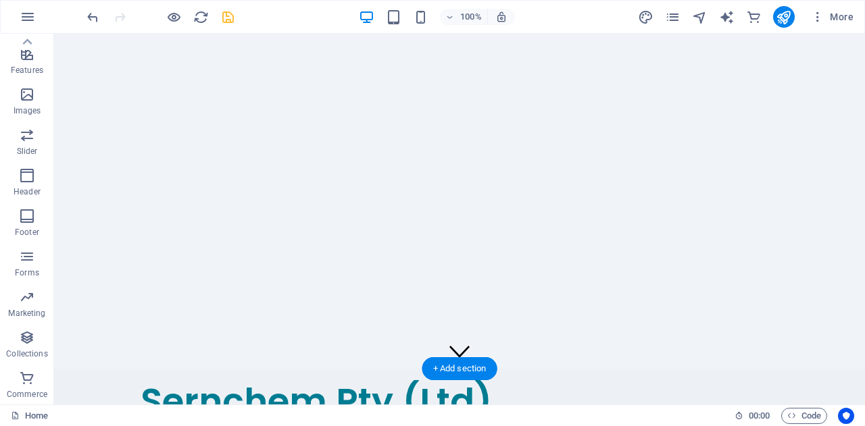
drag, startPoint x: 290, startPoint y: 109, endPoint x: 297, endPoint y: 287, distance: 178.4
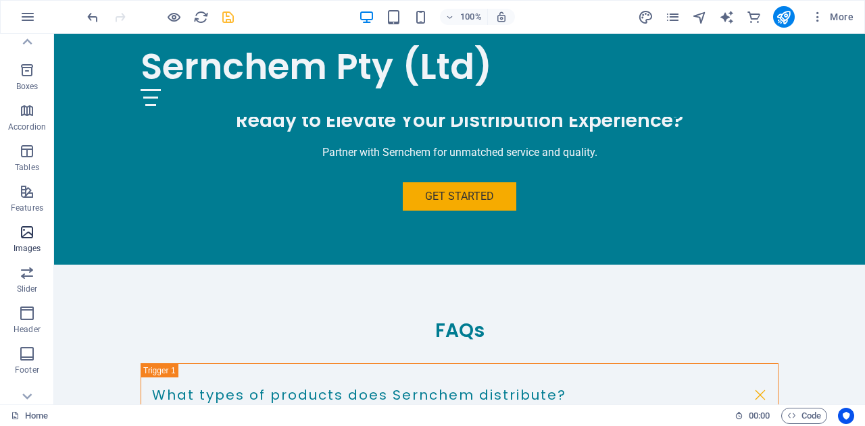
scroll to position [138, 0]
click at [30, 236] on icon "button" at bounding box center [27, 234] width 16 height 16
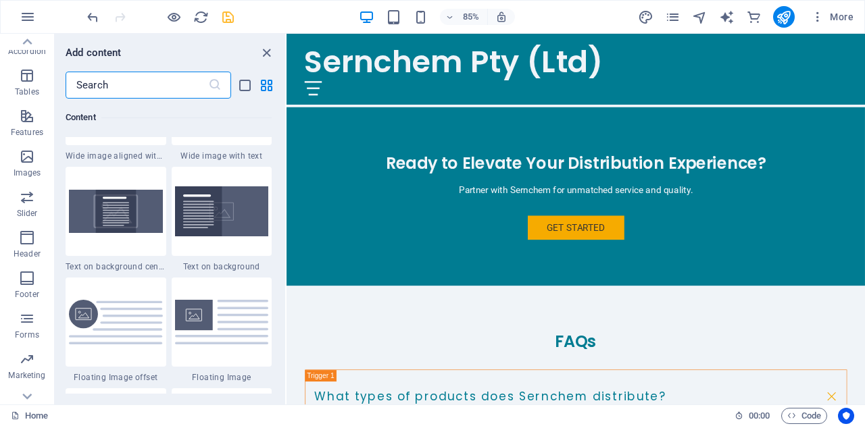
scroll to position [215, 0]
click at [26, 156] on icon "button" at bounding box center [27, 156] width 16 height 16
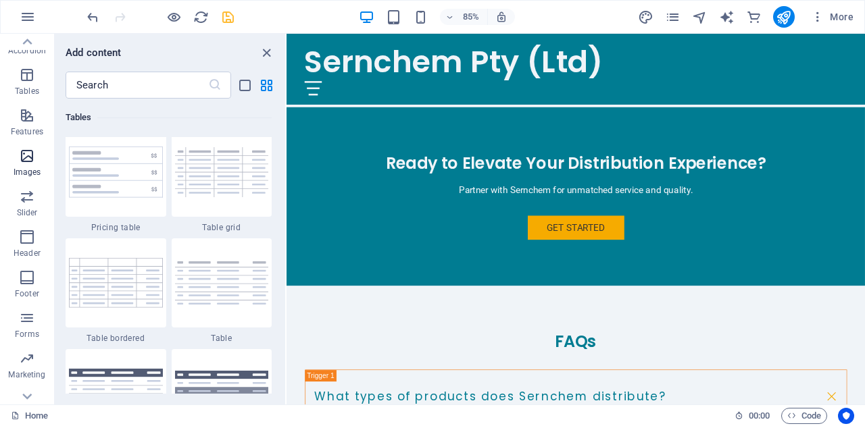
scroll to position [6849, 0]
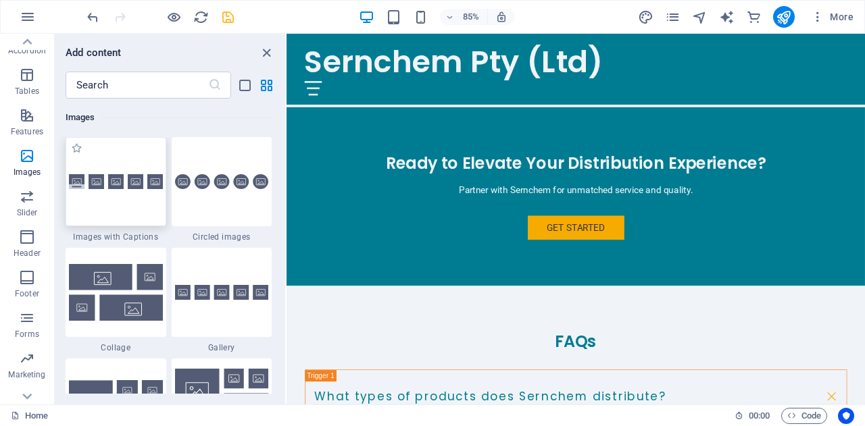
click at [137, 187] on img at bounding box center [116, 182] width 94 height 16
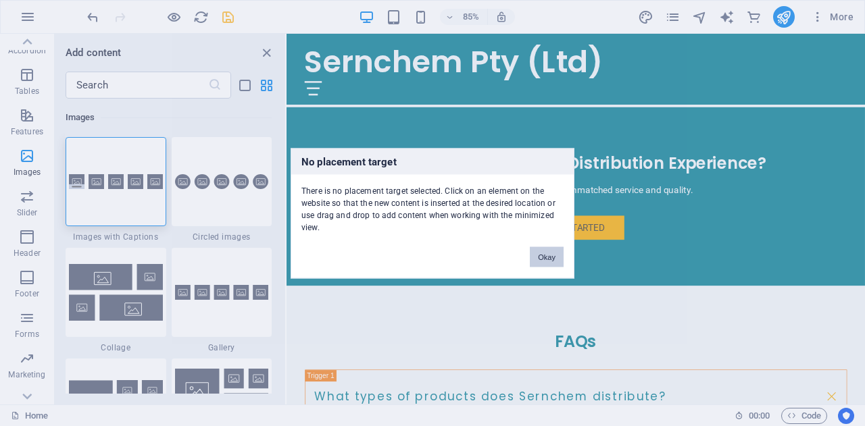
click at [547, 255] on button "Okay" at bounding box center [547, 257] width 34 height 20
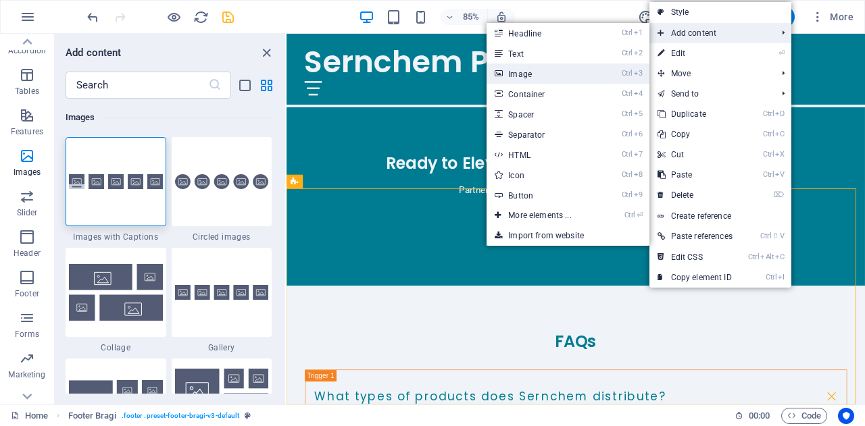
click at [560, 71] on link "Ctrl 3 Image" at bounding box center [541, 73] width 111 height 20
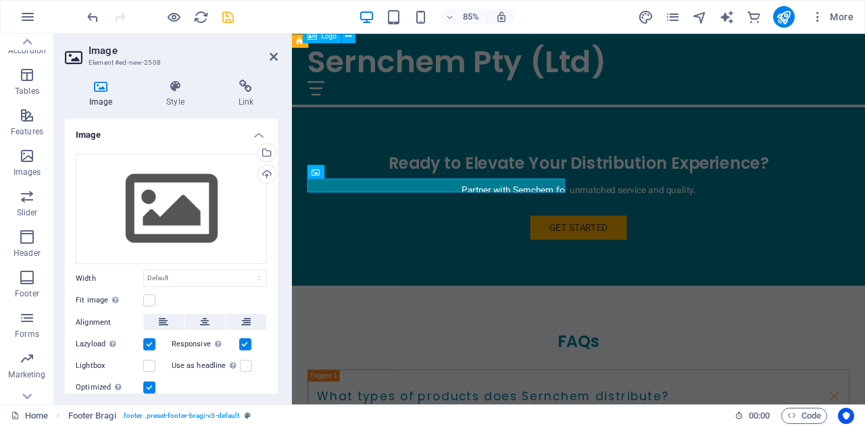
scroll to position [2565, 0]
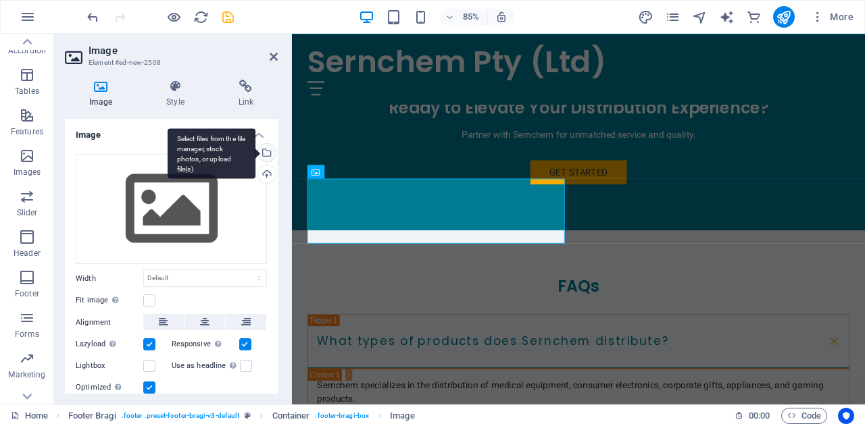
click at [267, 150] on div "Select files from the file manager, stock photos, or upload file(s)" at bounding box center [265, 154] width 20 height 20
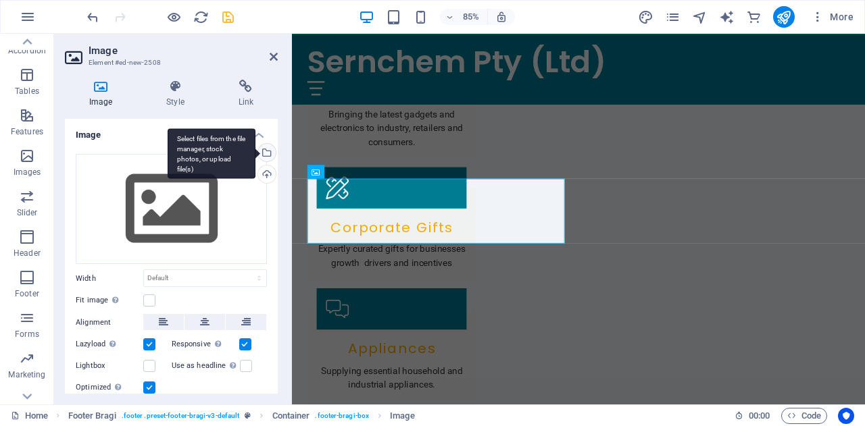
scroll to position [2575, 0]
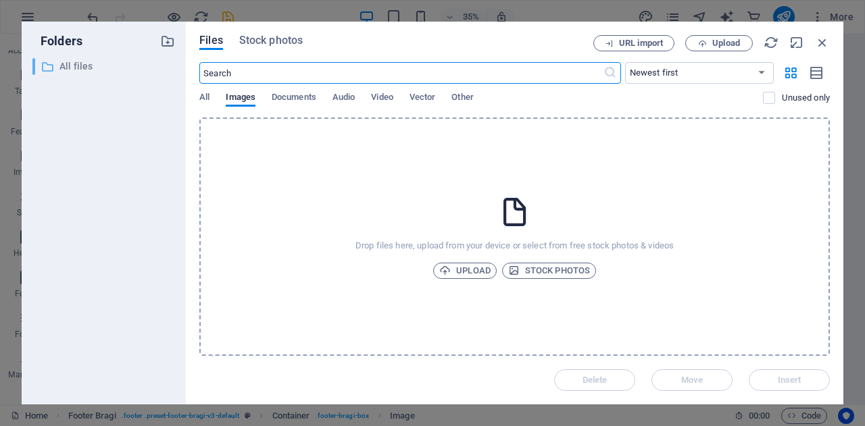
click at [81, 69] on p "All files" at bounding box center [104, 67] width 91 height 16
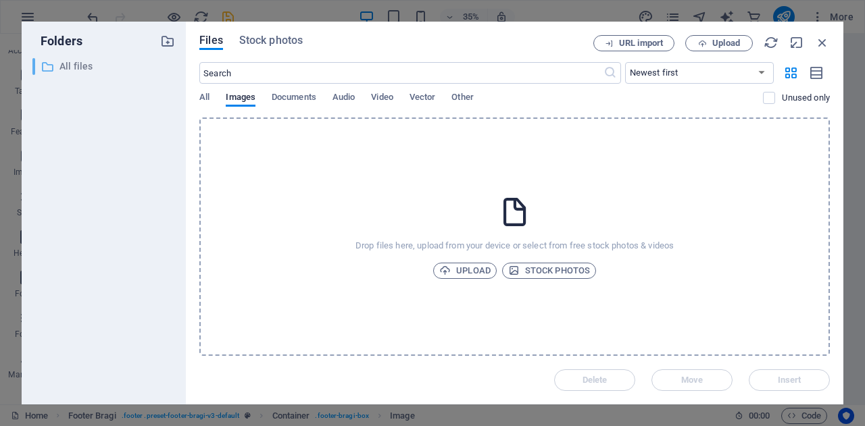
click at [84, 63] on p "All files" at bounding box center [104, 67] width 91 height 16
click at [711, 41] on span "Upload" at bounding box center [718, 43] width 55 height 9
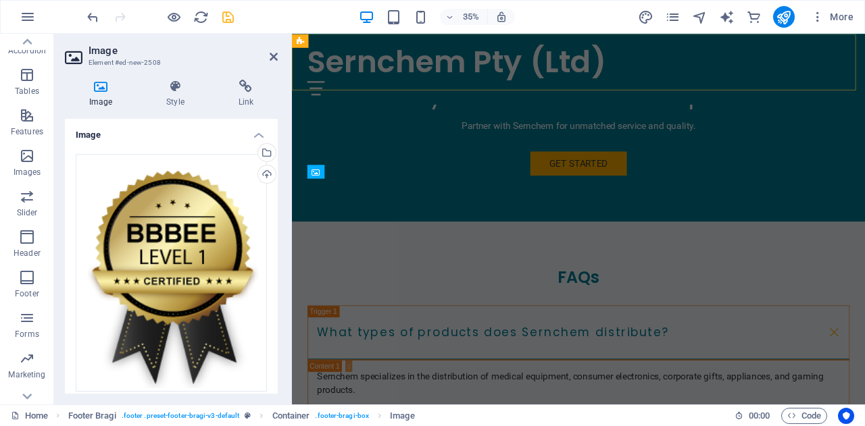
scroll to position [2565, 0]
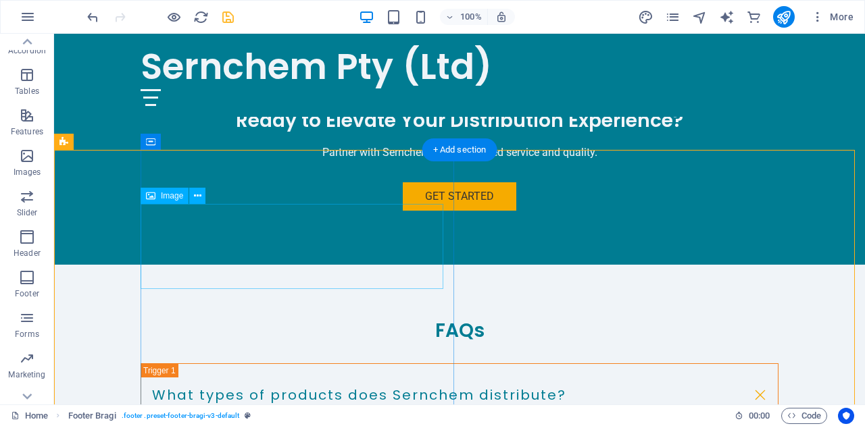
scroll to position [2584, 0]
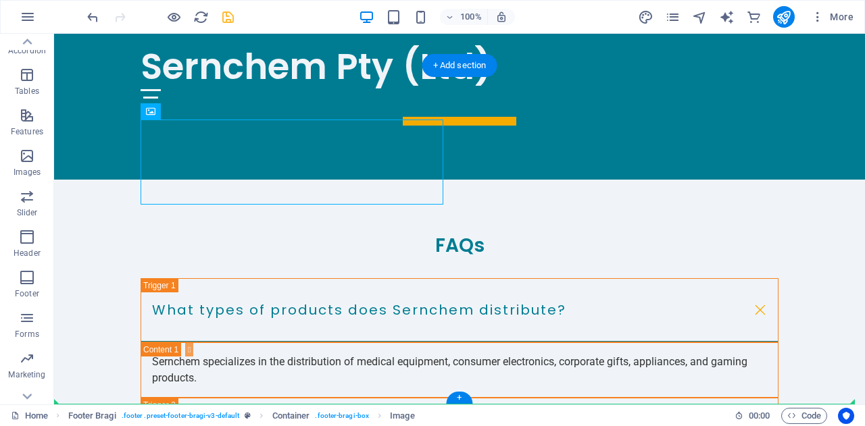
drag, startPoint x: 176, startPoint y: 152, endPoint x: 553, endPoint y: 246, distance: 388.4
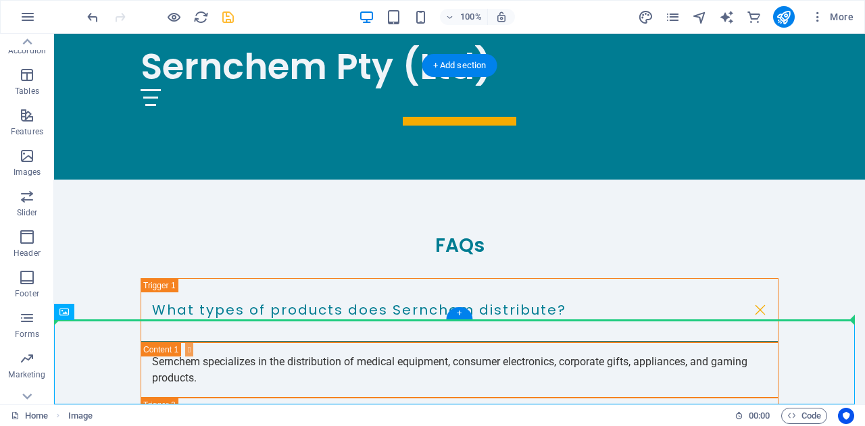
drag, startPoint x: 81, startPoint y: 359, endPoint x: 528, endPoint y: 197, distance: 475.9
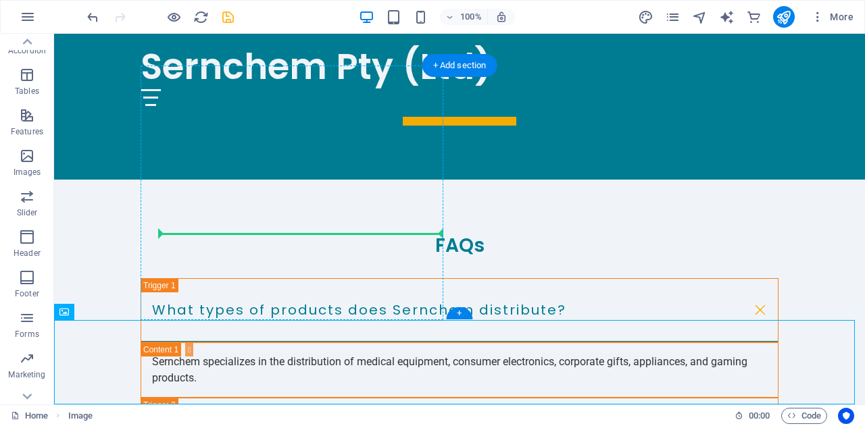
drag, startPoint x: 94, startPoint y: 355, endPoint x: 330, endPoint y: 241, distance: 261.6
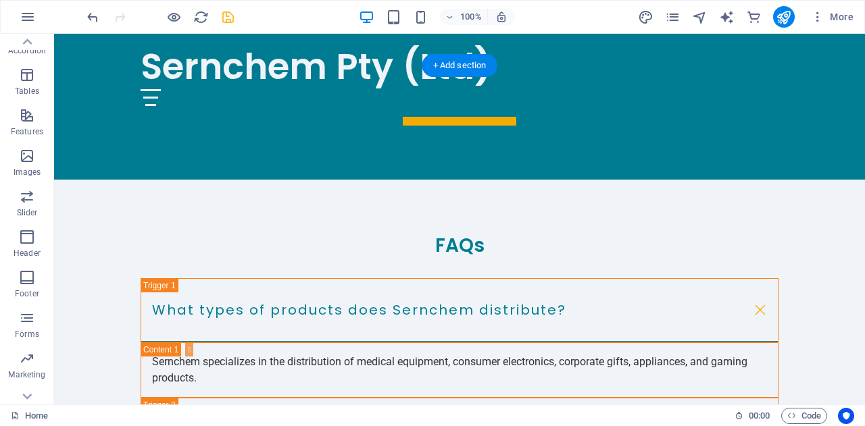
drag, startPoint x: 161, startPoint y: 280, endPoint x: 305, endPoint y: 183, distance: 174.2
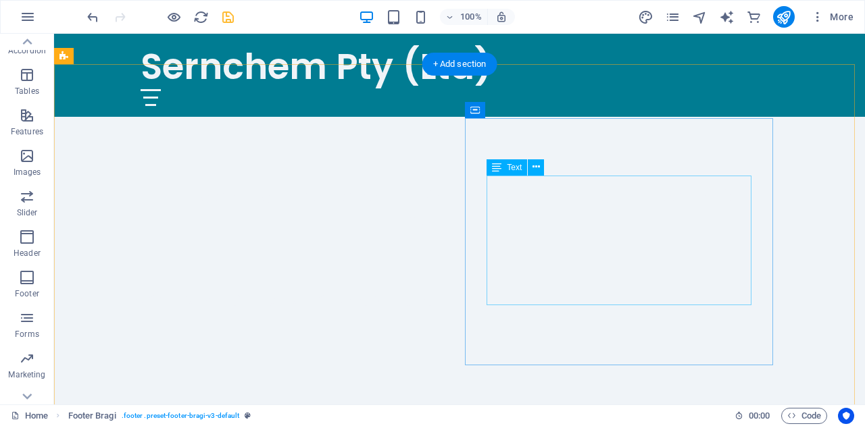
scroll to position [0, 0]
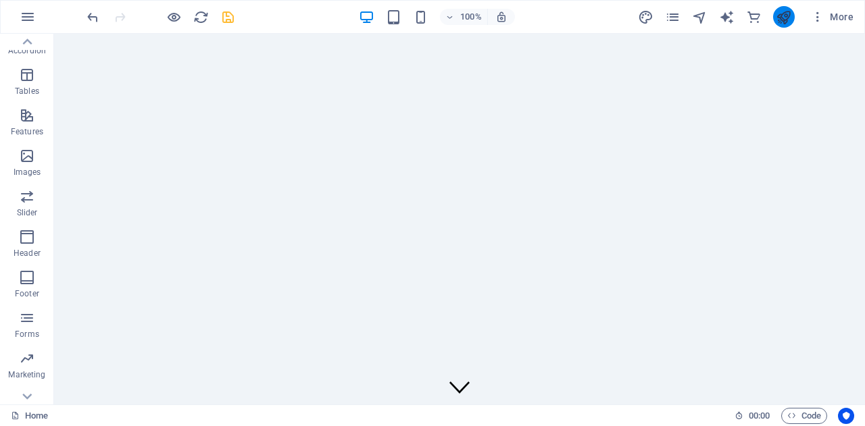
click at [775, 21] on button "publish" at bounding box center [784, 17] width 22 height 22
checkbox input "false"
